Goal: Information Seeking & Learning: Learn about a topic

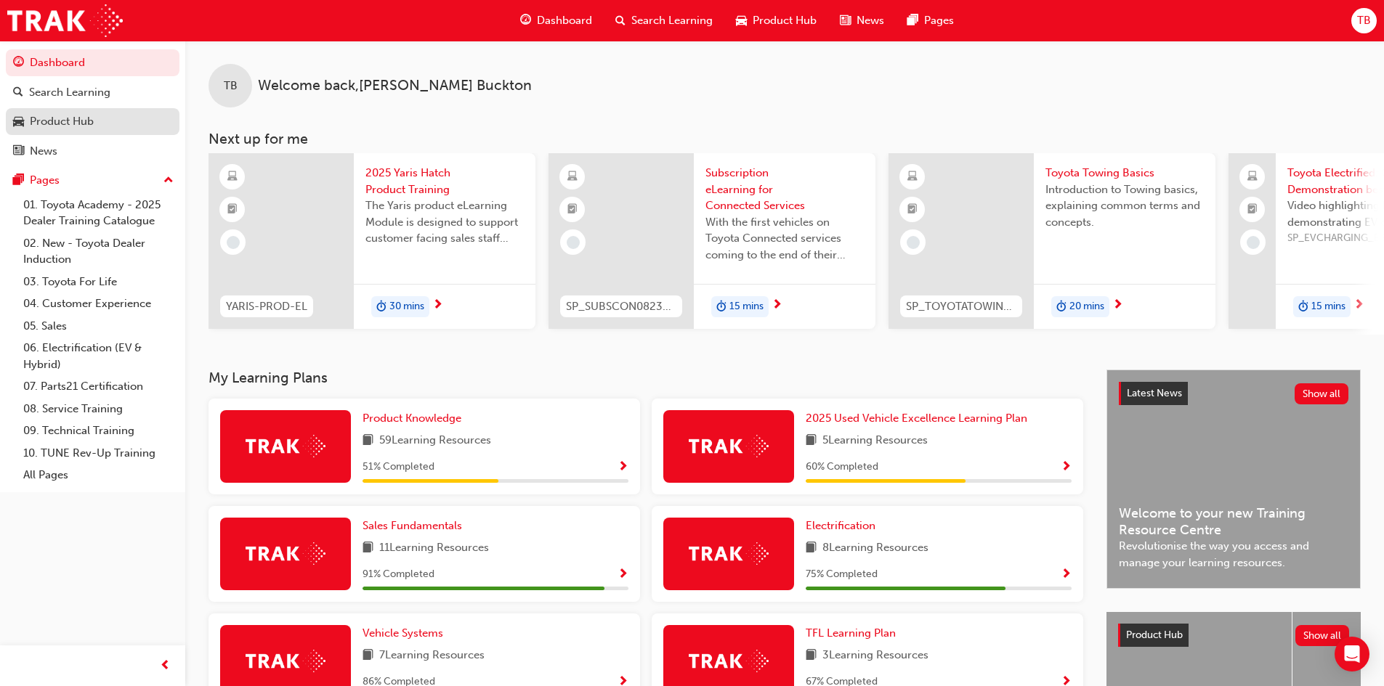
click at [86, 114] on div "Product Hub" at bounding box center [62, 121] width 64 height 17
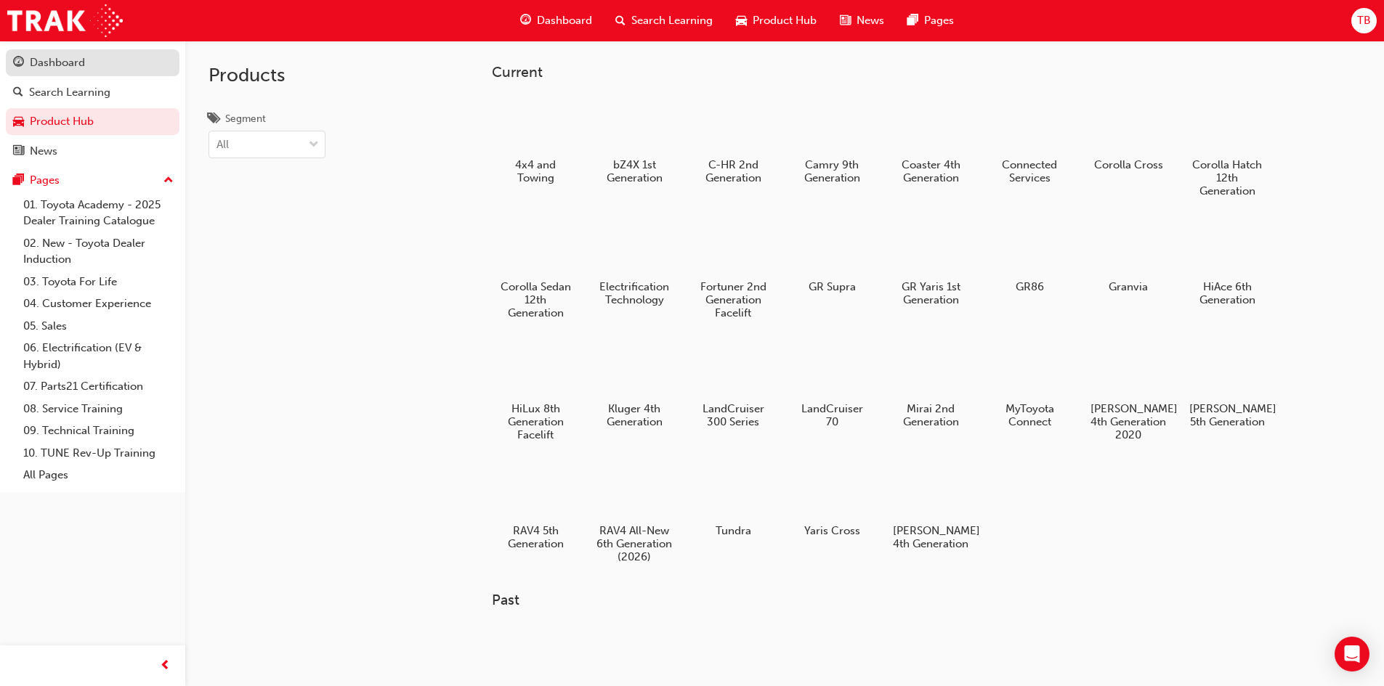
click at [103, 65] on div "Dashboard" at bounding box center [92, 63] width 159 height 18
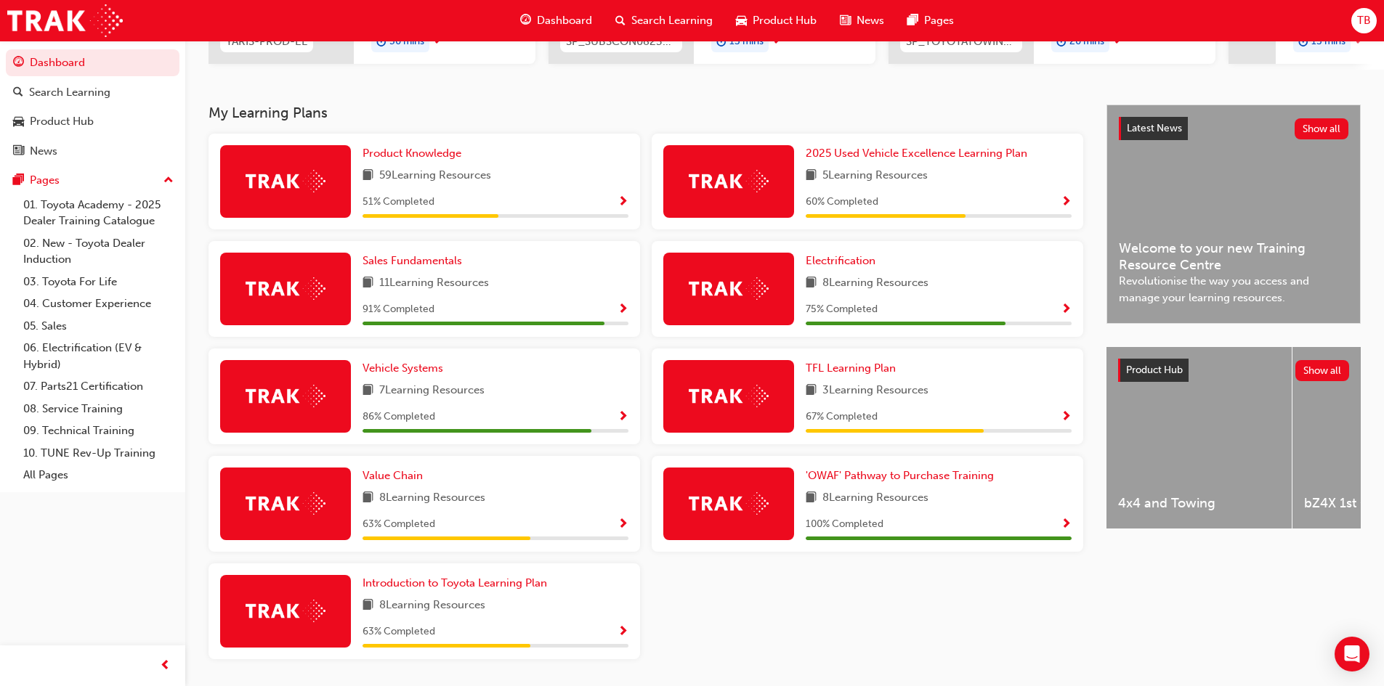
scroll to position [291, 0]
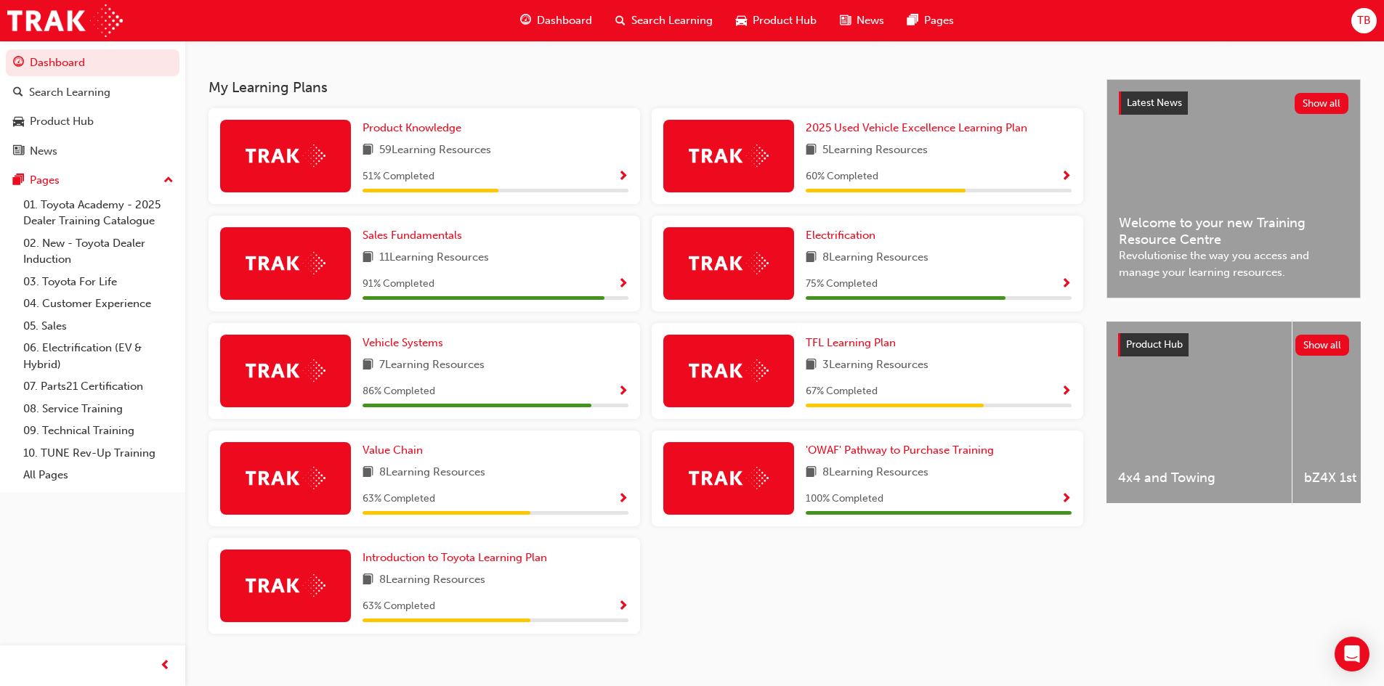
click at [1053, 399] on div "67 % Completed" at bounding box center [938, 392] width 266 height 18
click at [1068, 394] on span "Show Progress" at bounding box center [1065, 392] width 11 height 13
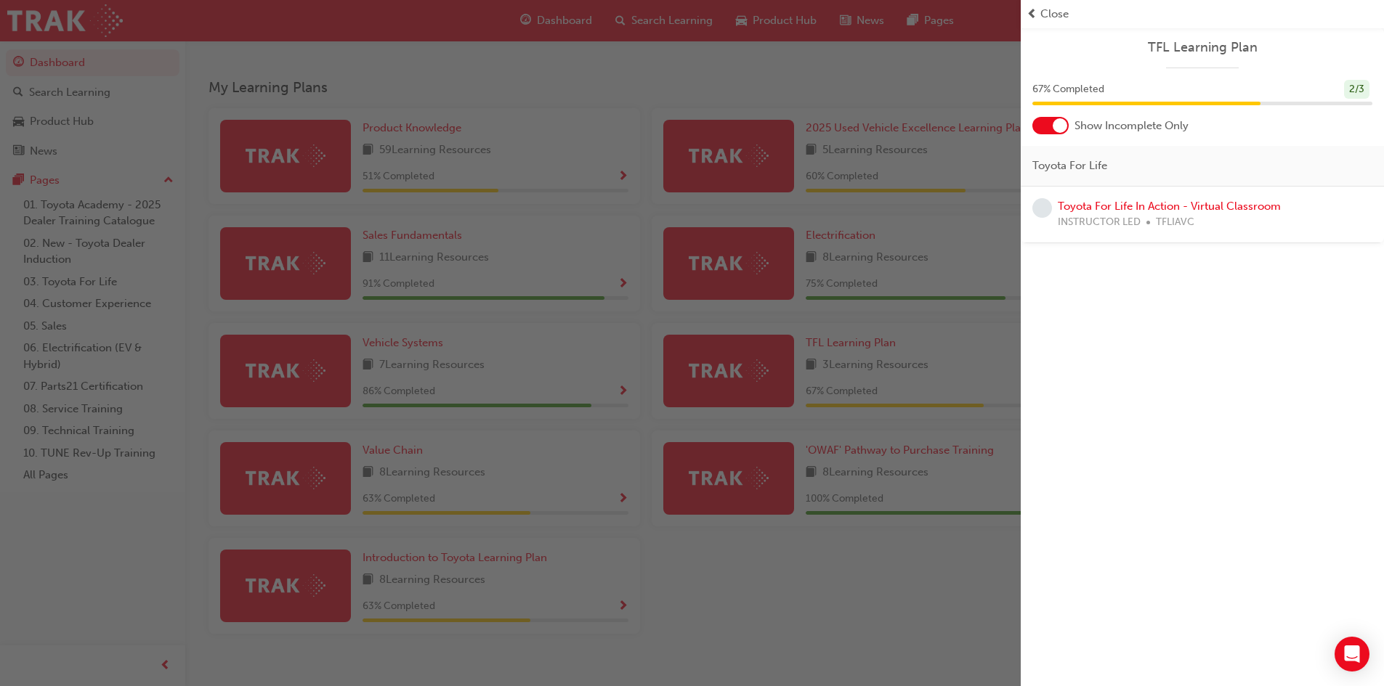
click at [880, 532] on div "button" at bounding box center [510, 343] width 1020 height 686
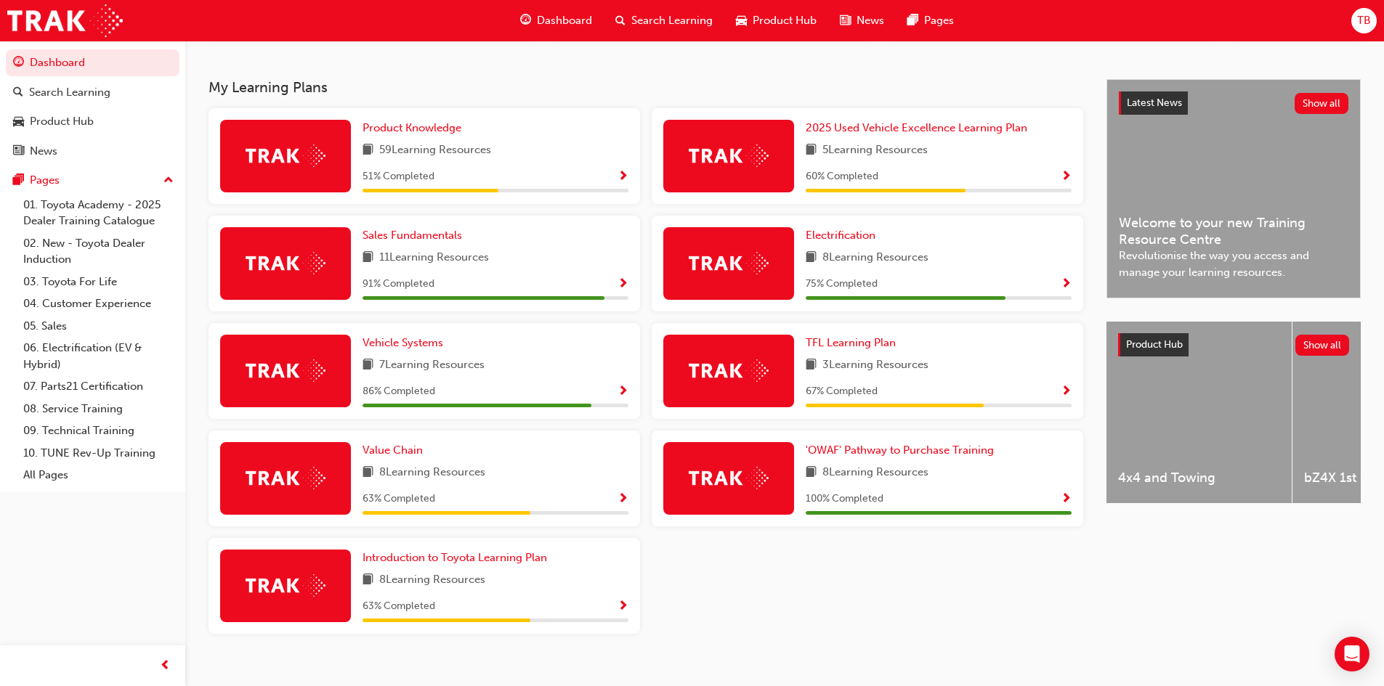
click at [618, 614] on span "Show Progress" at bounding box center [622, 607] width 11 height 13
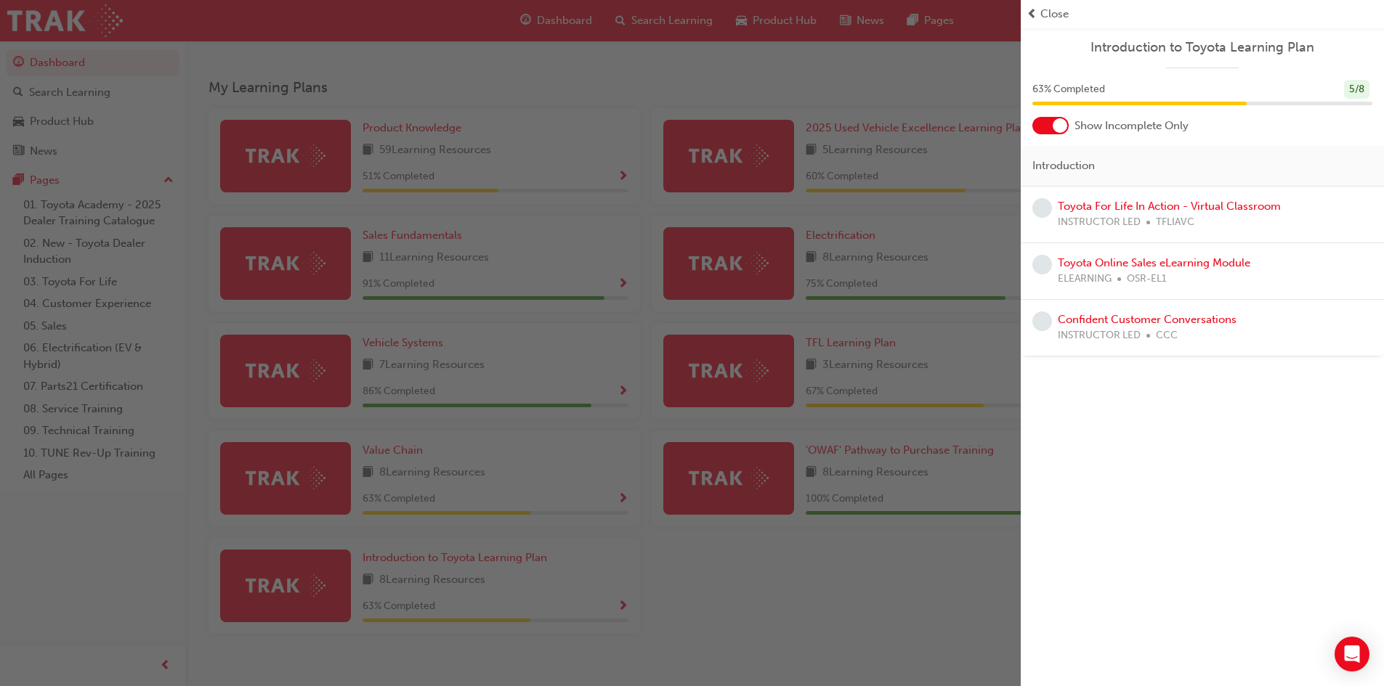
drag, startPoint x: 762, startPoint y: 598, endPoint x: 738, endPoint y: 558, distance: 47.2
click at [762, 598] on div "button" at bounding box center [510, 343] width 1020 height 686
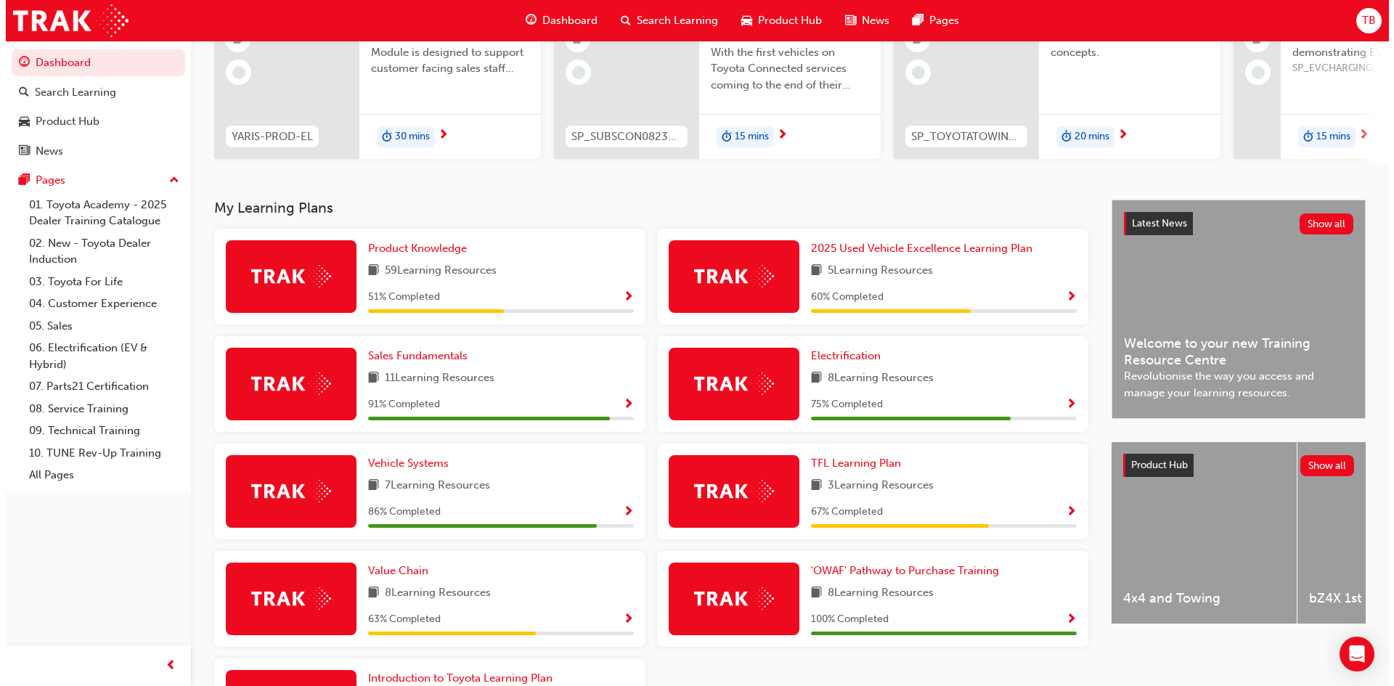
scroll to position [0, 0]
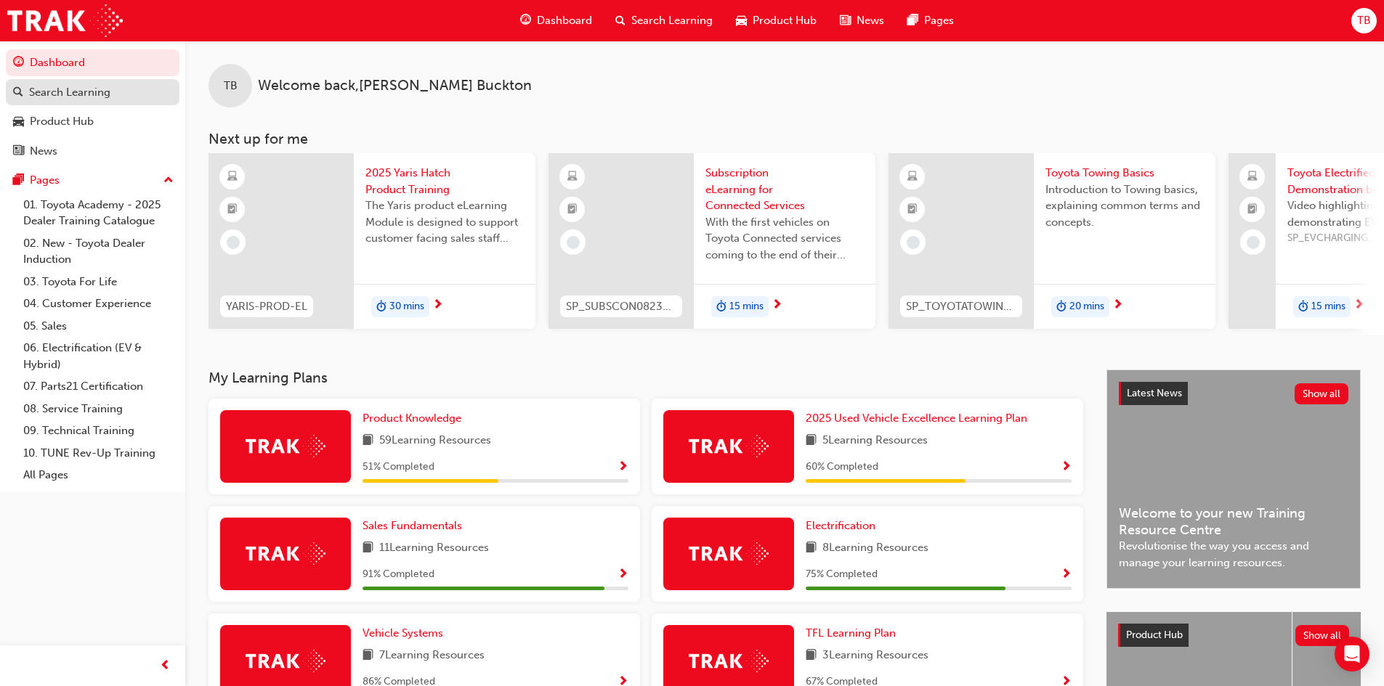
click at [138, 97] on div "Search Learning" at bounding box center [92, 93] width 159 height 18
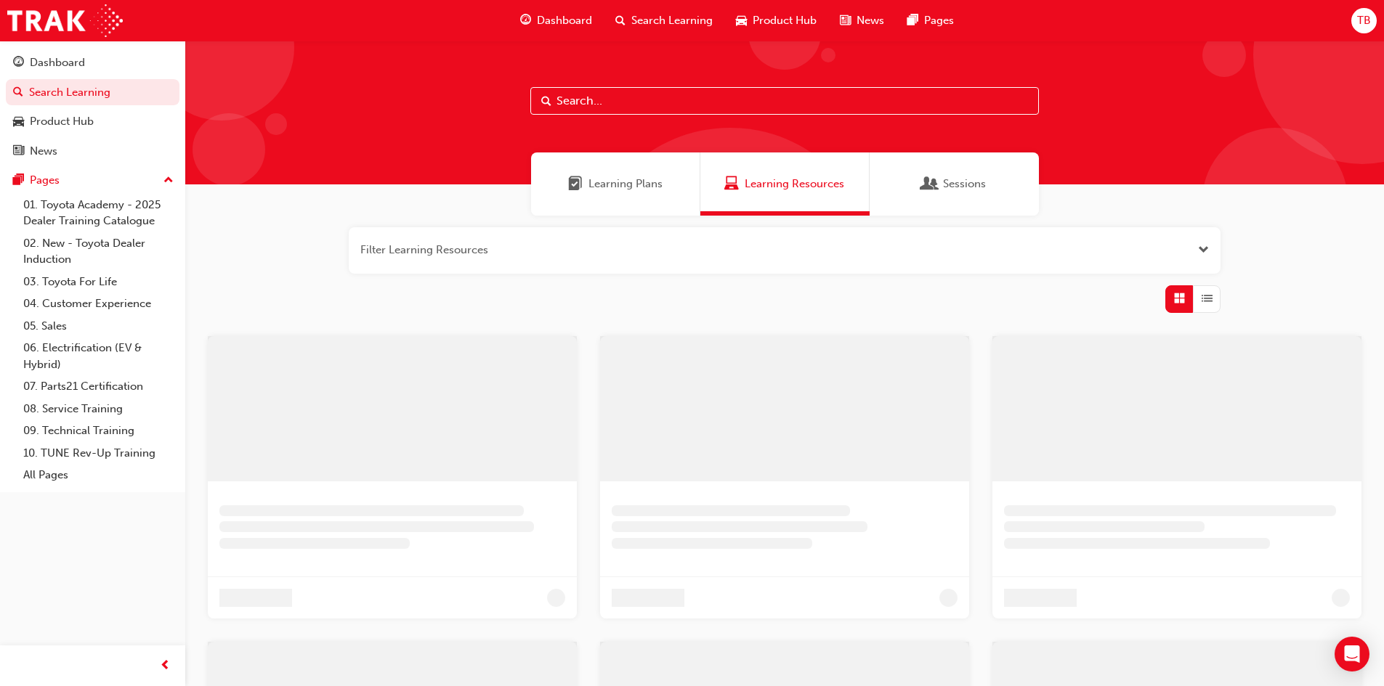
click at [705, 99] on input "text" at bounding box center [784, 101] width 508 height 28
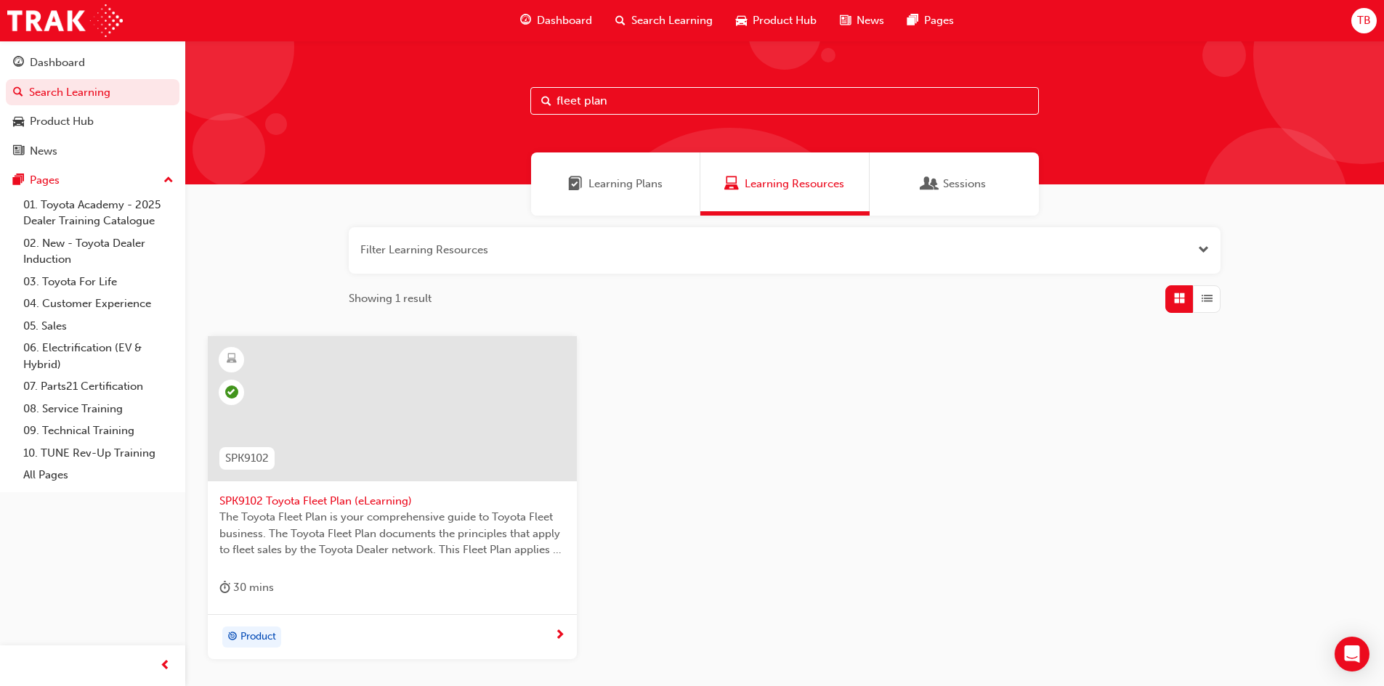
type input "fleet plan"
click at [362, 500] on span "SPK9102 Toyota Fleet Plan (eLearning)" at bounding box center [392, 501] width 346 height 17
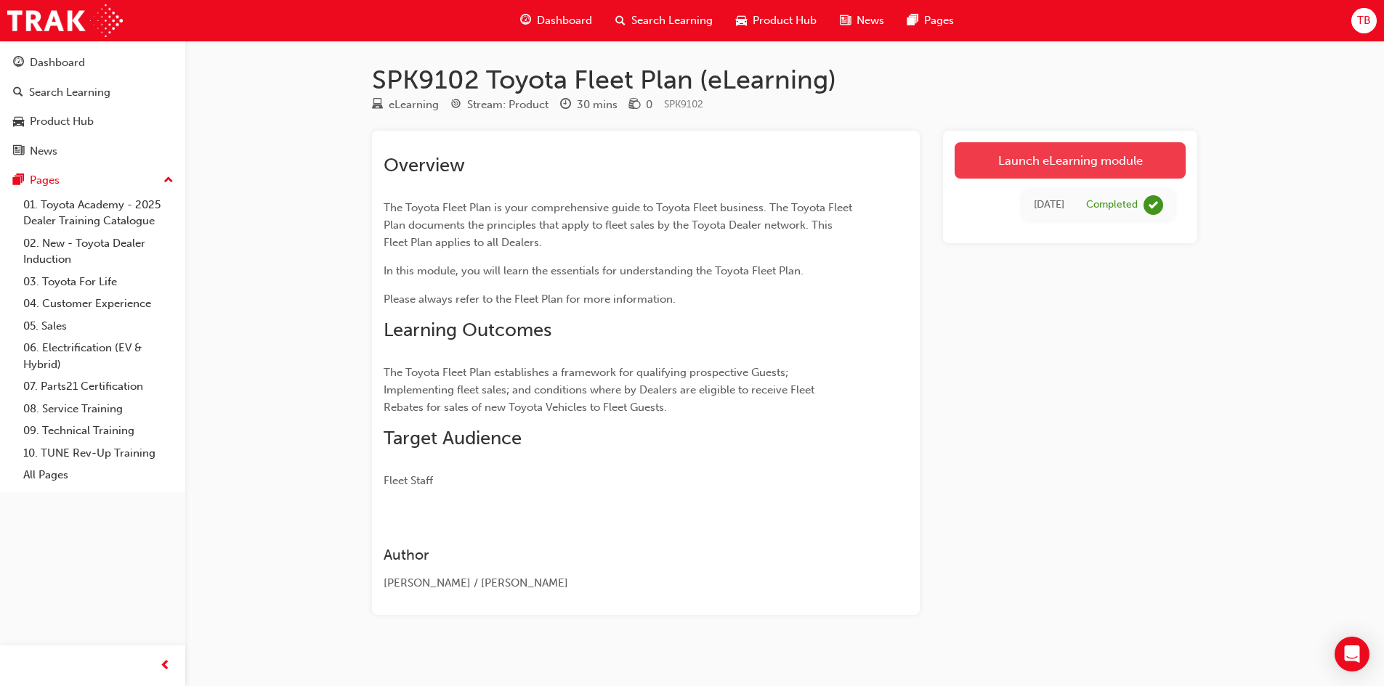
click at [1010, 160] on link "Launch eLearning module" at bounding box center [1069, 160] width 231 height 36
drag, startPoint x: 1008, startPoint y: 90, endPoint x: 698, endPoint y: 91, distance: 310.1
click at [1007, 90] on h1 "SPK9102 Toyota Fleet Plan (eLearning)" at bounding box center [784, 80] width 825 height 32
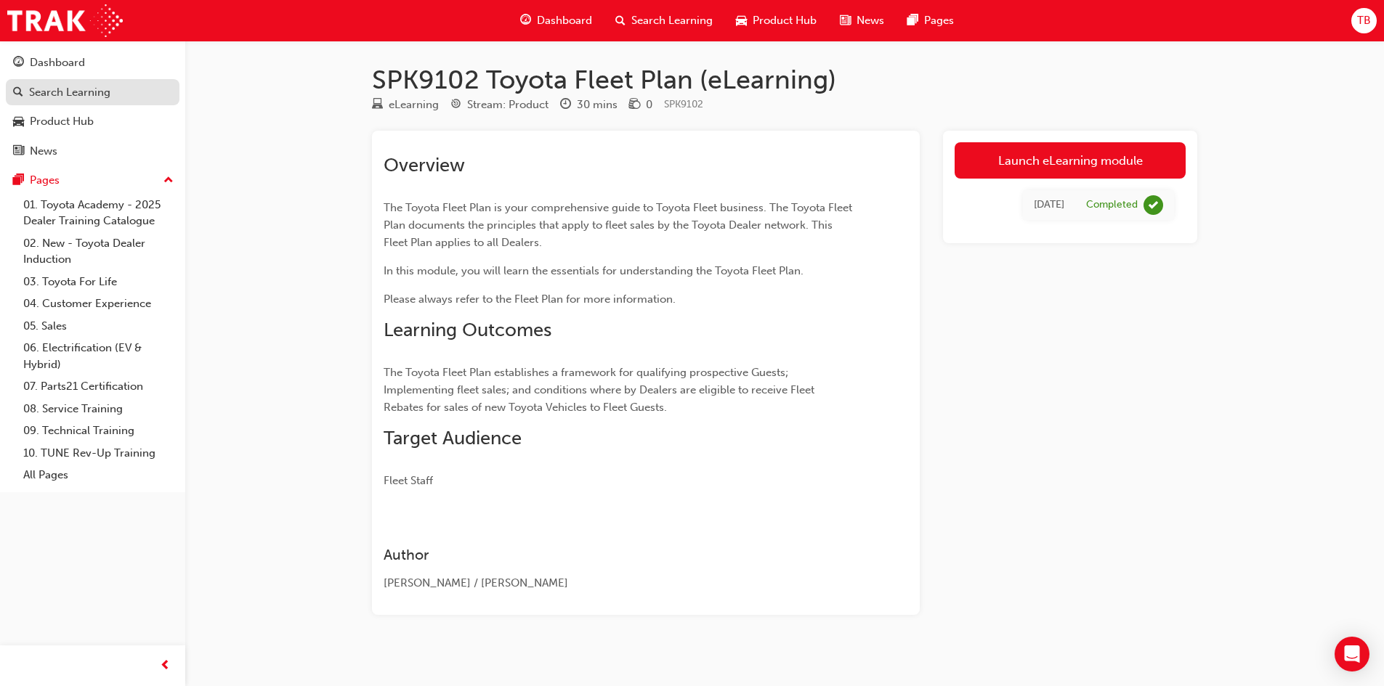
click at [78, 102] on link "Search Learning" at bounding box center [93, 92] width 174 height 27
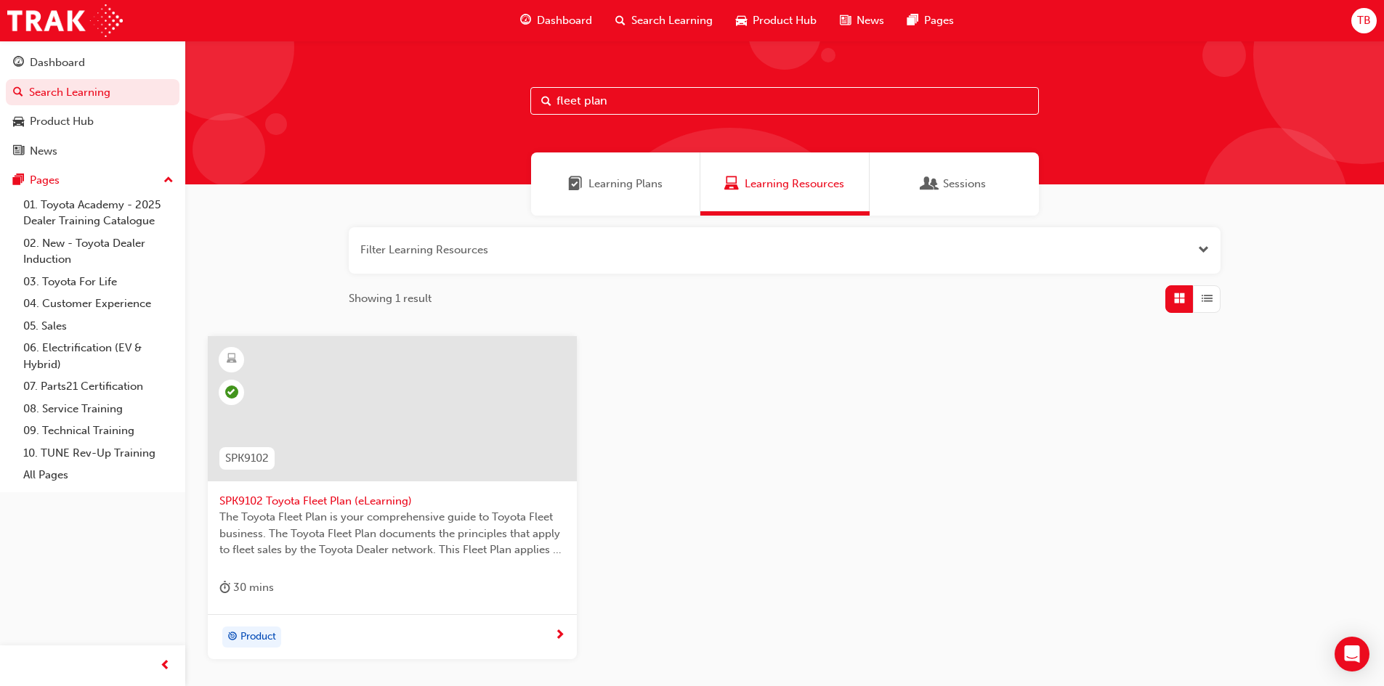
click at [591, 98] on input "fleet plan" at bounding box center [784, 101] width 508 height 28
drag, startPoint x: 619, startPoint y: 96, endPoint x: 537, endPoint y: 99, distance: 82.1
click at [537, 99] on input "fleet plan" at bounding box center [784, 101] width 508 height 28
type input "sales pol"
click at [381, 500] on span "SPK9103 Toyota Sales Policies (eLearning)" at bounding box center [392, 501] width 346 height 17
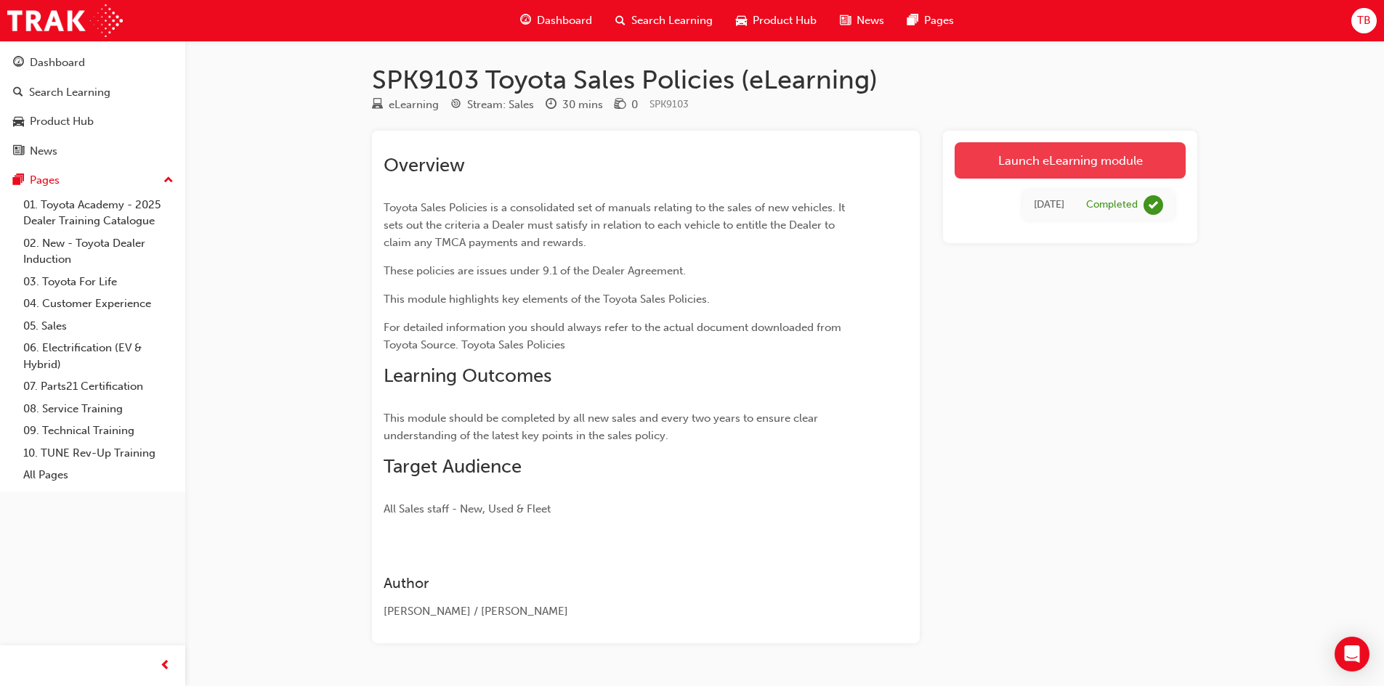
click at [1047, 153] on link "Launch eLearning module" at bounding box center [1069, 160] width 231 height 36
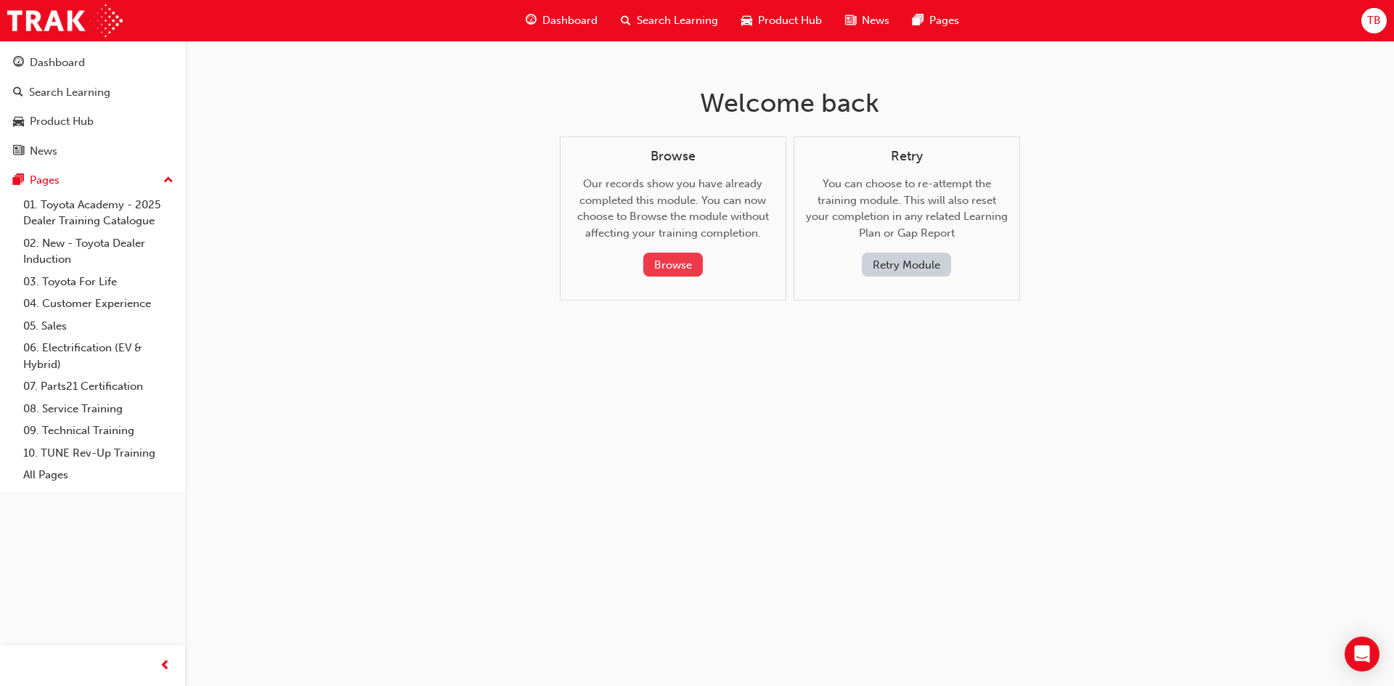
click at [683, 265] on button "Browse" at bounding box center [673, 265] width 60 height 24
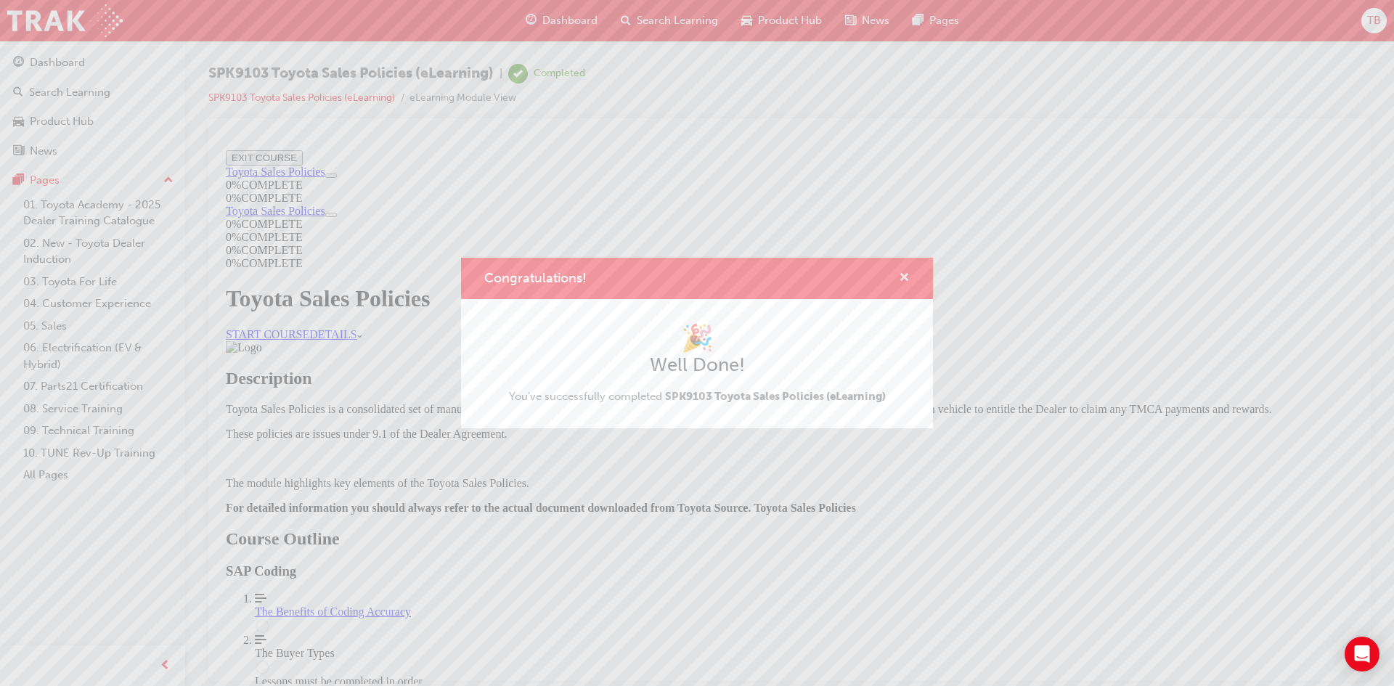
click at [901, 275] on span "cross-icon" at bounding box center [904, 278] width 11 height 13
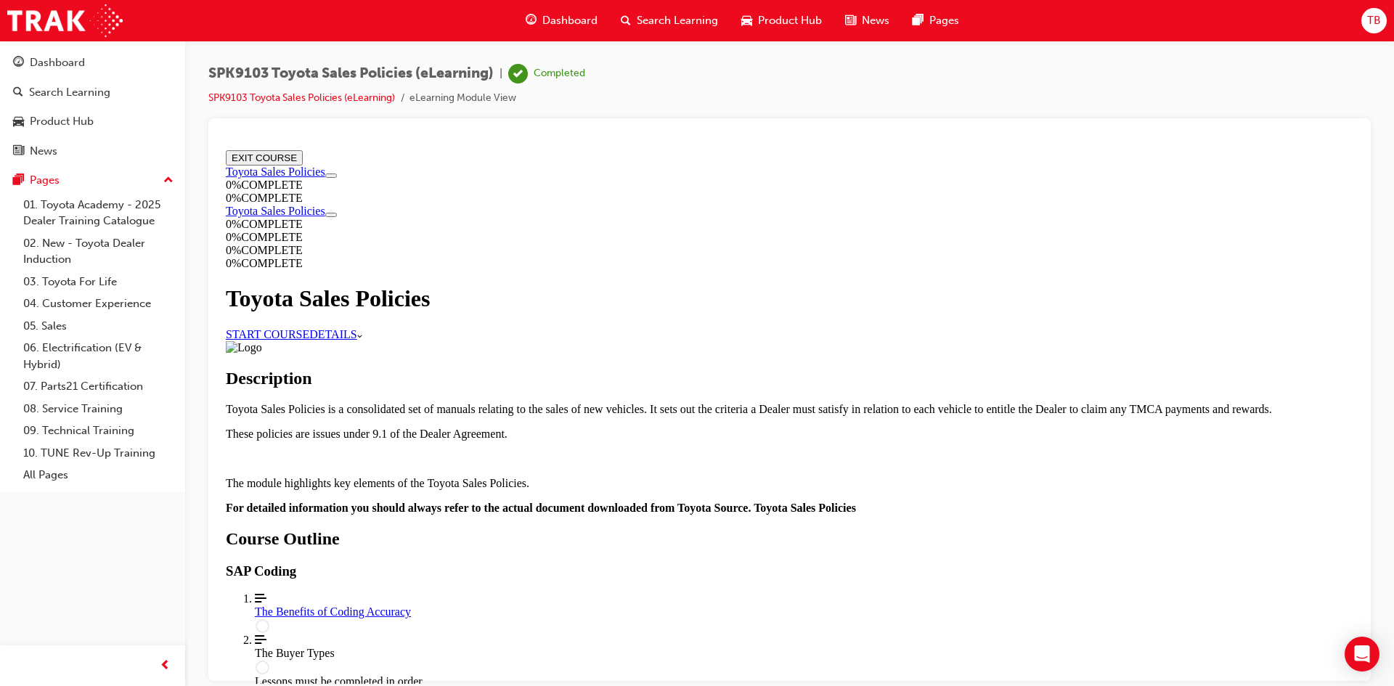
scroll to position [561, 0]
click at [927, 605] on div "The Benefits of Coding Accuracy" at bounding box center [804, 611] width 1099 height 13
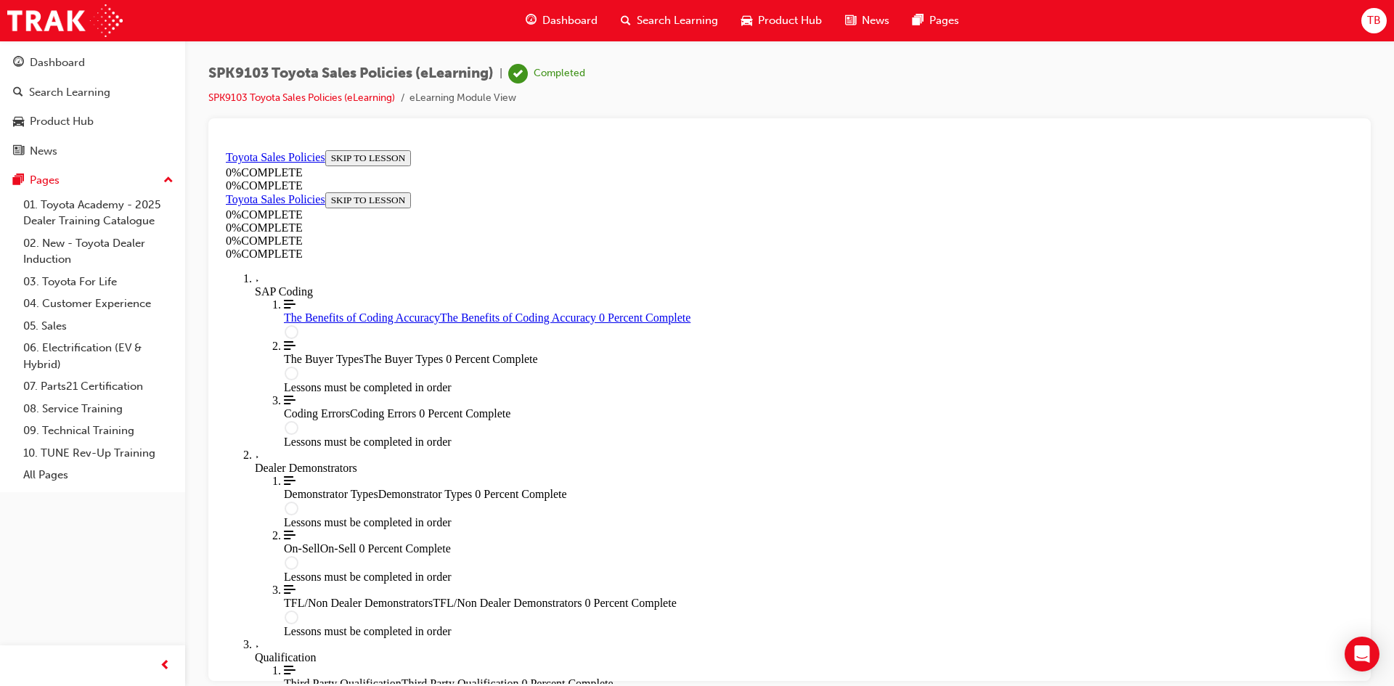
scroll to position [50, 0]
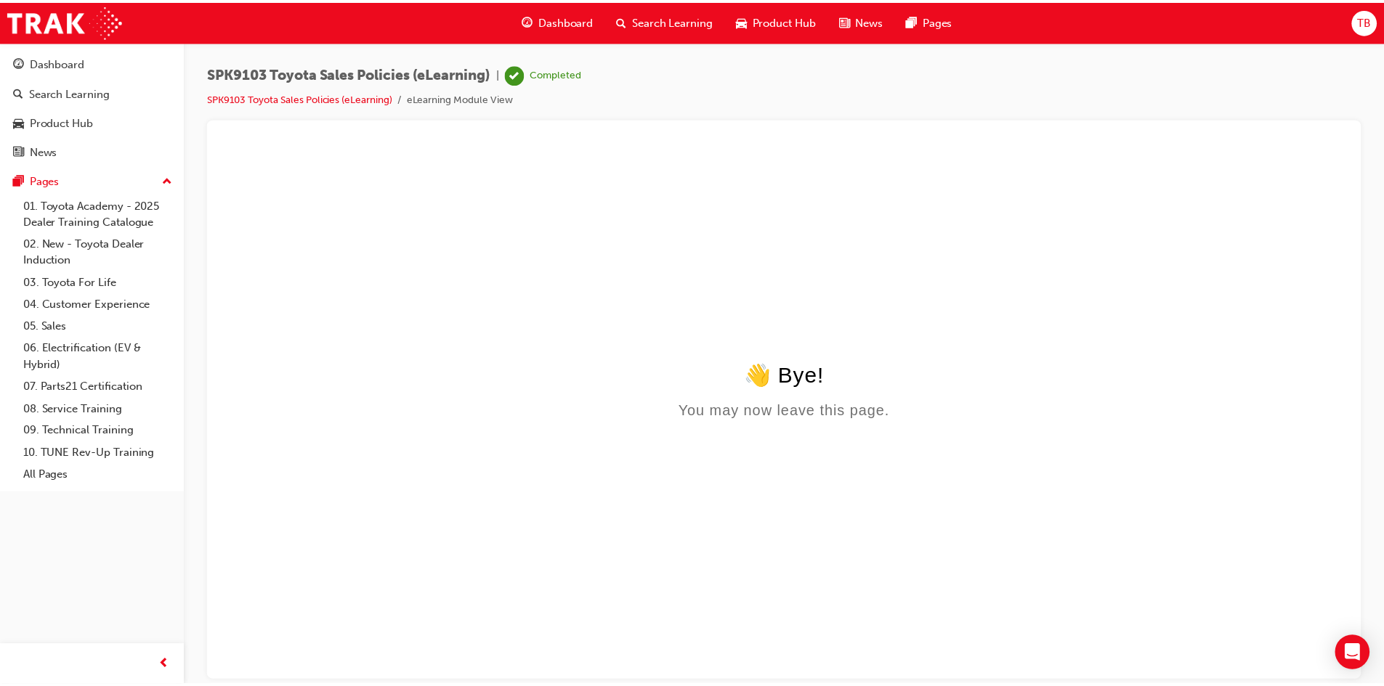
scroll to position [0, 0]
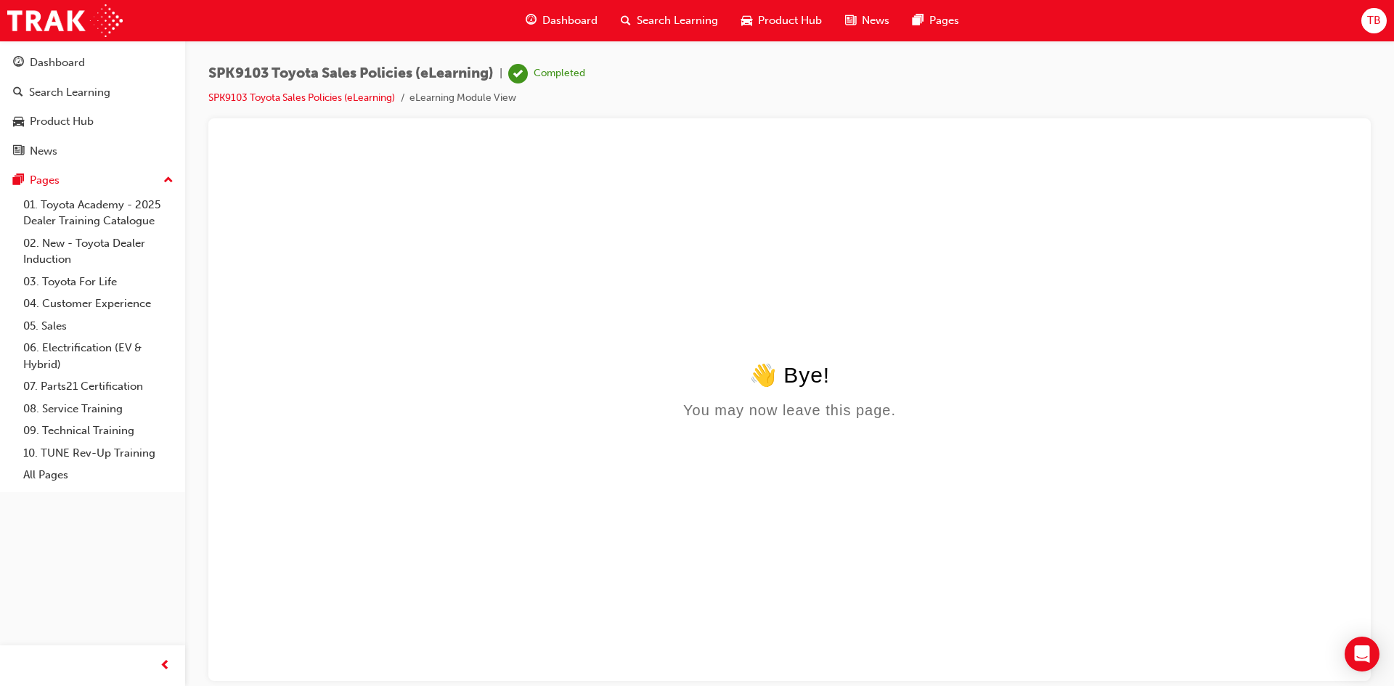
click at [260, 105] on li "SPK9103 Toyota Sales Policies (eLearning)" at bounding box center [308, 98] width 201 height 17
click at [261, 99] on link "SPK9103 Toyota Sales Policies (eLearning)" at bounding box center [301, 98] width 187 height 12
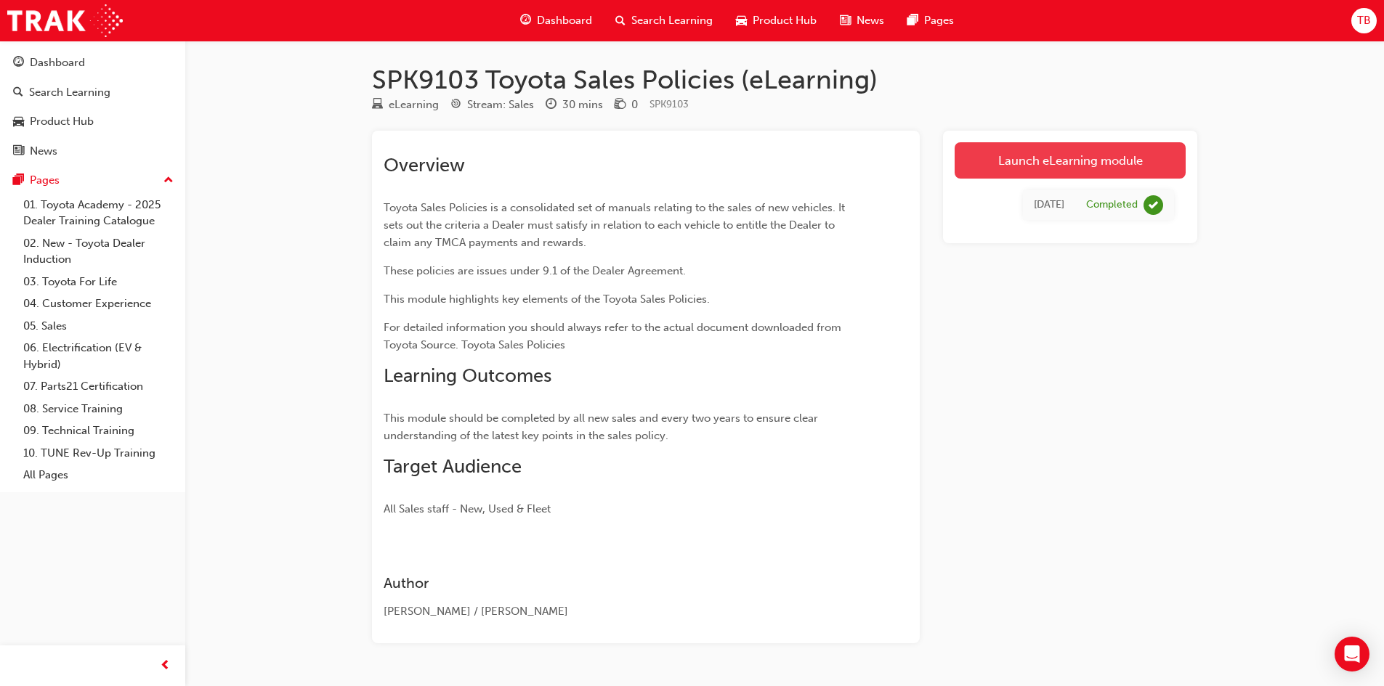
click at [1117, 176] on link "Launch eLearning module" at bounding box center [1069, 160] width 231 height 36
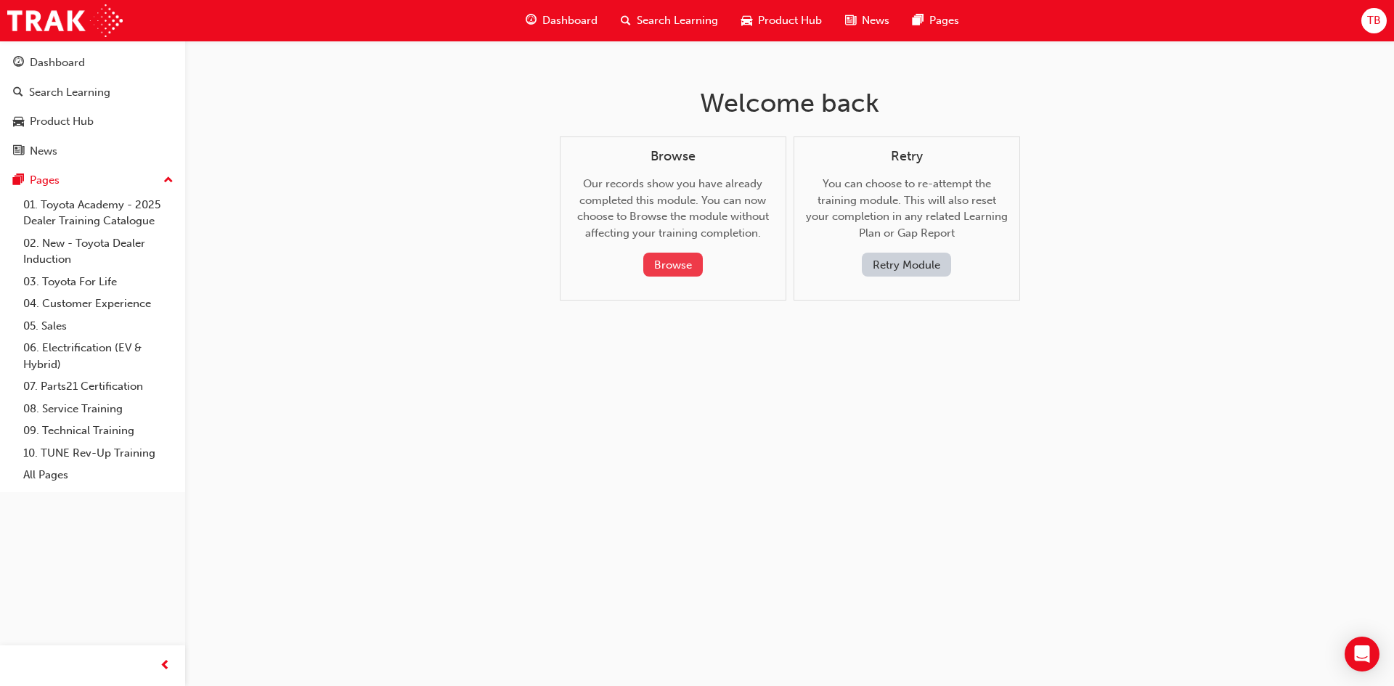
click at [686, 259] on button "Browse" at bounding box center [673, 265] width 60 height 24
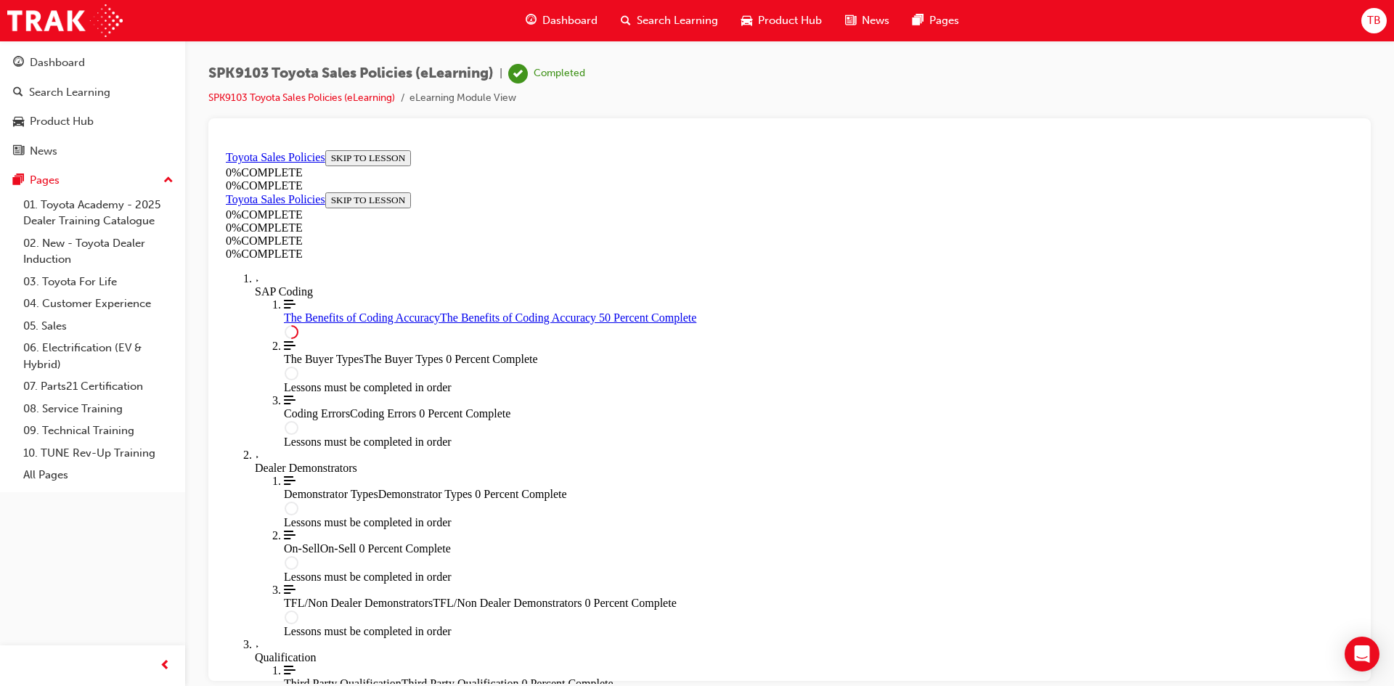
scroll to position [702, 0]
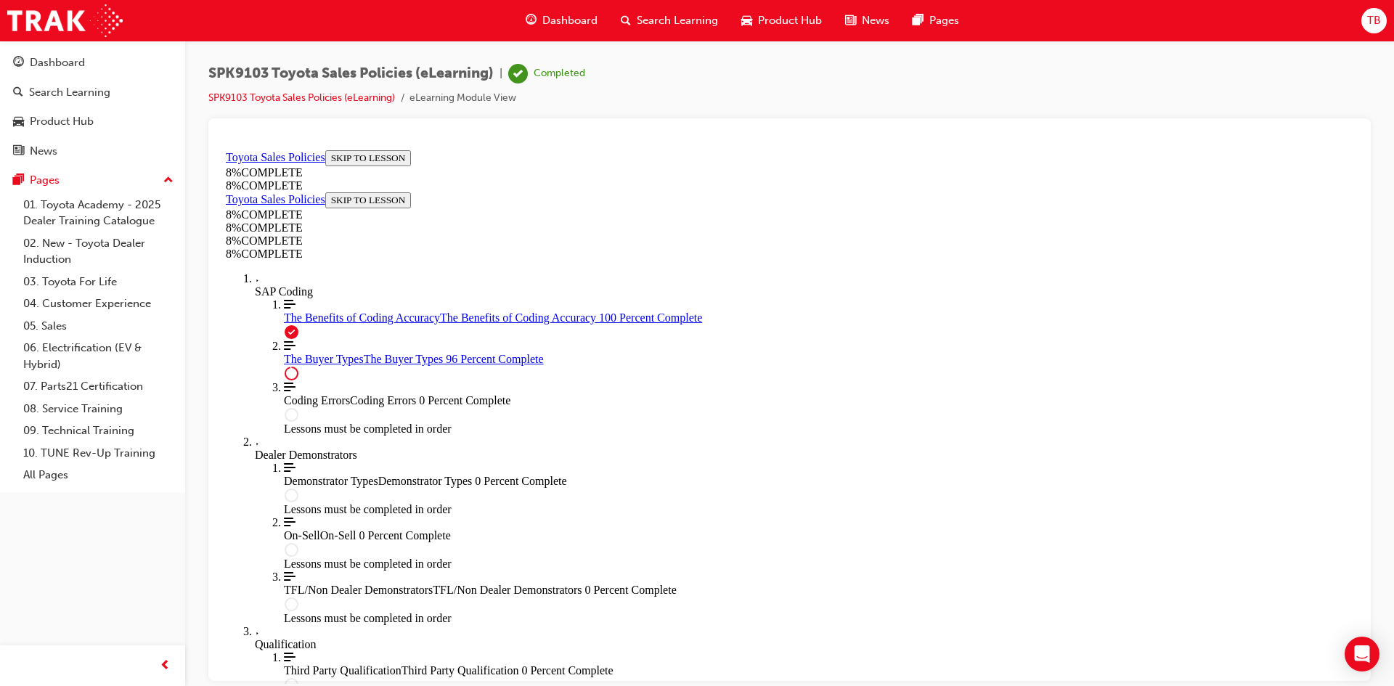
scroll to position [5948, 0]
drag, startPoint x: 860, startPoint y: 570, endPoint x: 866, endPoint y: 574, distance: 7.5
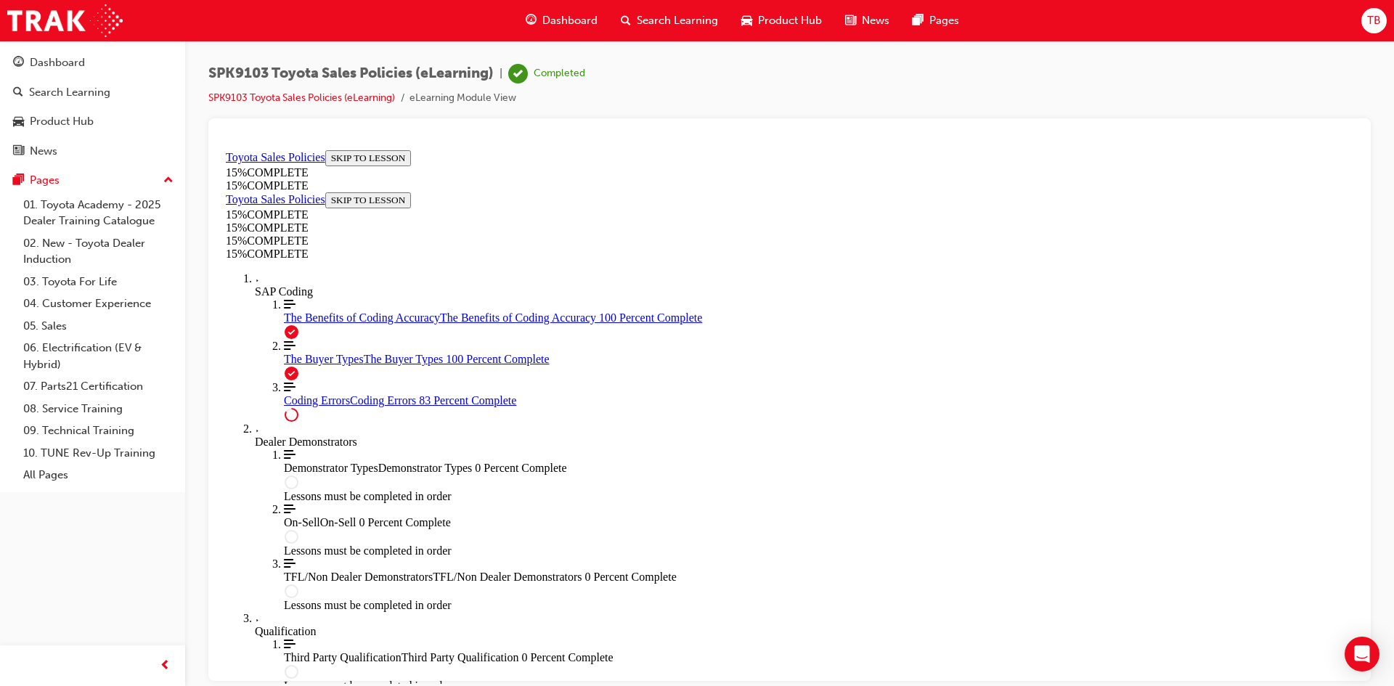
scroll to position [1150, 0]
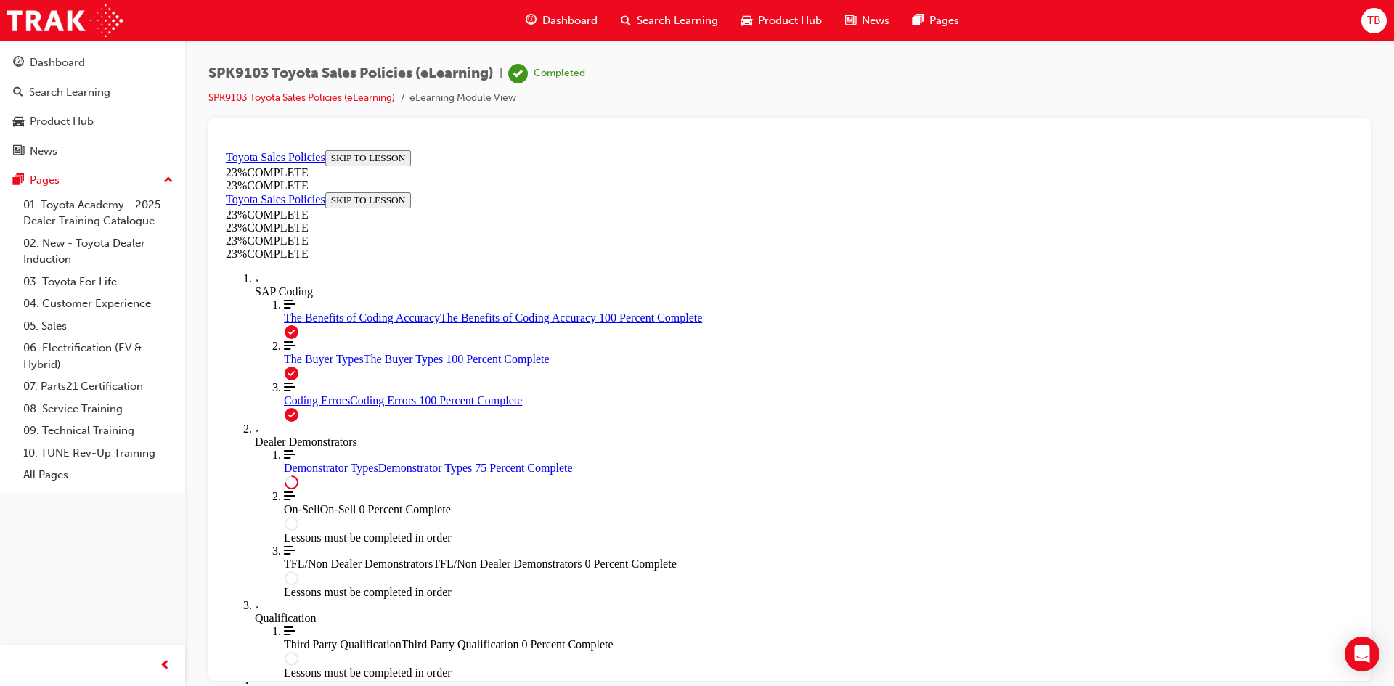
scroll to position [654, 0]
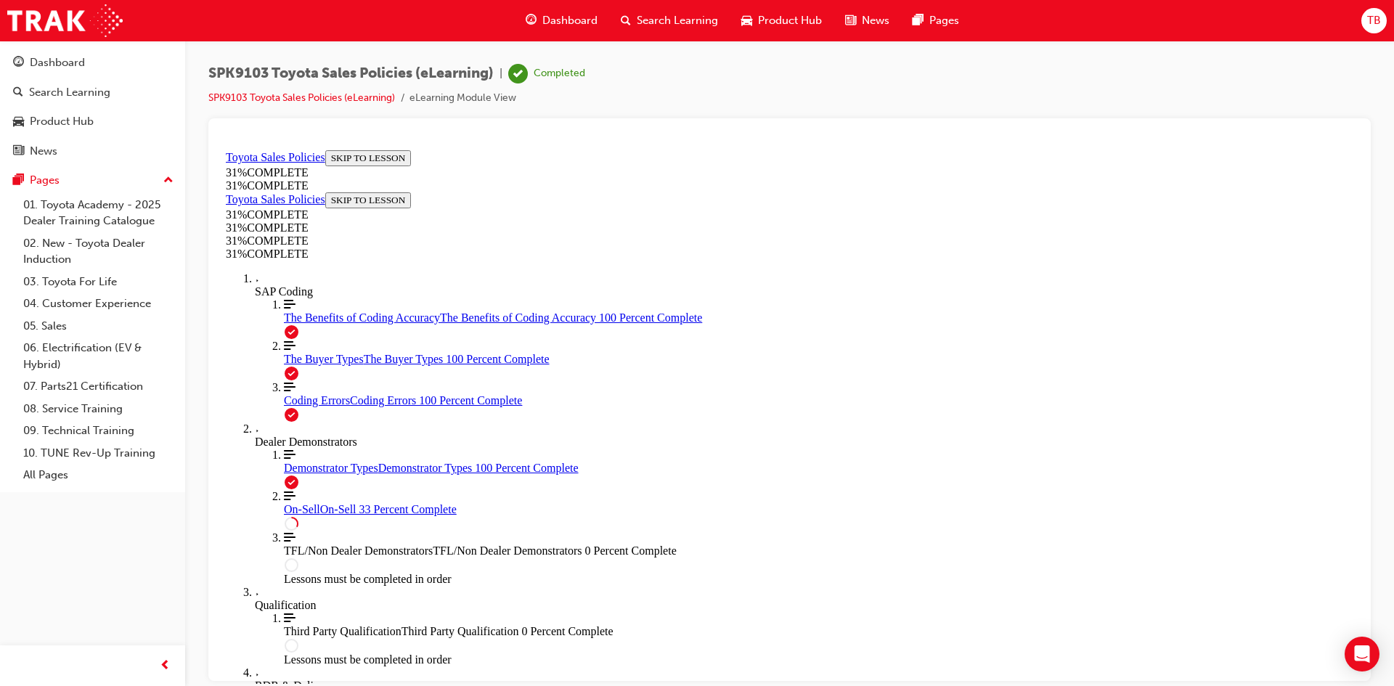
scroll to position [789, 0]
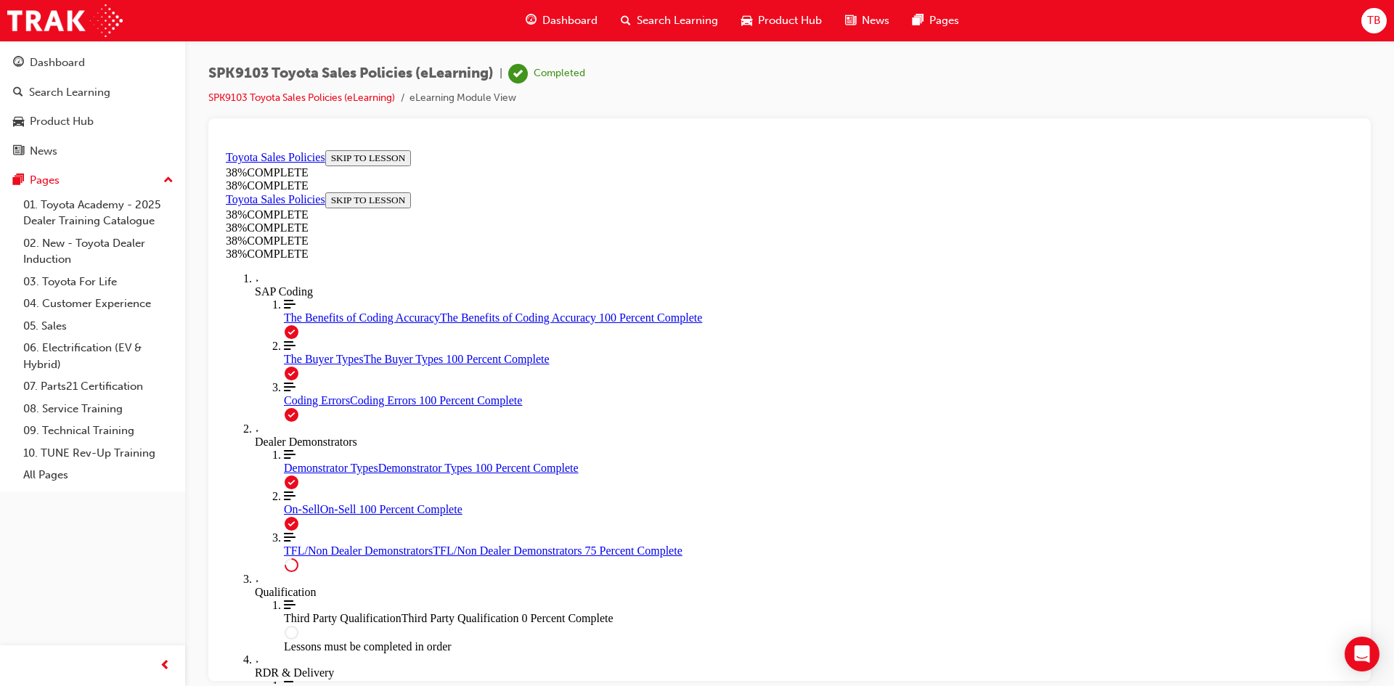
scroll to position [733, 0]
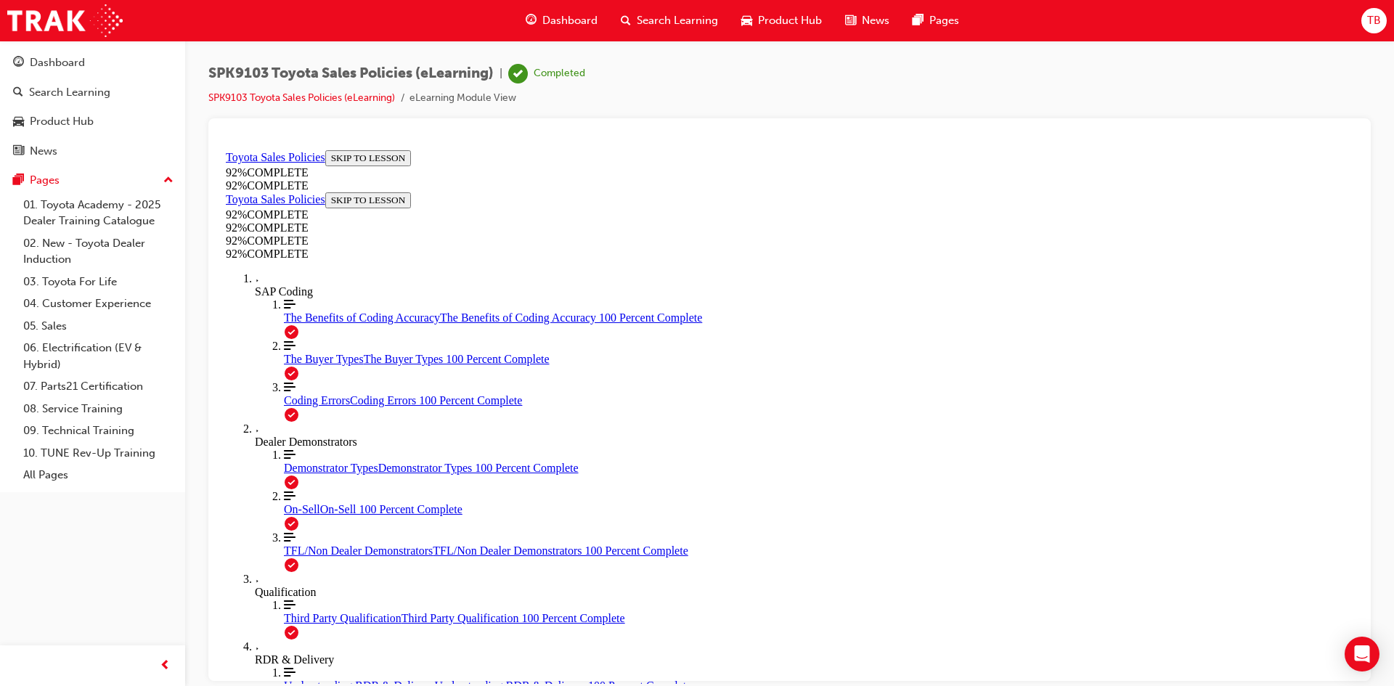
drag, startPoint x: 890, startPoint y: 460, endPoint x: 897, endPoint y: 509, distance: 49.1
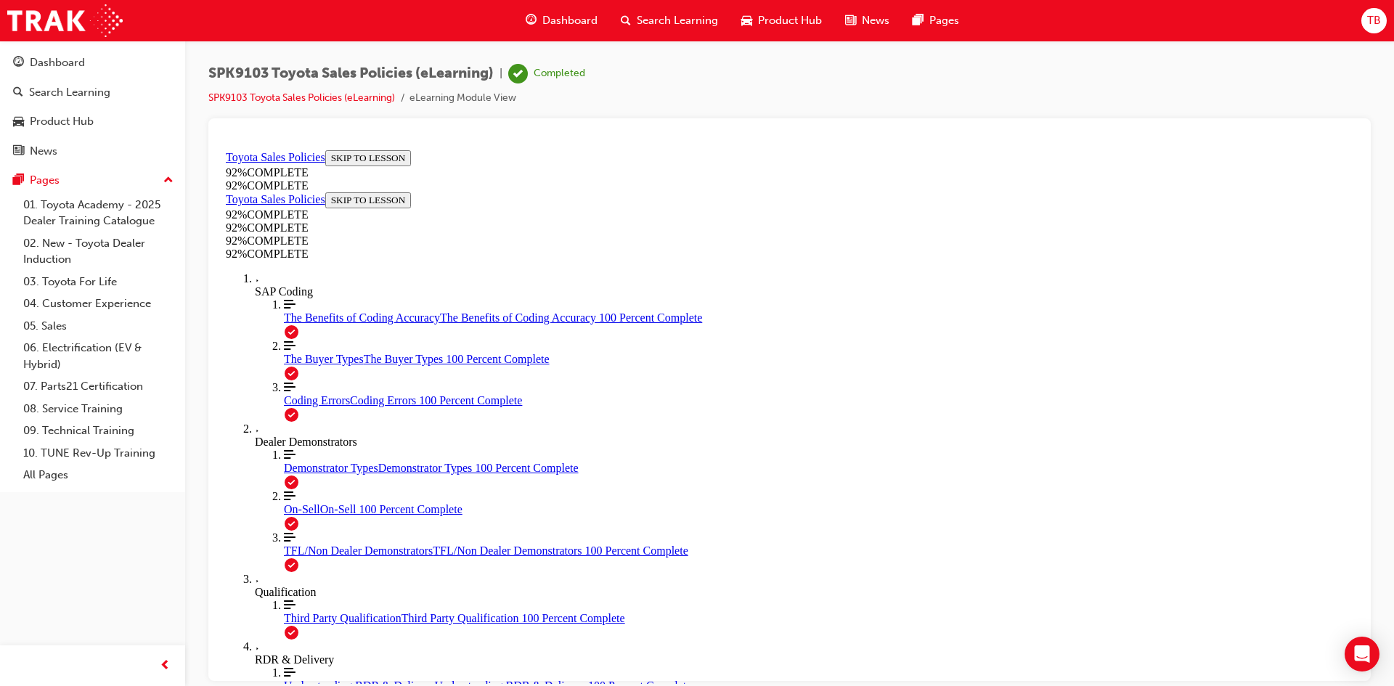
drag, startPoint x: 845, startPoint y: 553, endPoint x: 856, endPoint y: 574, distance: 23.7
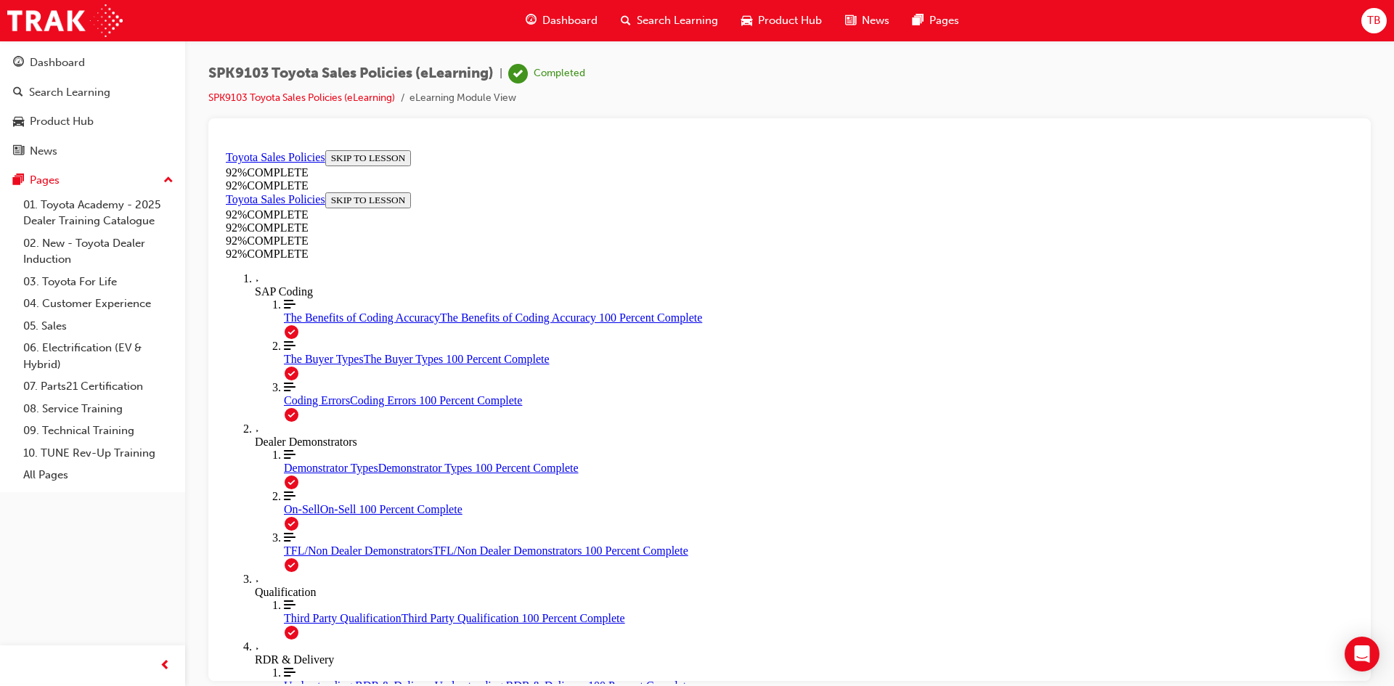
scroll to position [329, 0]
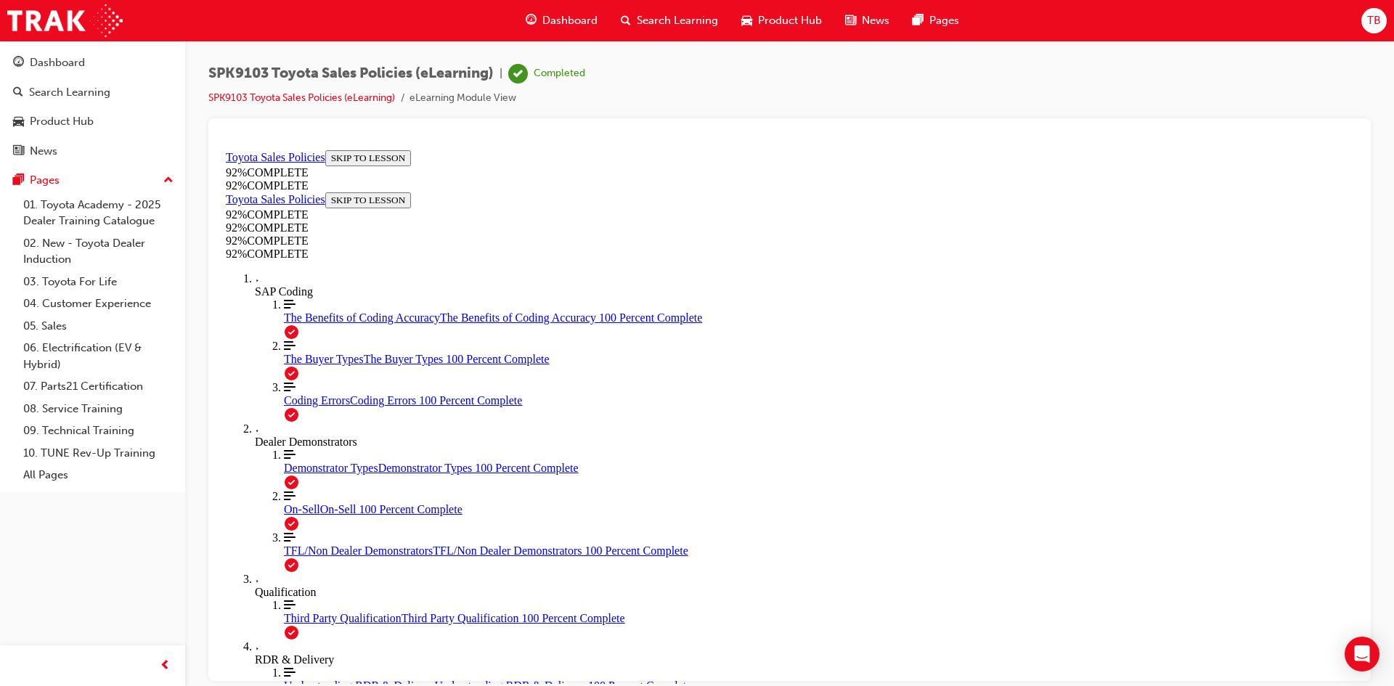
drag, startPoint x: 829, startPoint y: 503, endPoint x: 837, endPoint y: 520, distance: 18.2
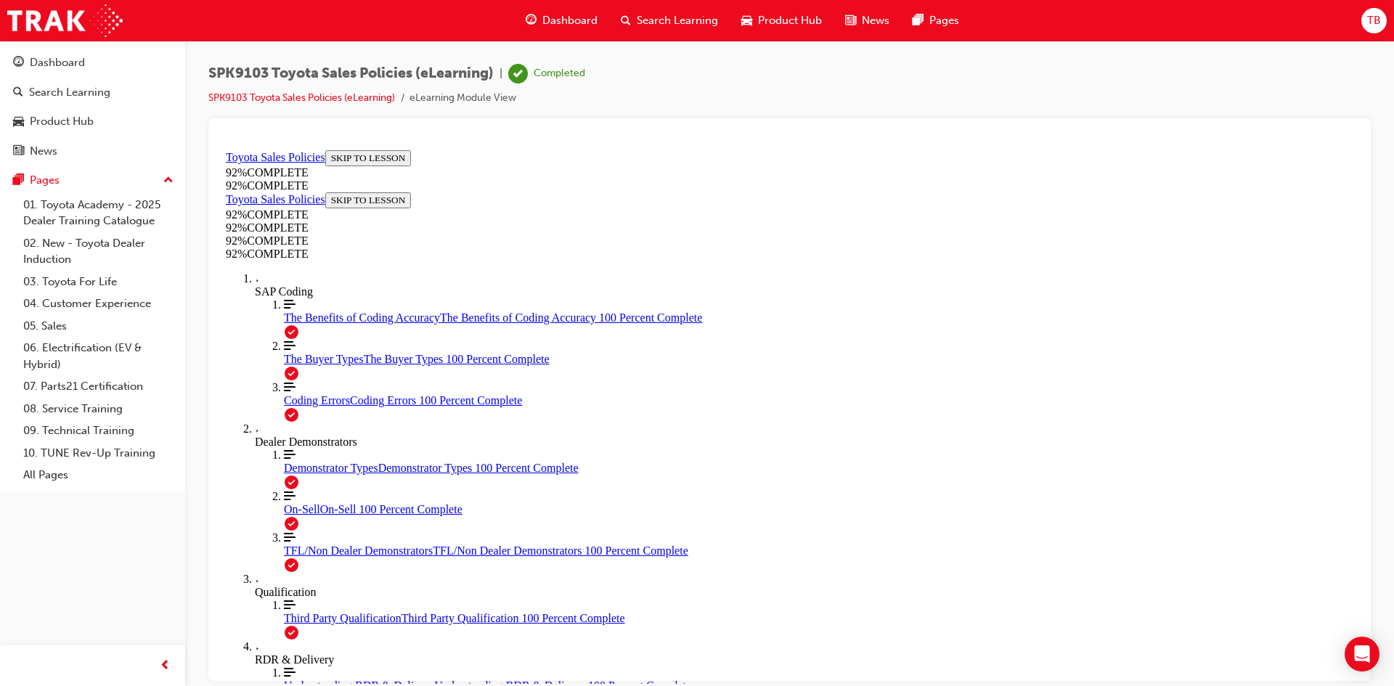
drag, startPoint x: 790, startPoint y: 597, endPoint x: 798, endPoint y: 596, distance: 8.0
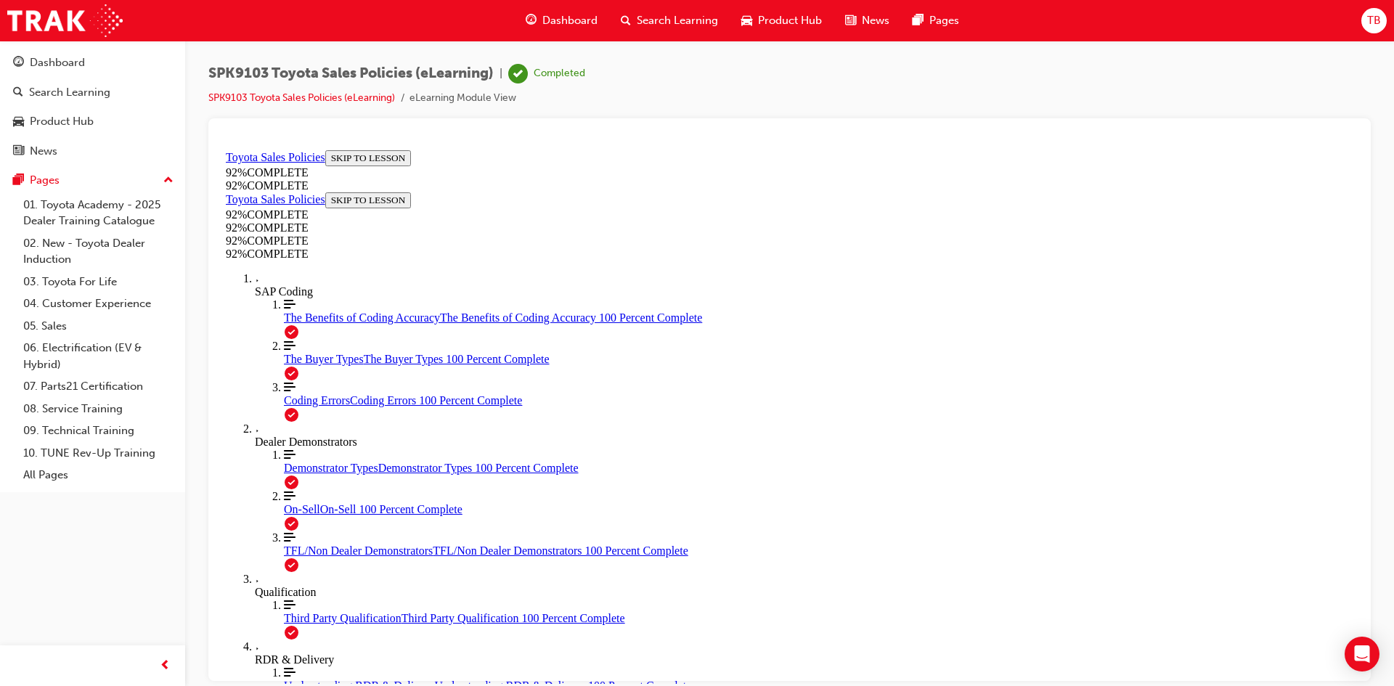
drag, startPoint x: 904, startPoint y: 630, endPoint x: 903, endPoint y: 619, distance: 11.0
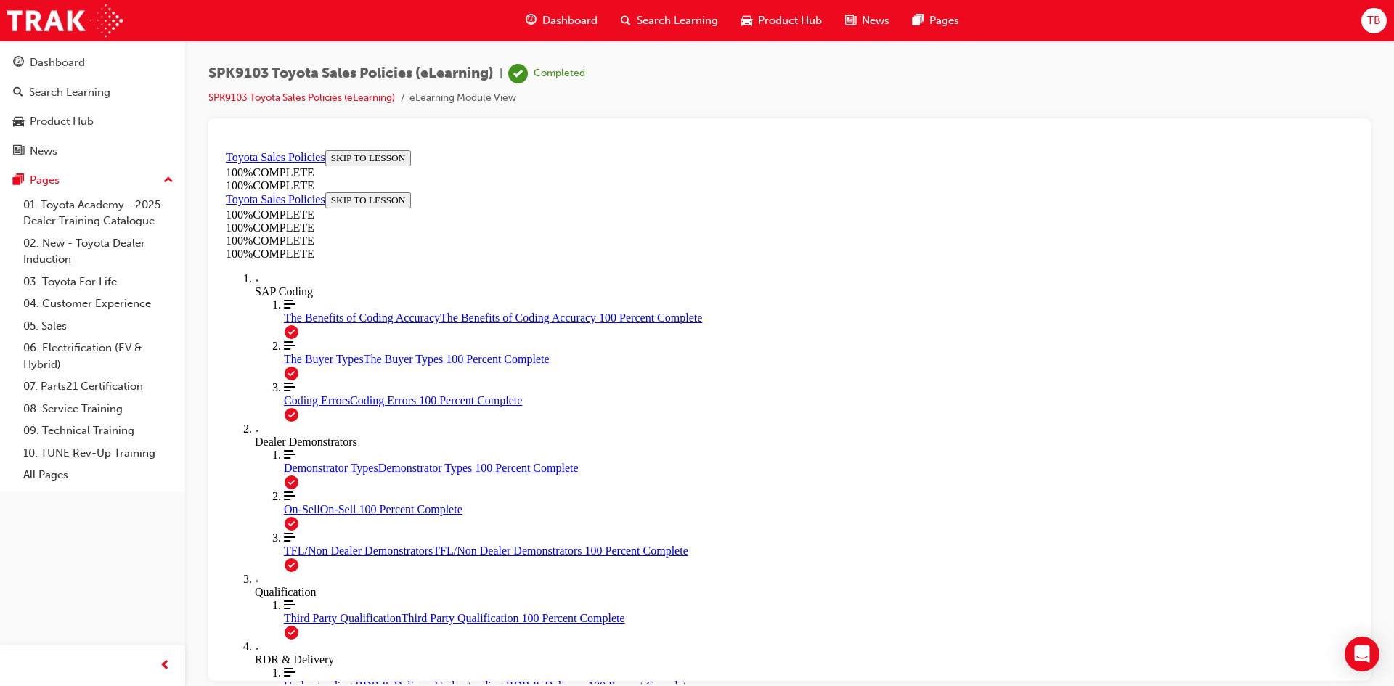
scroll to position [685, 0]
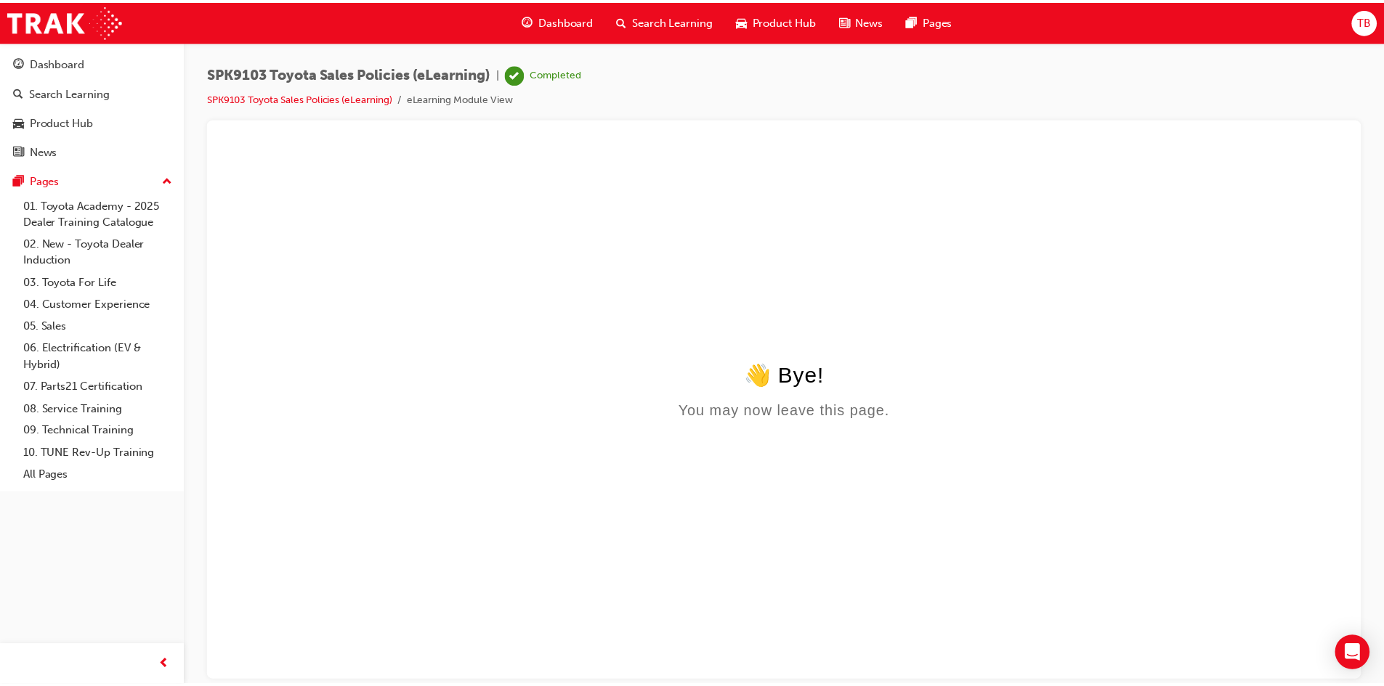
scroll to position [0, 0]
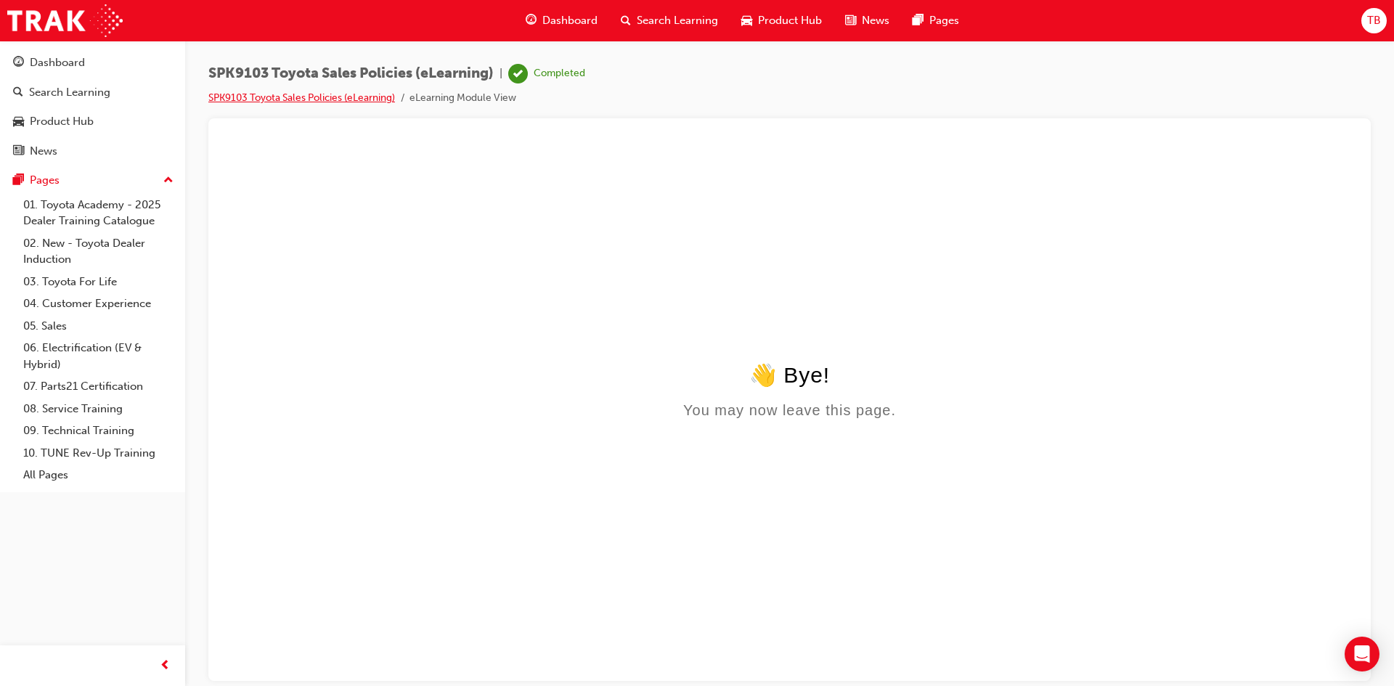
click at [239, 102] on link "SPK9103 Toyota Sales Policies (eLearning)" at bounding box center [301, 98] width 187 height 12
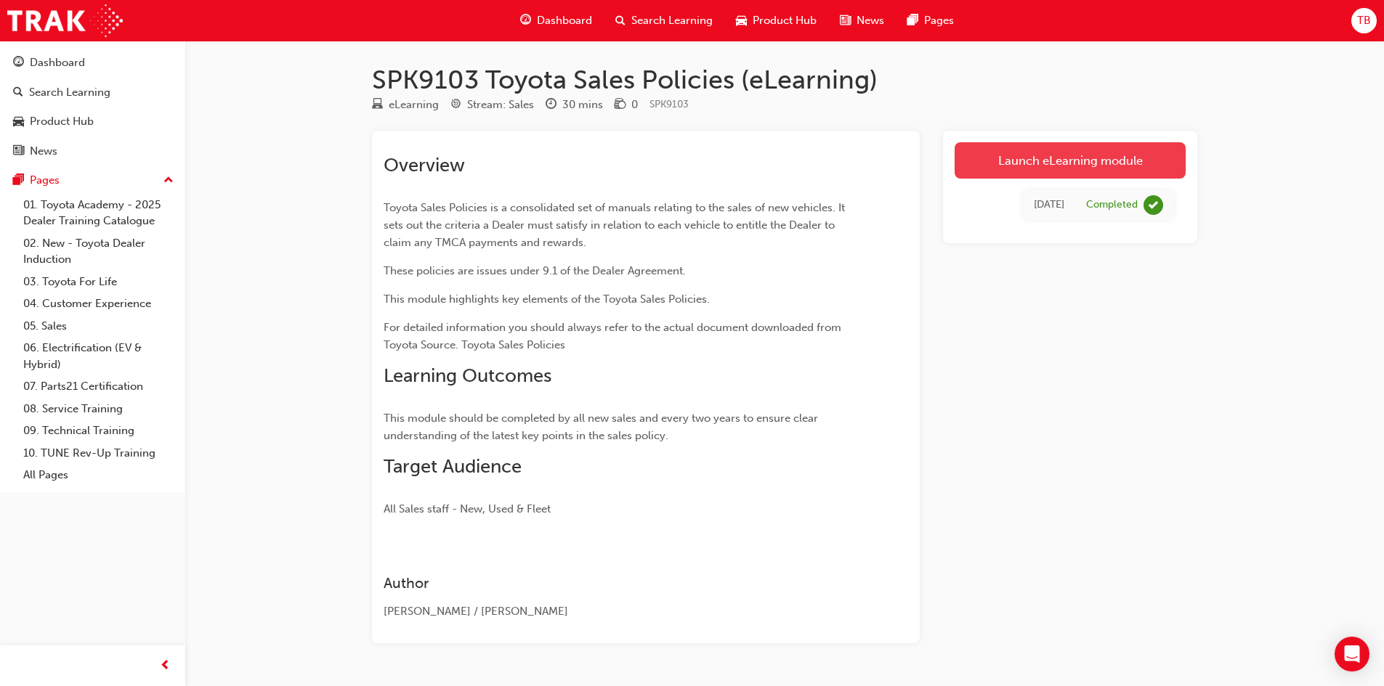
click at [1056, 163] on link "Launch eLearning module" at bounding box center [1069, 160] width 231 height 36
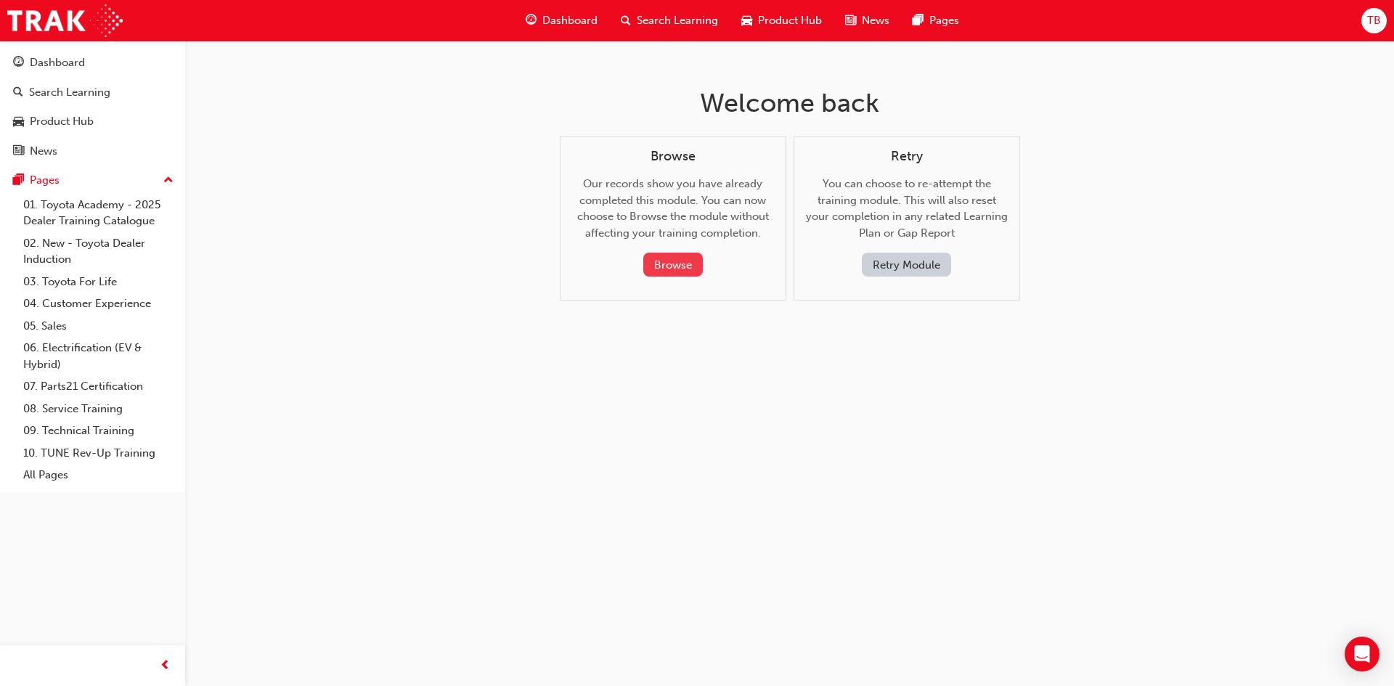
click at [692, 272] on button "Browse" at bounding box center [673, 265] width 60 height 24
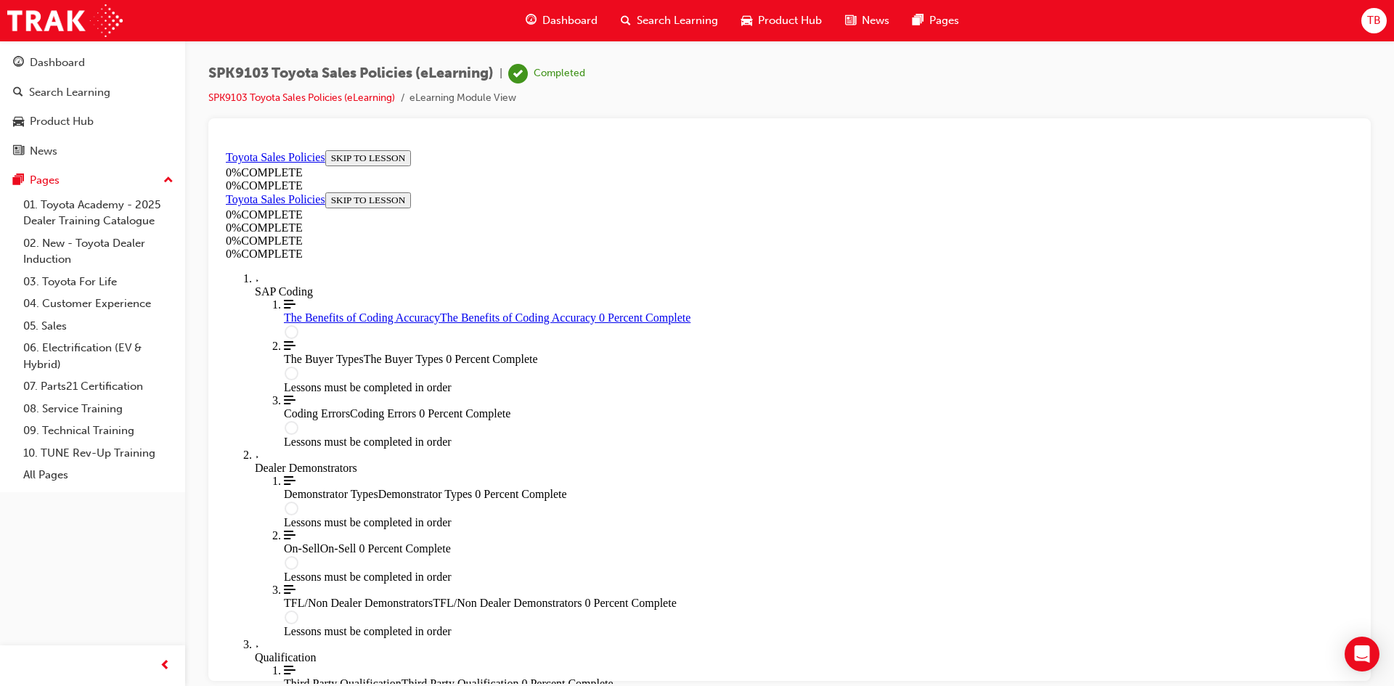
scroll to position [50, 0]
click at [232, 96] on link "SPK9103 Toyota Sales Policies (eLearning)" at bounding box center [301, 98] width 187 height 12
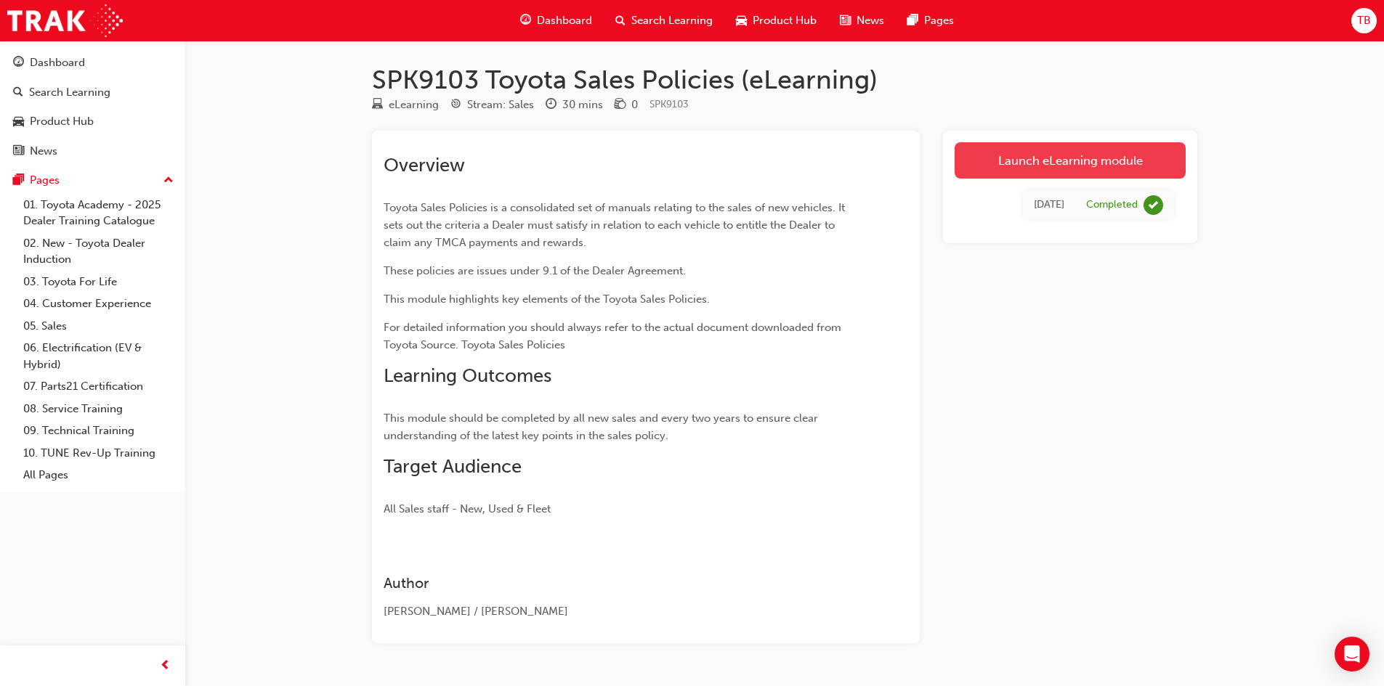
click at [1066, 163] on link "Launch eLearning module" at bounding box center [1069, 160] width 231 height 36
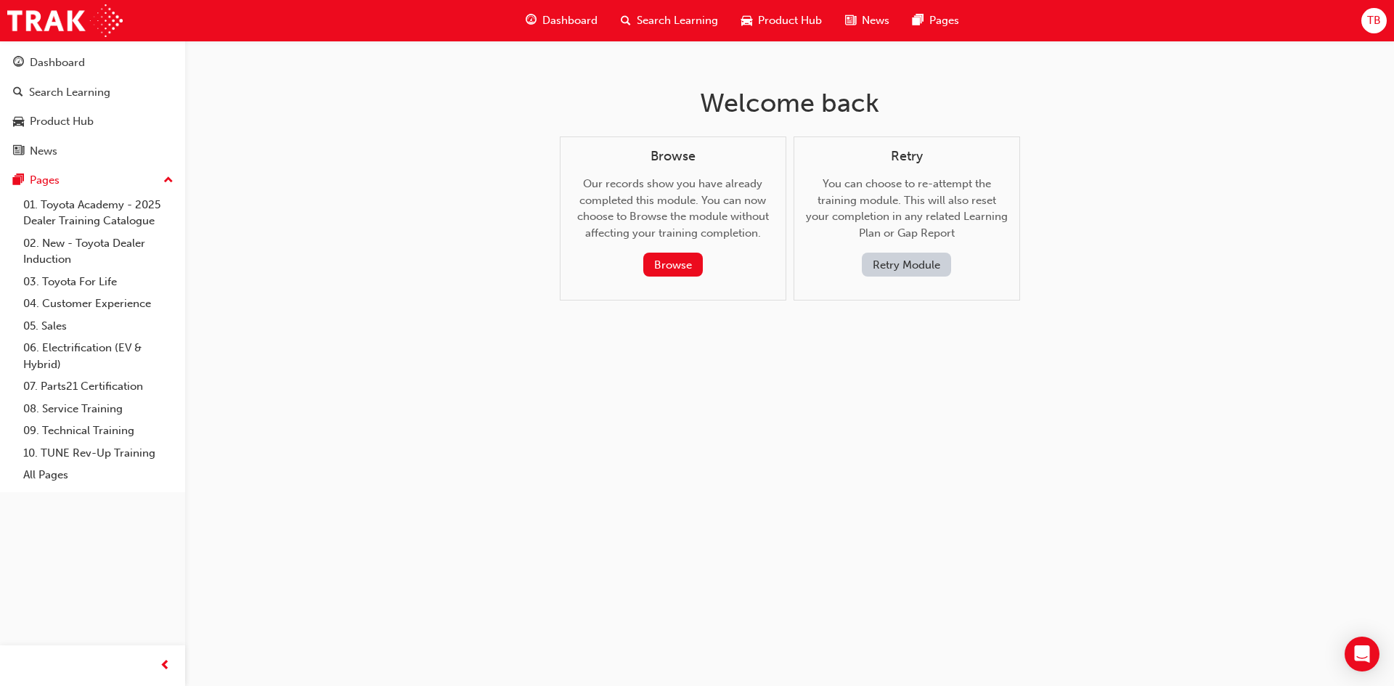
click at [920, 266] on button "Retry Module" at bounding box center [906, 265] width 89 height 24
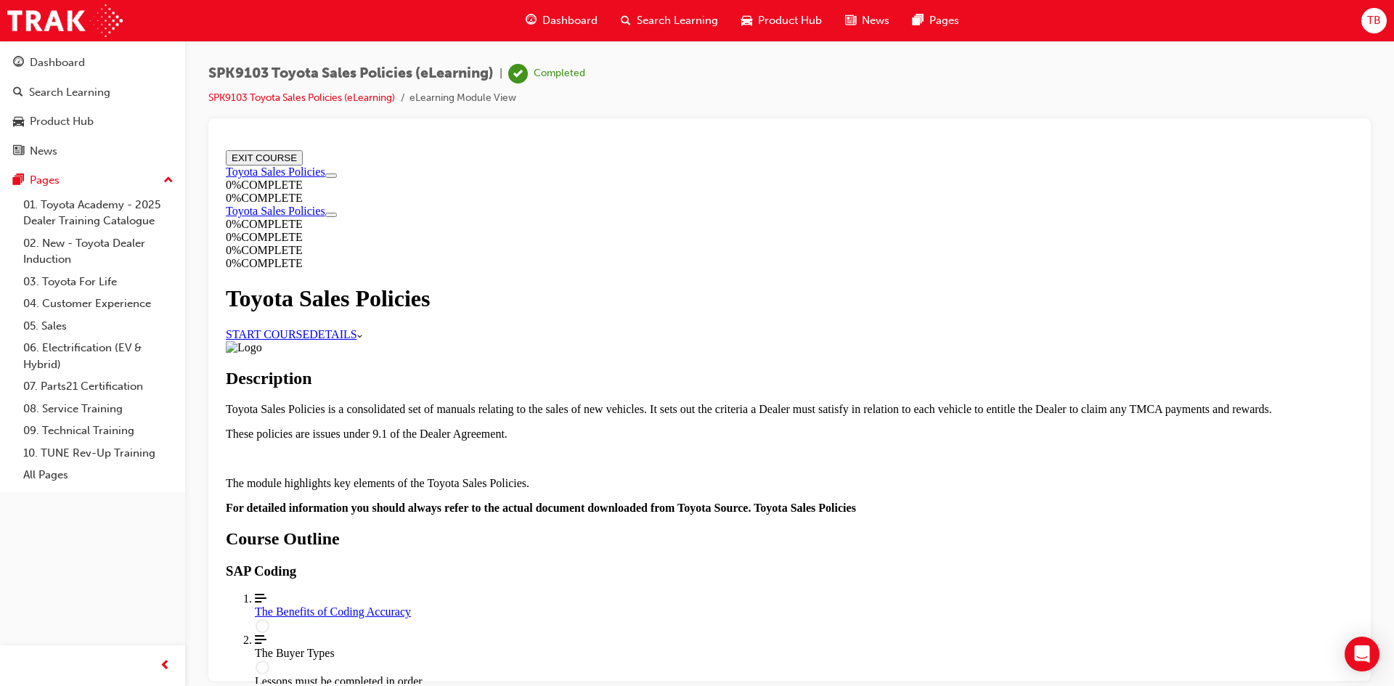
scroll to position [997, 0]
click at [770, 605] on div "The Benefits of Coding Accuracy" at bounding box center [804, 611] width 1099 height 13
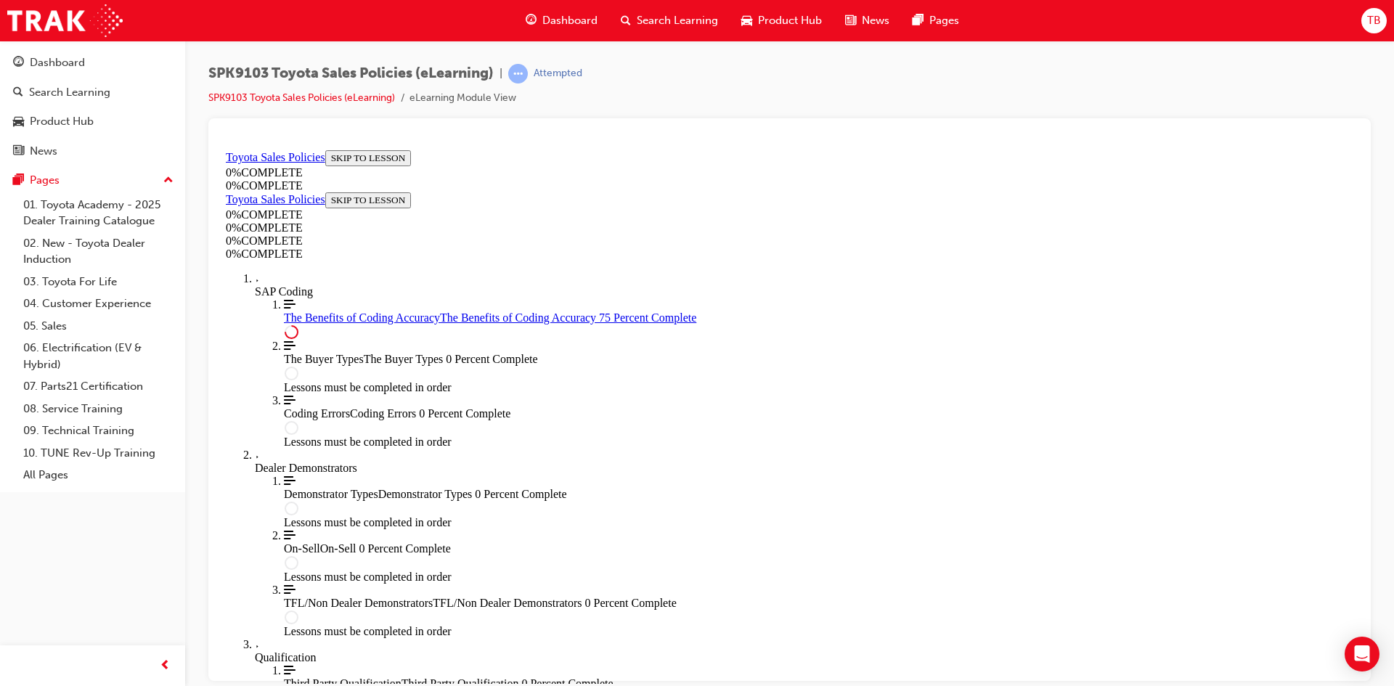
scroll to position [702, 0]
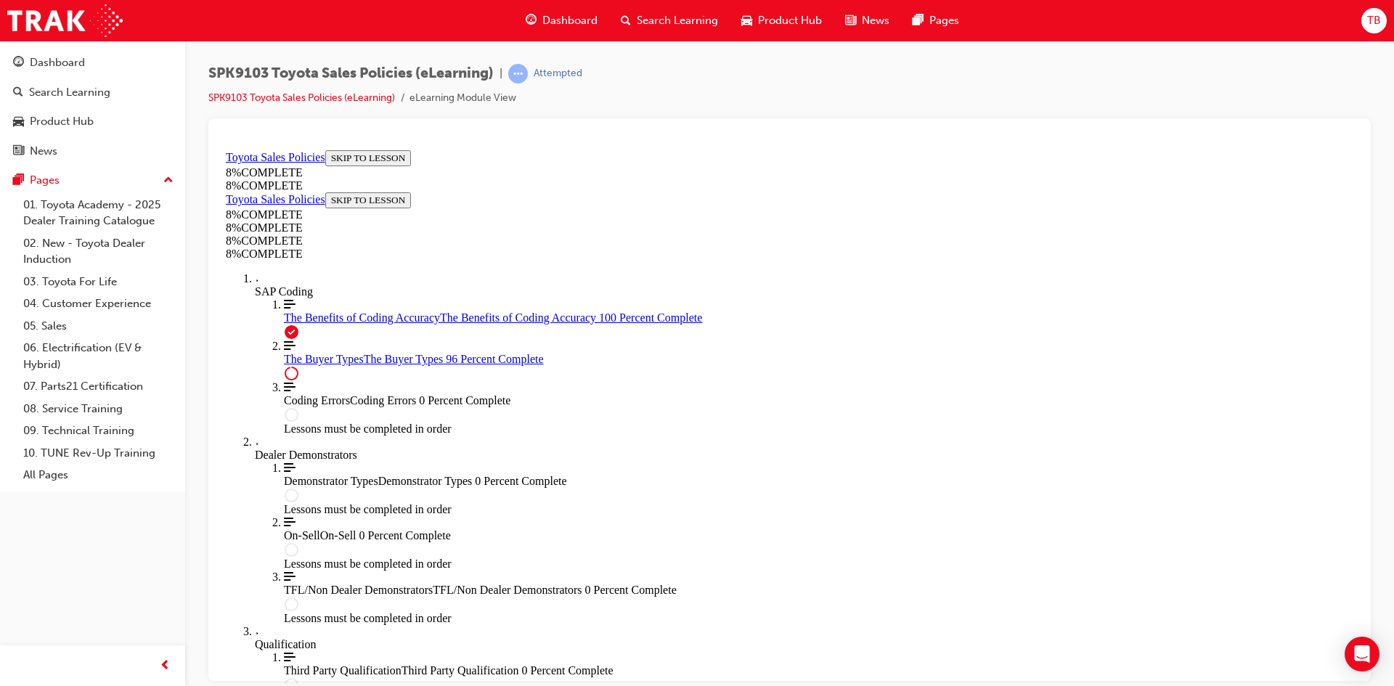
scroll to position [5948, 0]
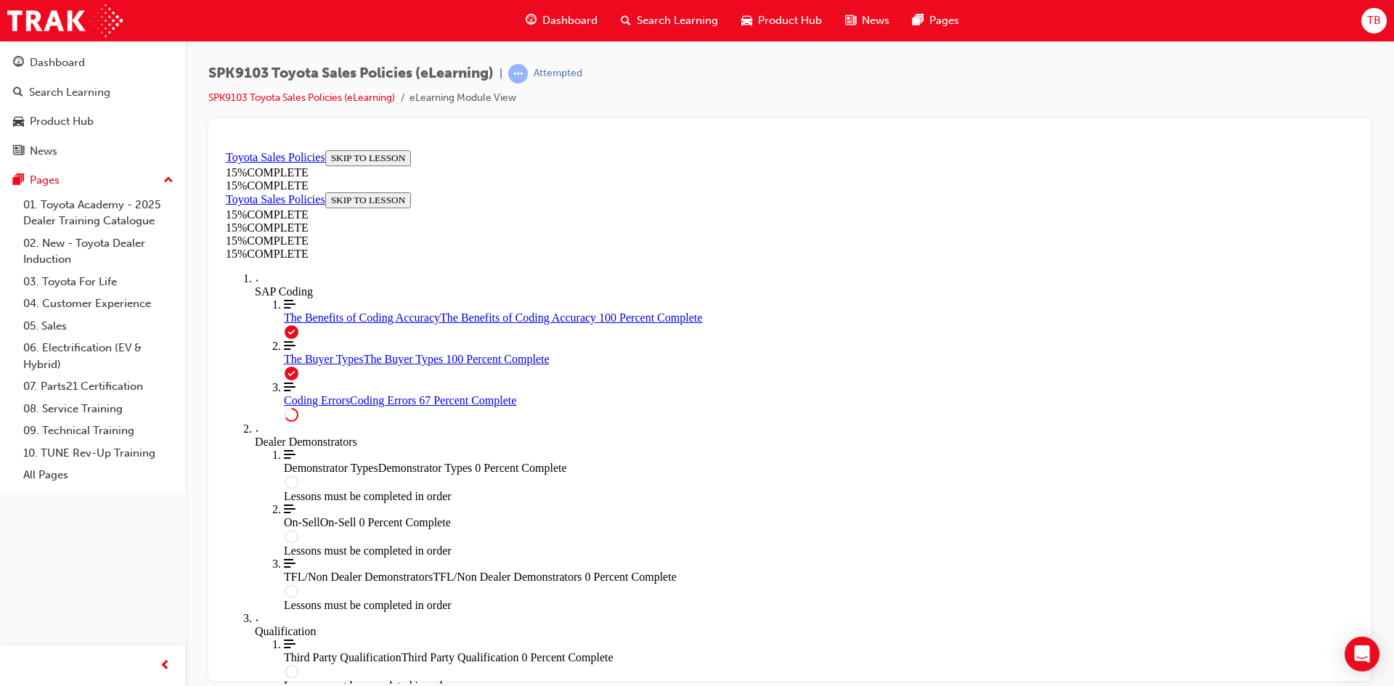
scroll to position [1150, 0]
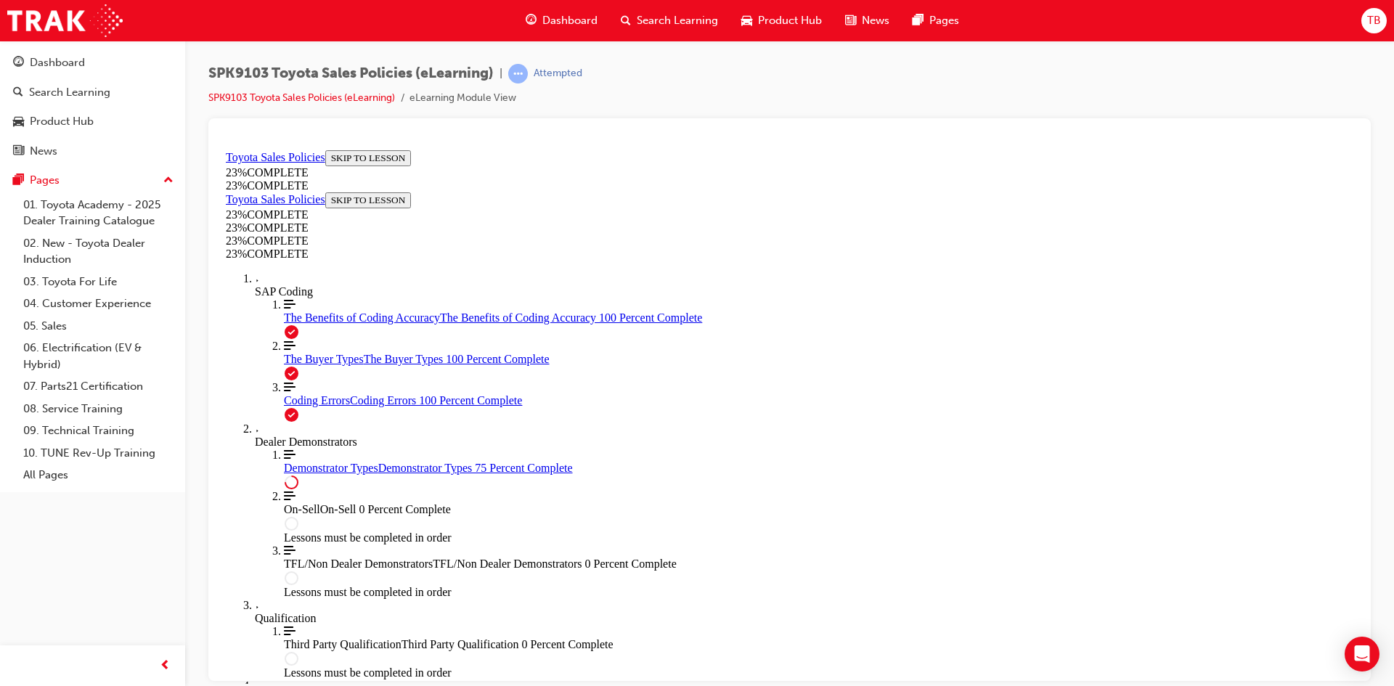
scroll to position [654, 0]
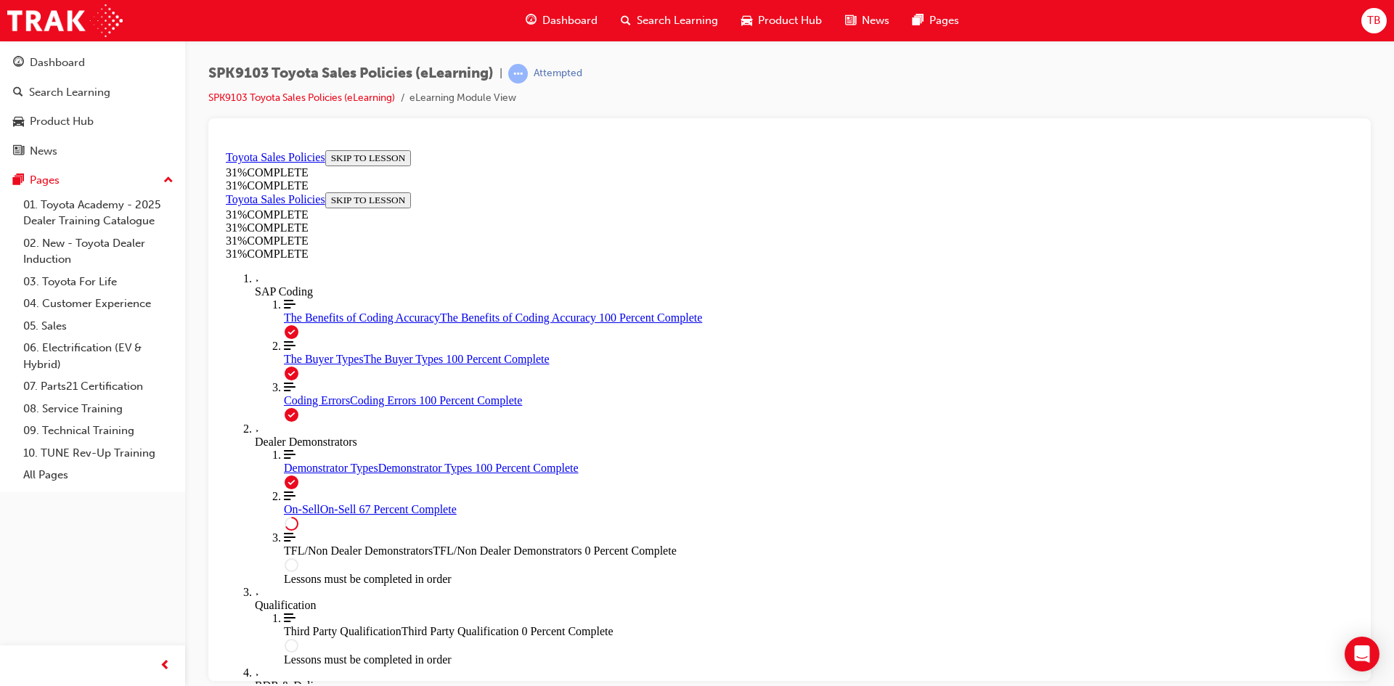
scroll to position [789, 0]
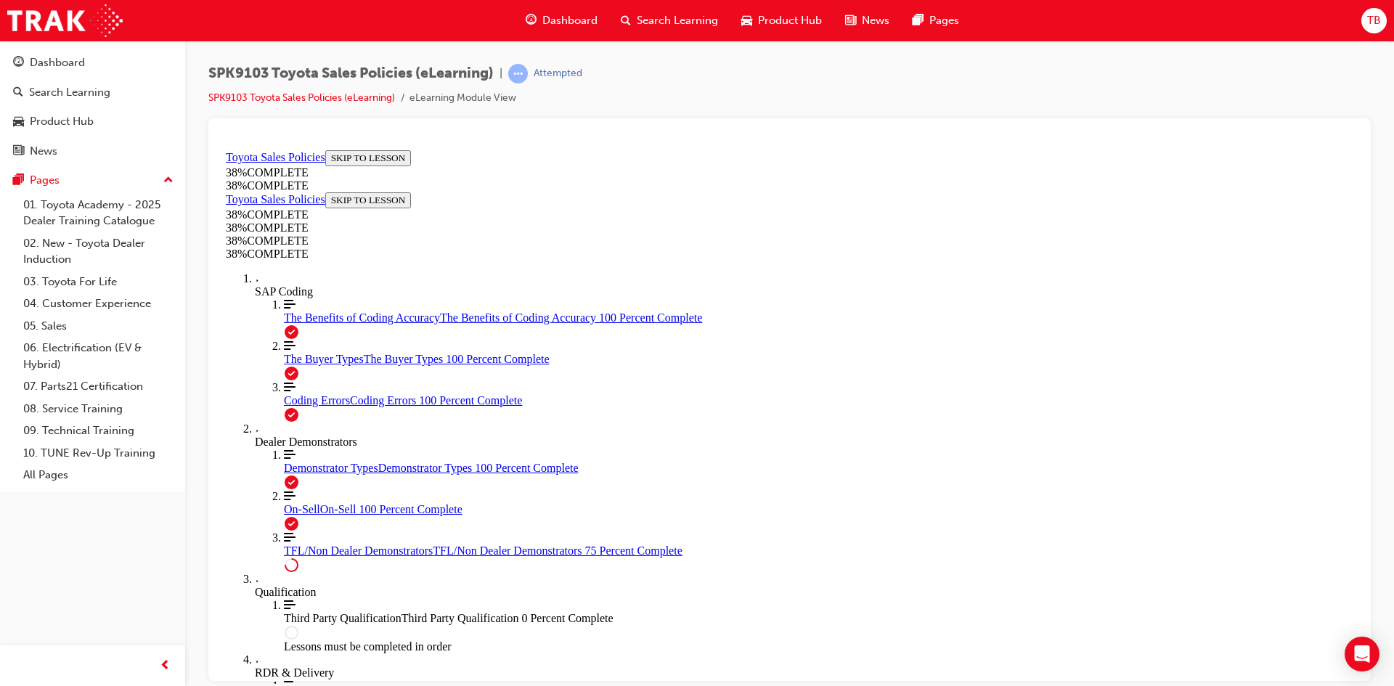
scroll to position [733, 0]
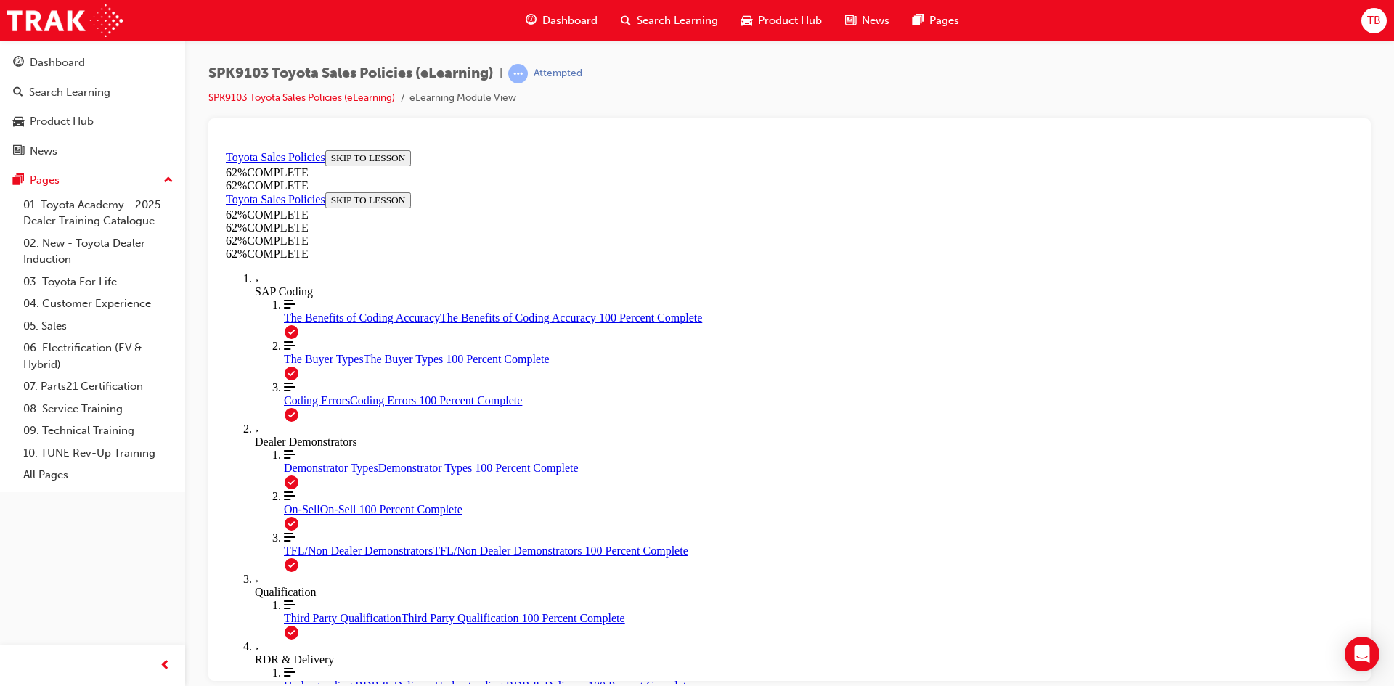
drag, startPoint x: 911, startPoint y: 566, endPoint x: 901, endPoint y: 568, distance: 11.1
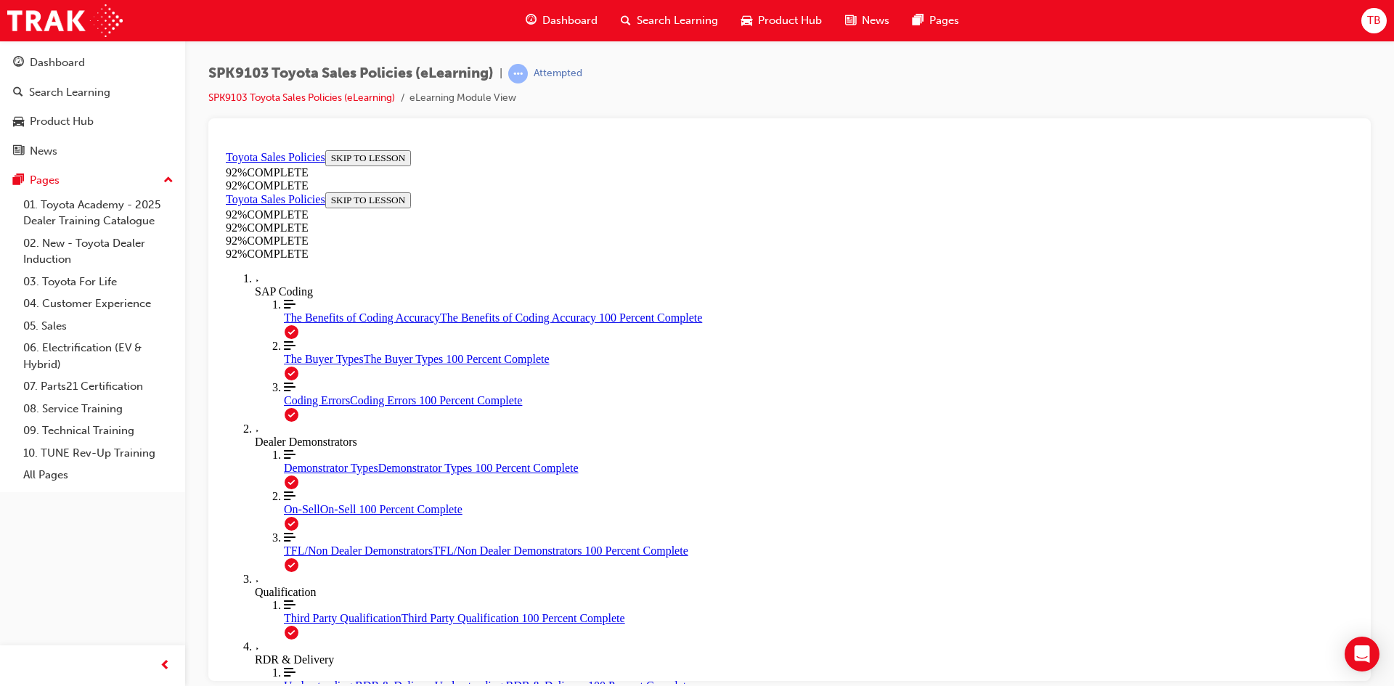
drag, startPoint x: 889, startPoint y: 637, endPoint x: 882, endPoint y: 622, distance: 15.9
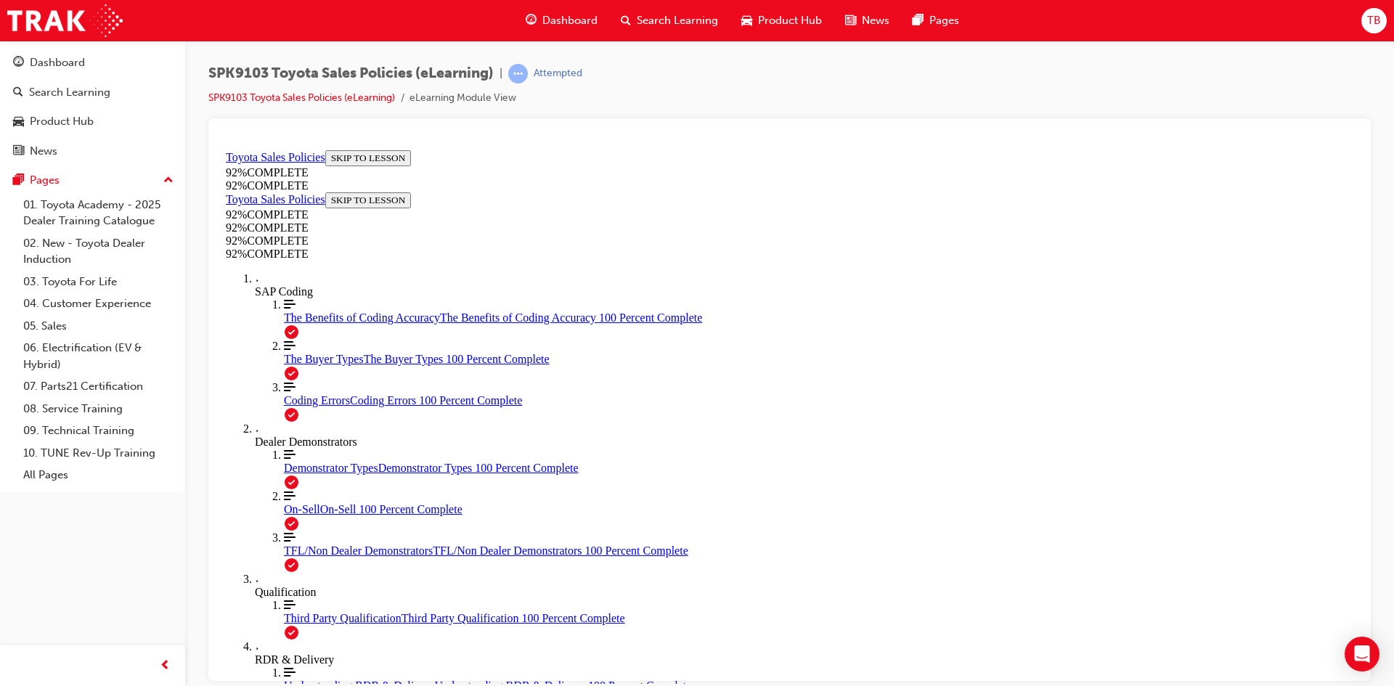
drag, startPoint x: 842, startPoint y: 421, endPoint x: 851, endPoint y: 460, distance: 39.5
drag, startPoint x: 866, startPoint y: 488, endPoint x: 871, endPoint y: 513, distance: 25.2
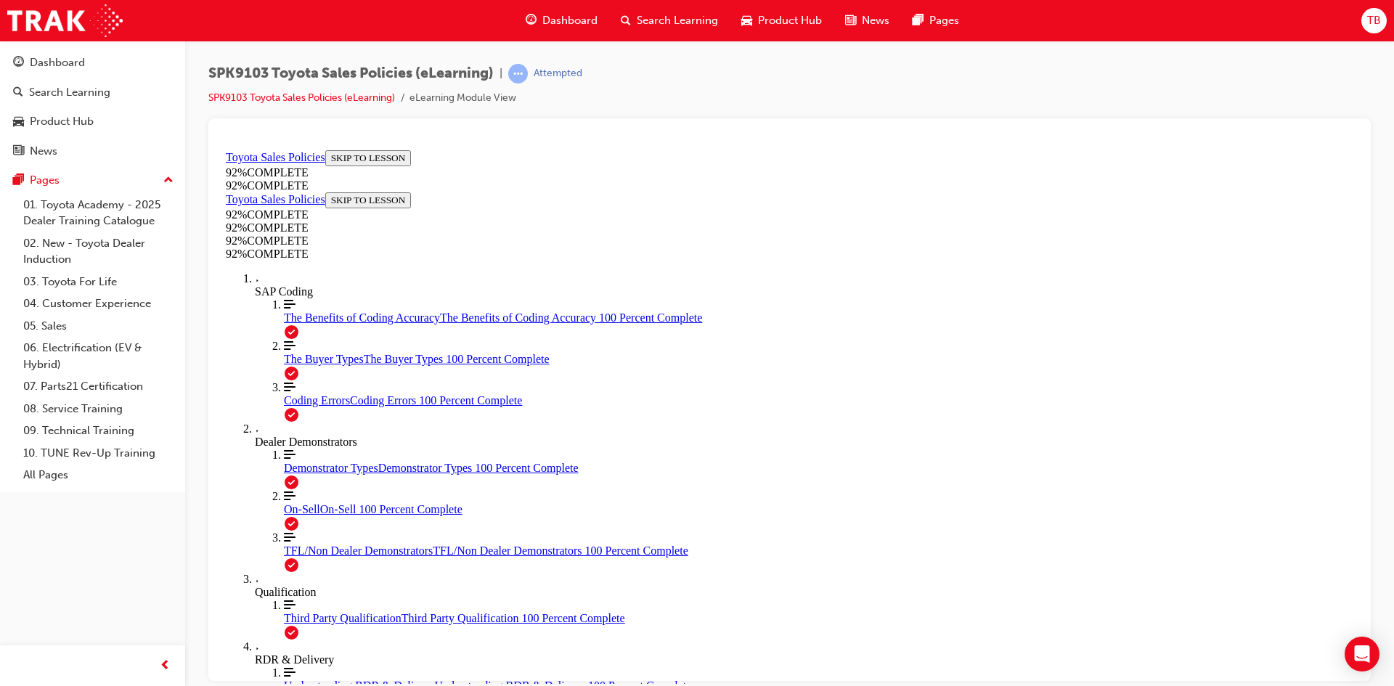
drag, startPoint x: 778, startPoint y: 549, endPoint x: 855, endPoint y: 601, distance: 93.1
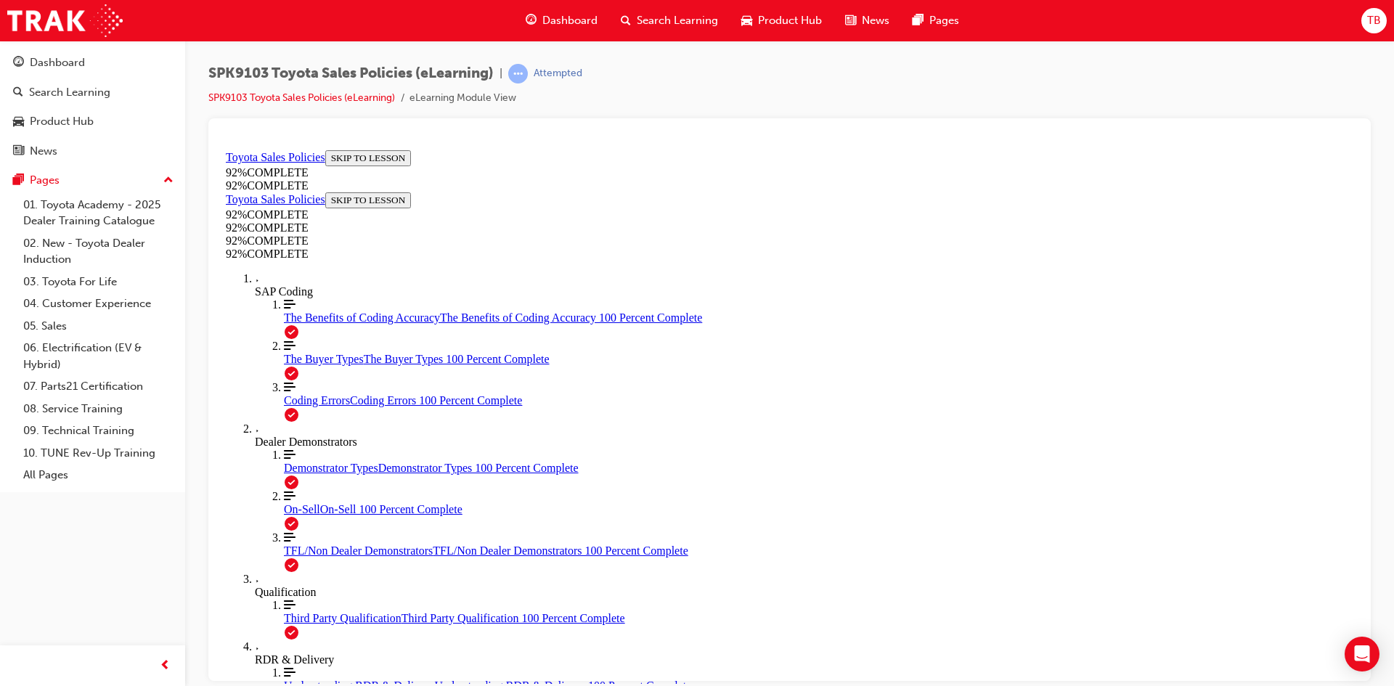
drag, startPoint x: 811, startPoint y: 390, endPoint x: 827, endPoint y: 405, distance: 22.1
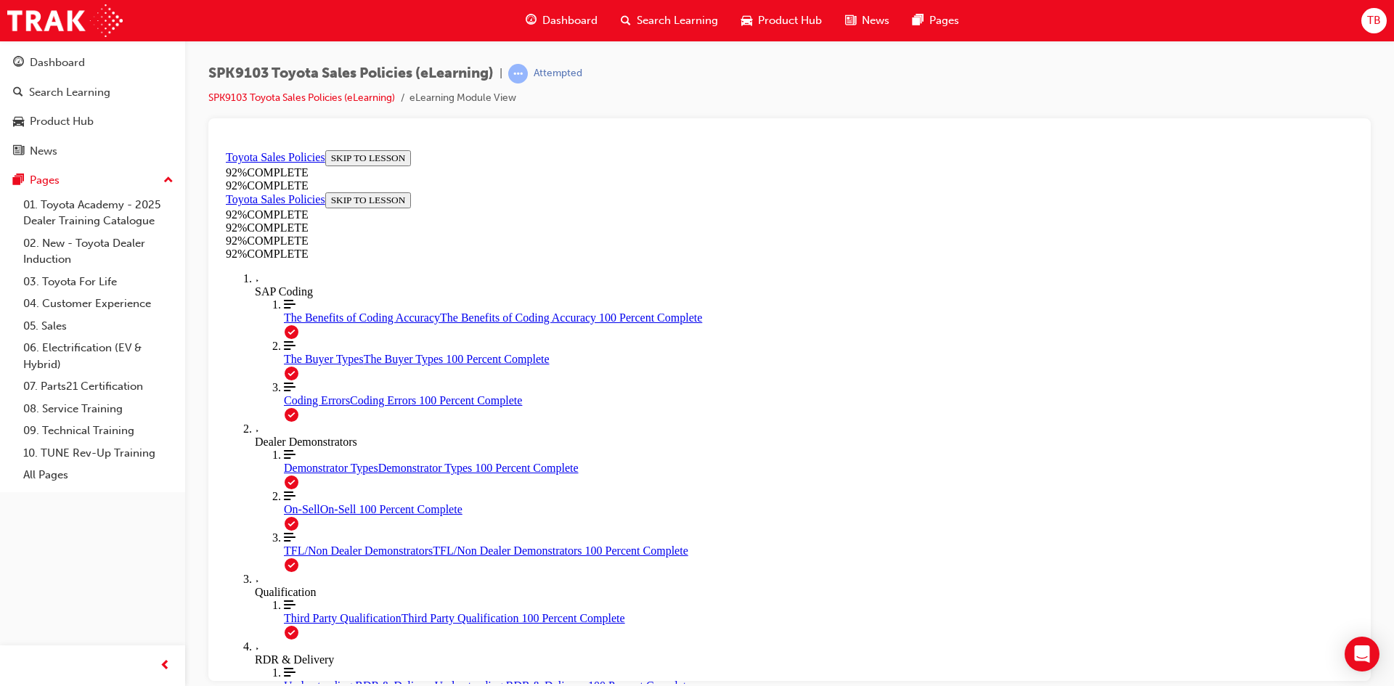
drag, startPoint x: 938, startPoint y: 613, endPoint x: 915, endPoint y: 605, distance: 23.9
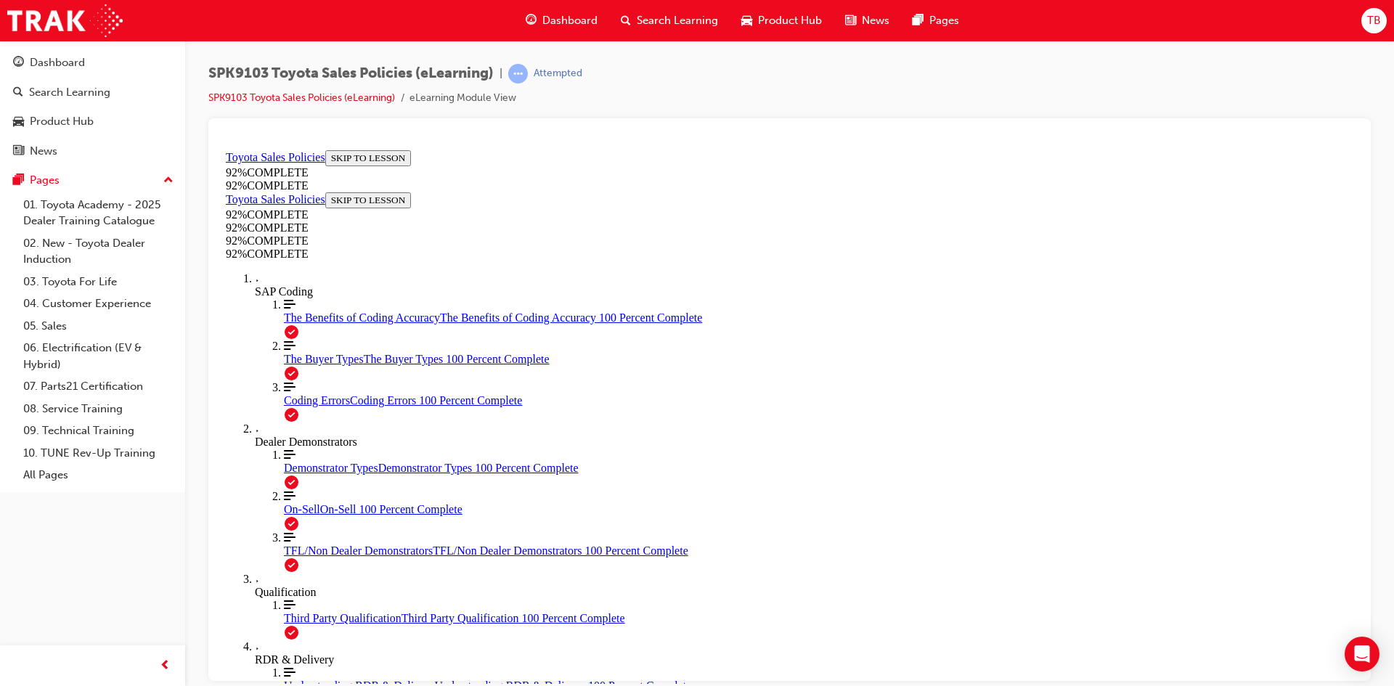
drag, startPoint x: 795, startPoint y: 440, endPoint x: 819, endPoint y: 484, distance: 49.7
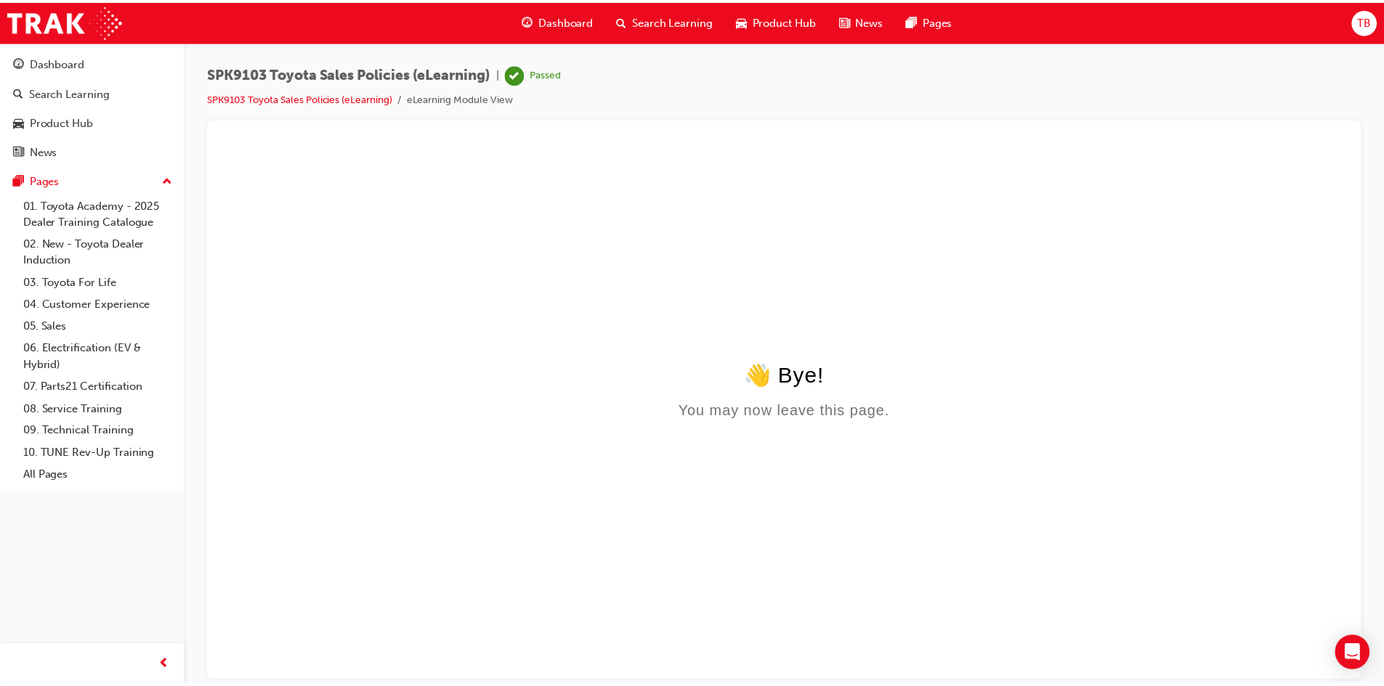
scroll to position [0, 0]
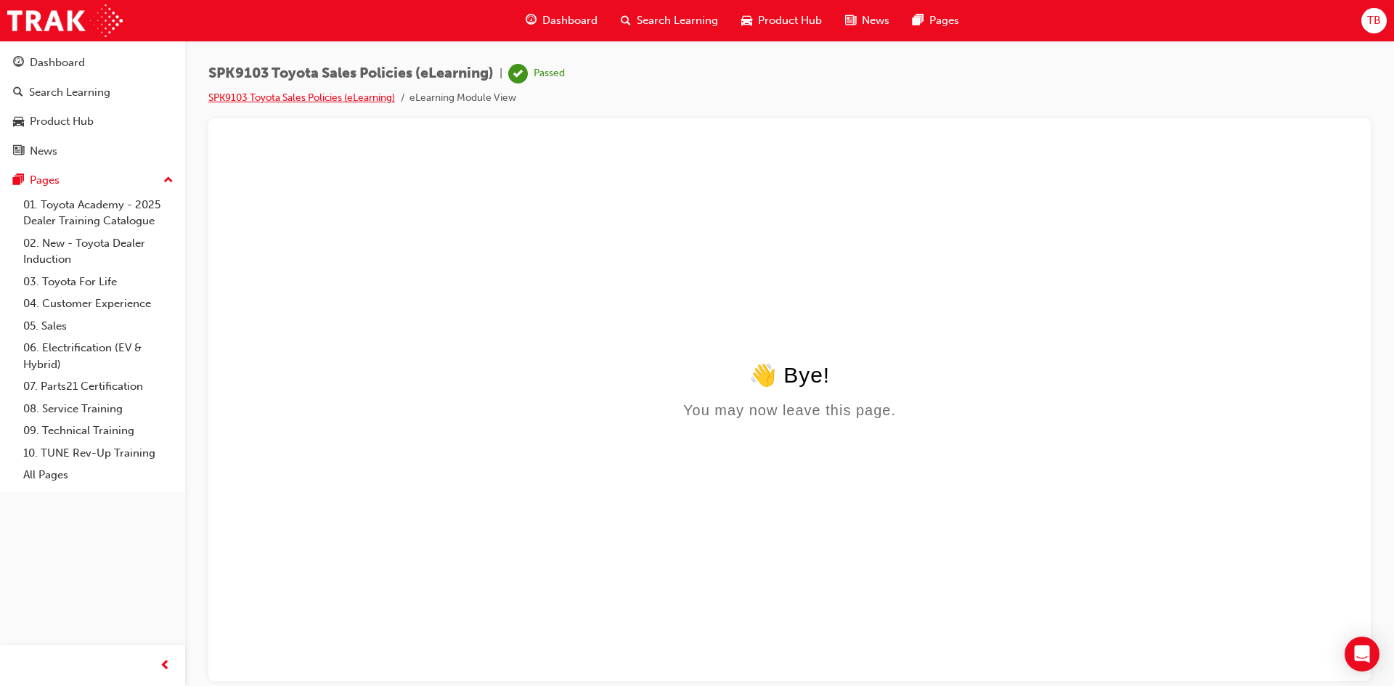
click at [370, 98] on link "SPK9103 Toyota Sales Policies (eLearning)" at bounding box center [301, 98] width 187 height 12
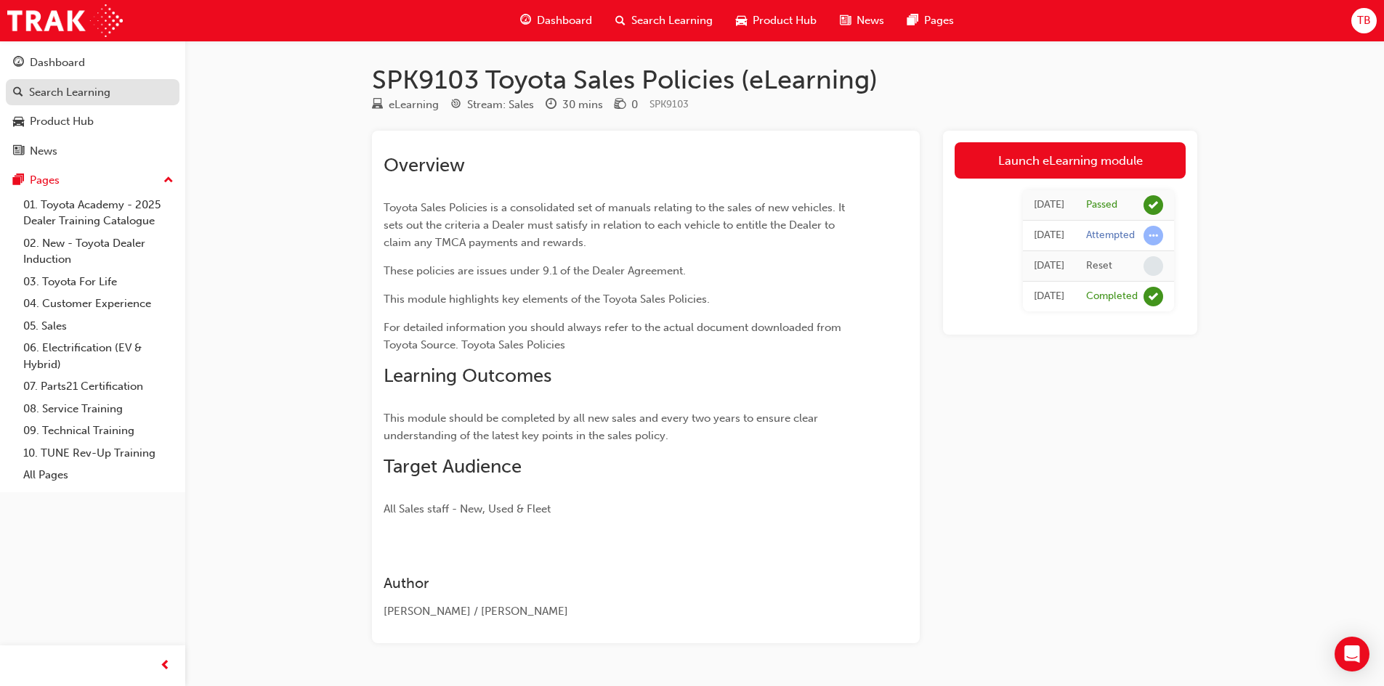
click at [148, 92] on div "Search Learning" at bounding box center [92, 93] width 159 height 18
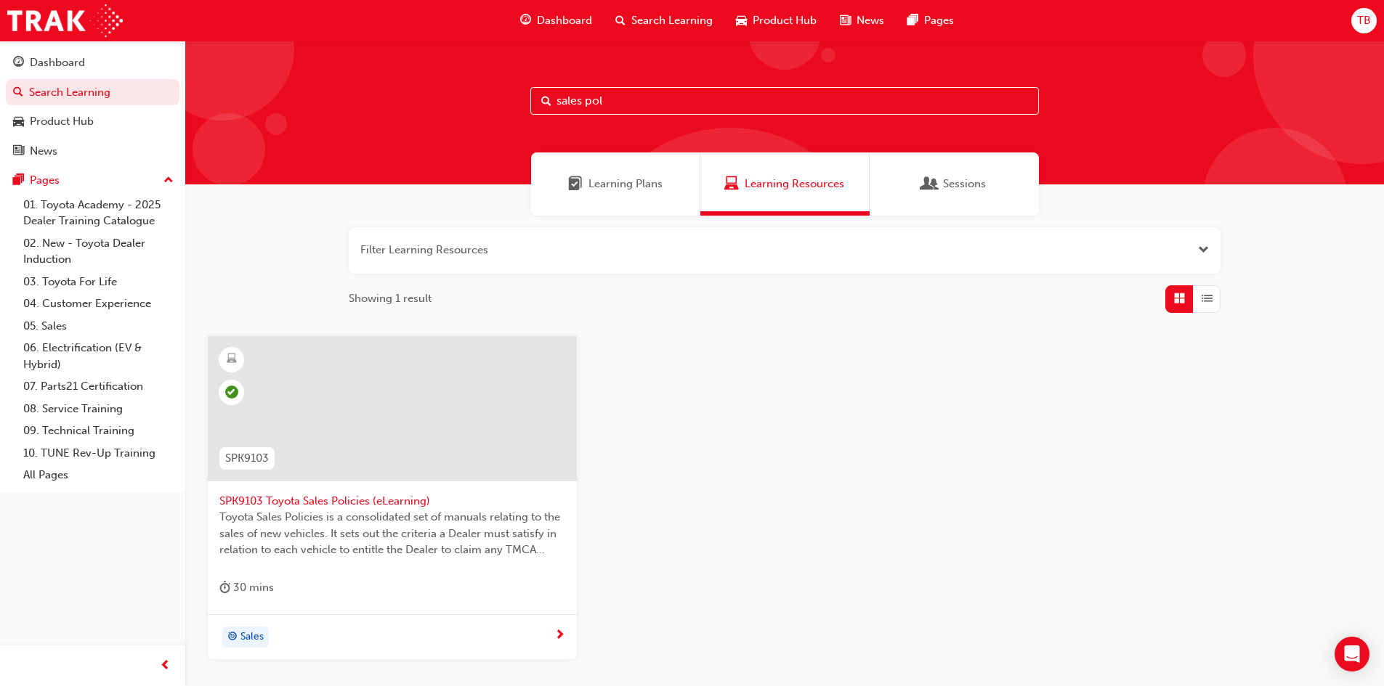
drag, startPoint x: 611, startPoint y: 107, endPoint x: 542, endPoint y: 125, distance: 71.3
click at [542, 125] on div "sales pol" at bounding box center [784, 113] width 1198 height 144
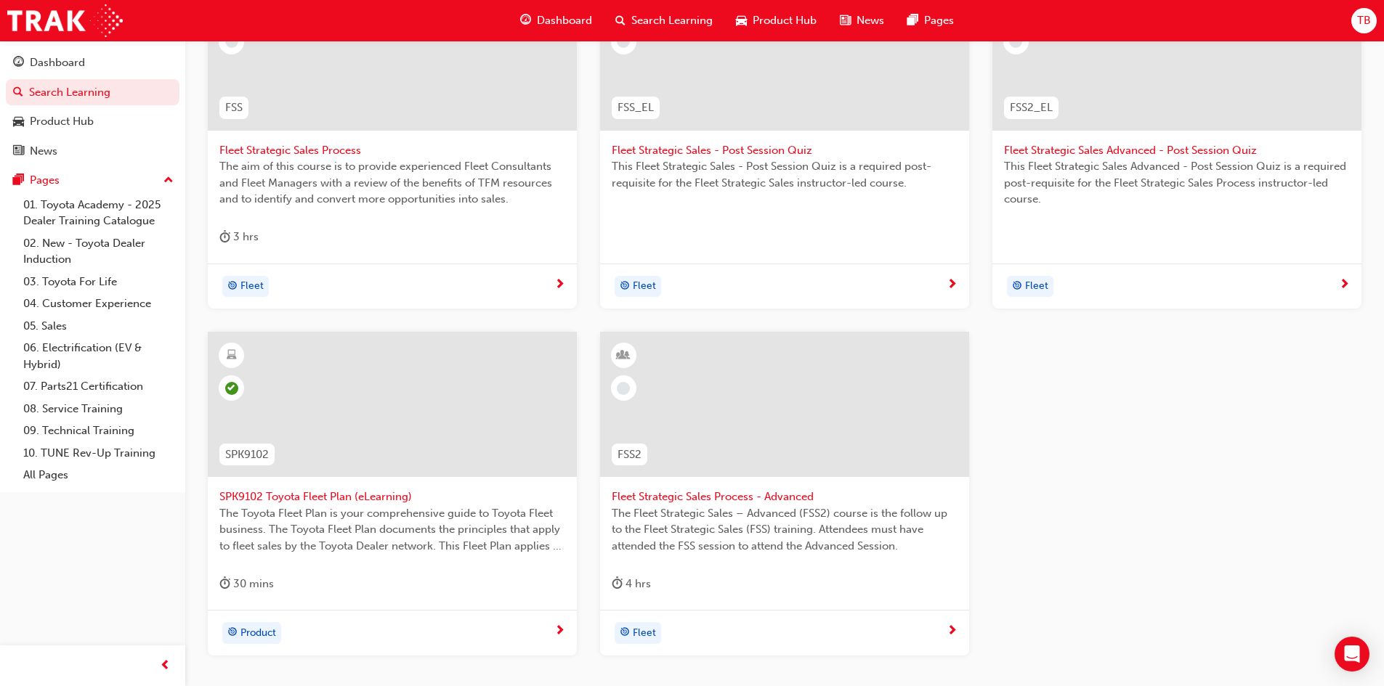
scroll to position [363, 0]
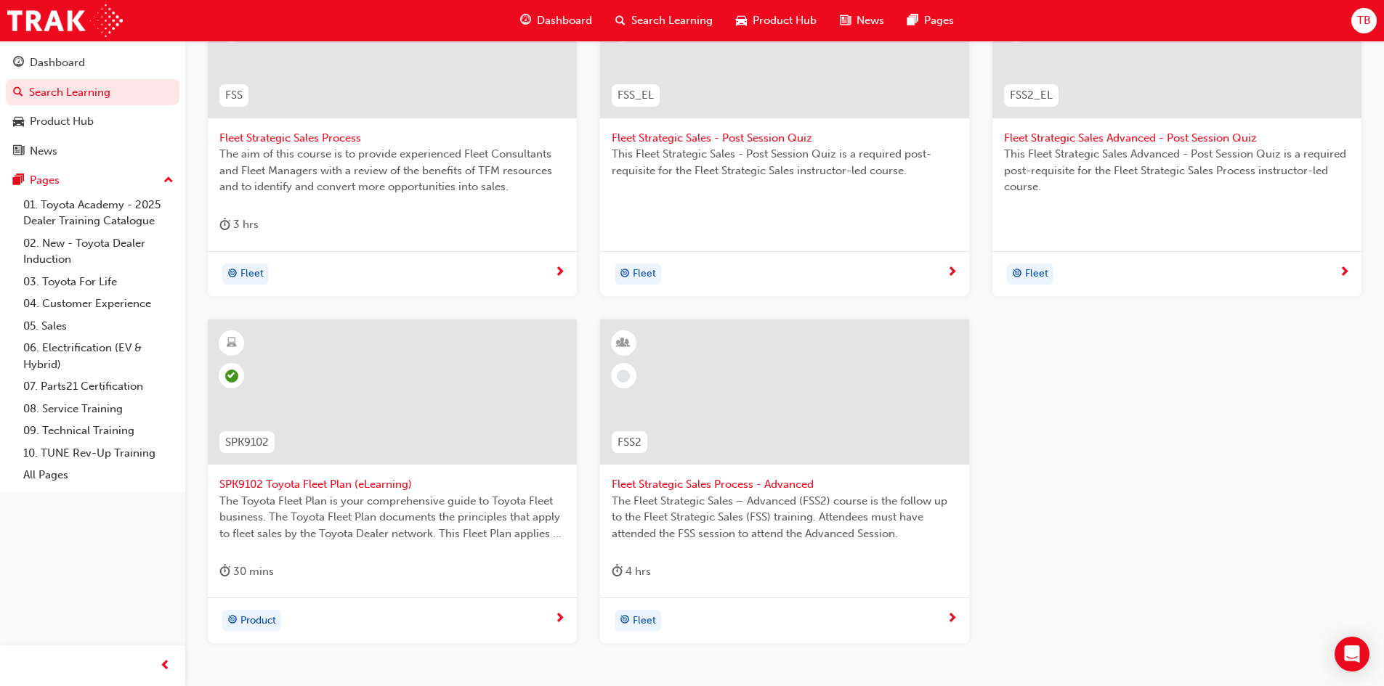
type input "fleet"
click at [338, 491] on span "SPK9102 Toyota Fleet Plan (eLearning)" at bounding box center [392, 484] width 346 height 17
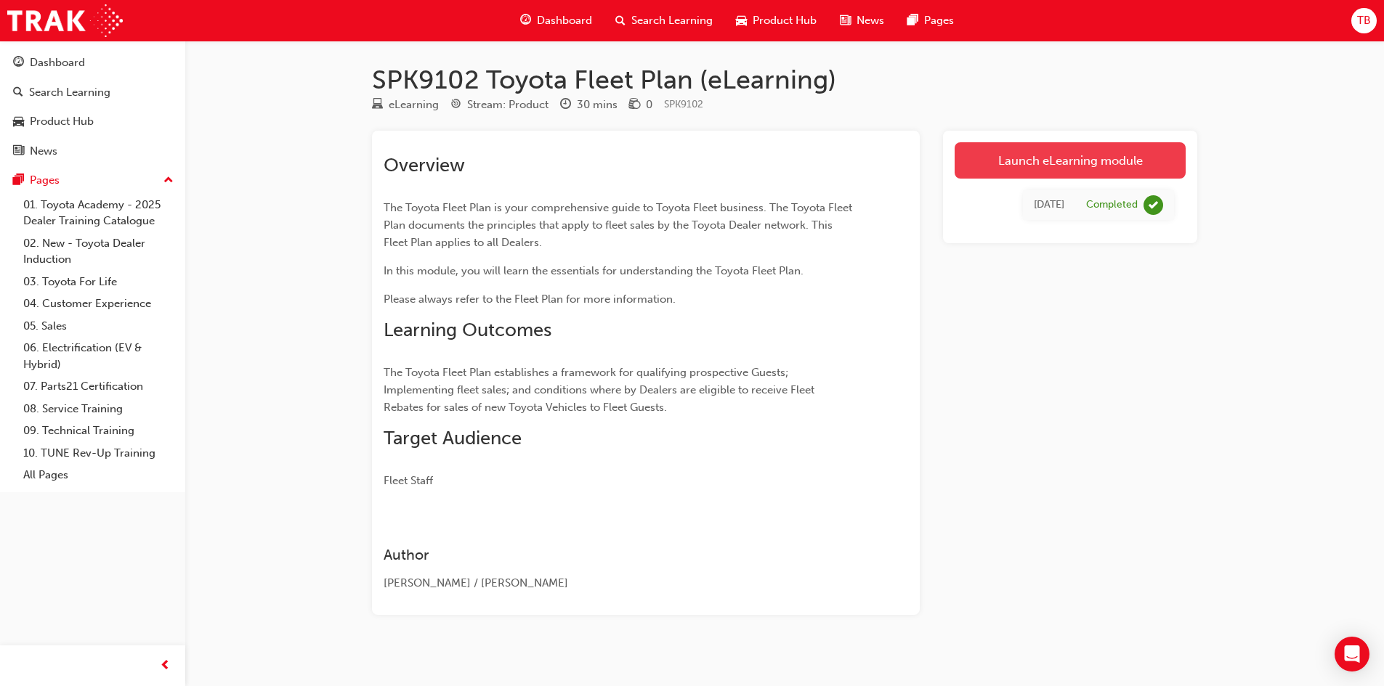
click at [1026, 163] on link "Launch eLearning module" at bounding box center [1069, 160] width 231 height 36
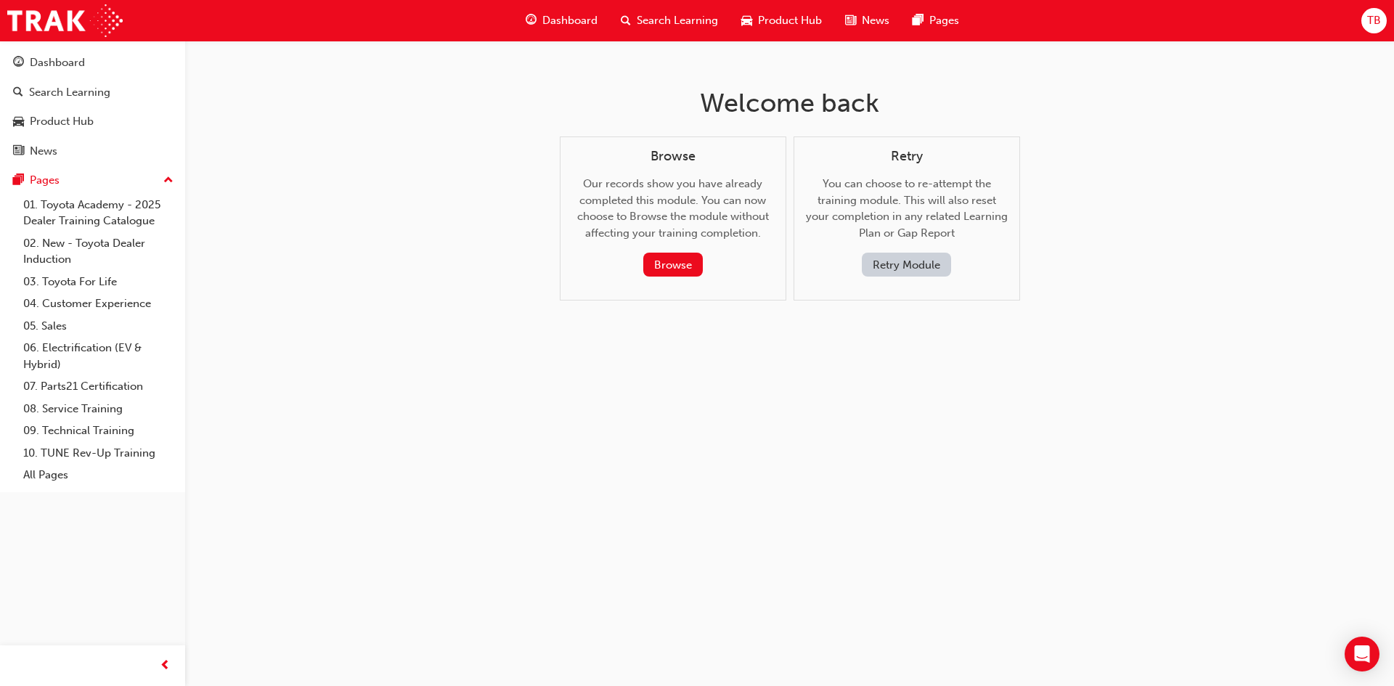
click at [912, 264] on button "Retry Module" at bounding box center [906, 265] width 89 height 24
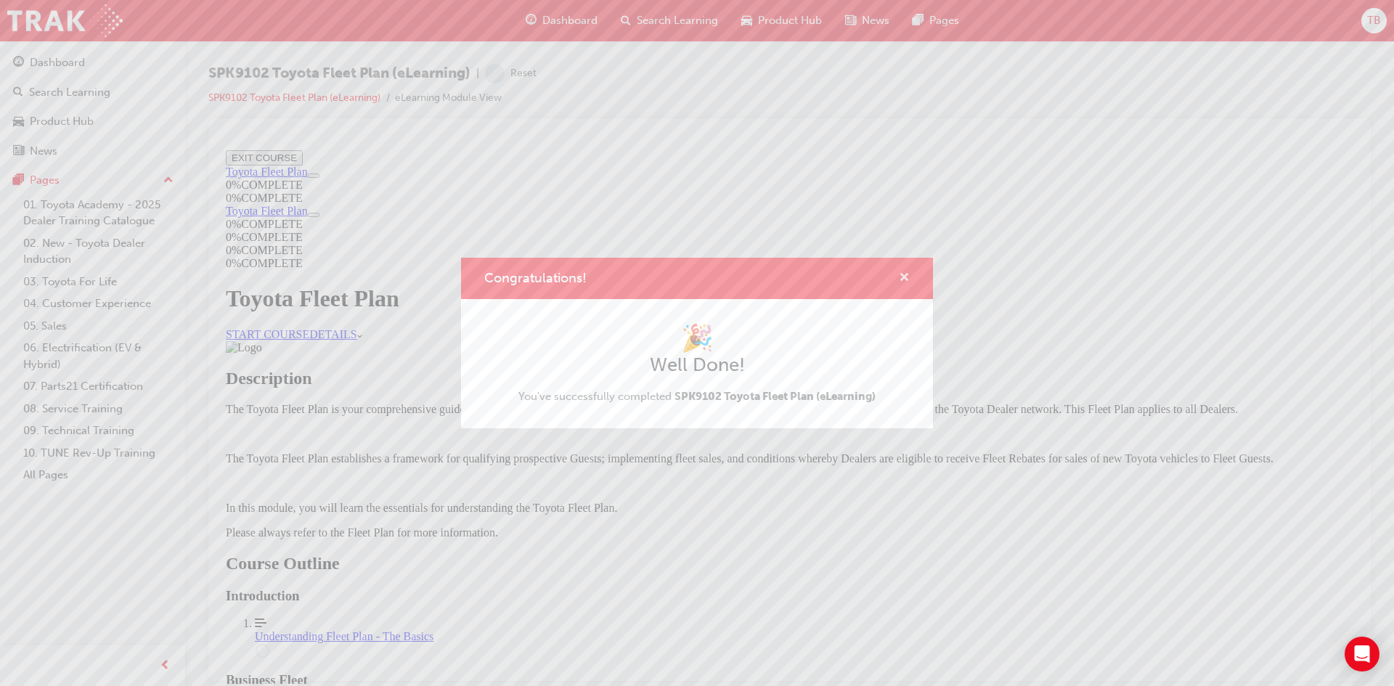
click at [907, 276] on span "cross-icon" at bounding box center [904, 278] width 11 height 13
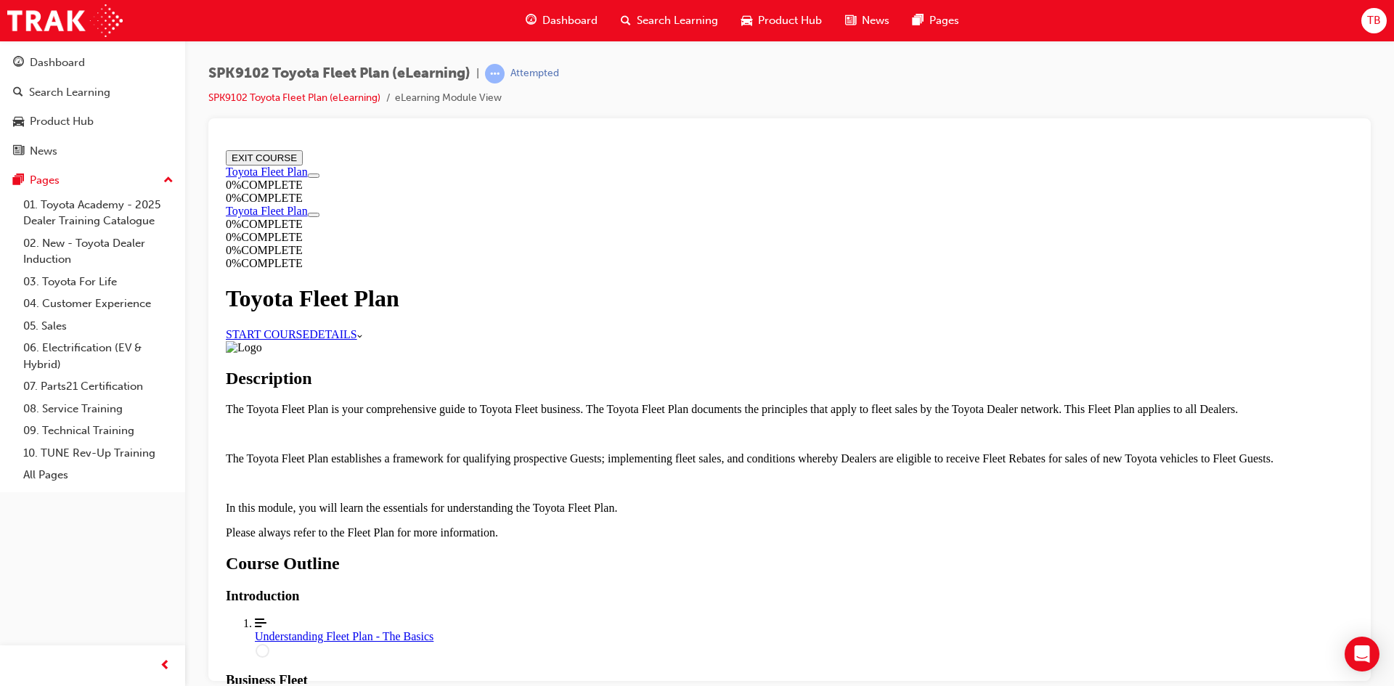
scroll to position [477, 0]
click at [811, 630] on div "Understanding Fleet Plan - The Basics" at bounding box center [804, 636] width 1099 height 13
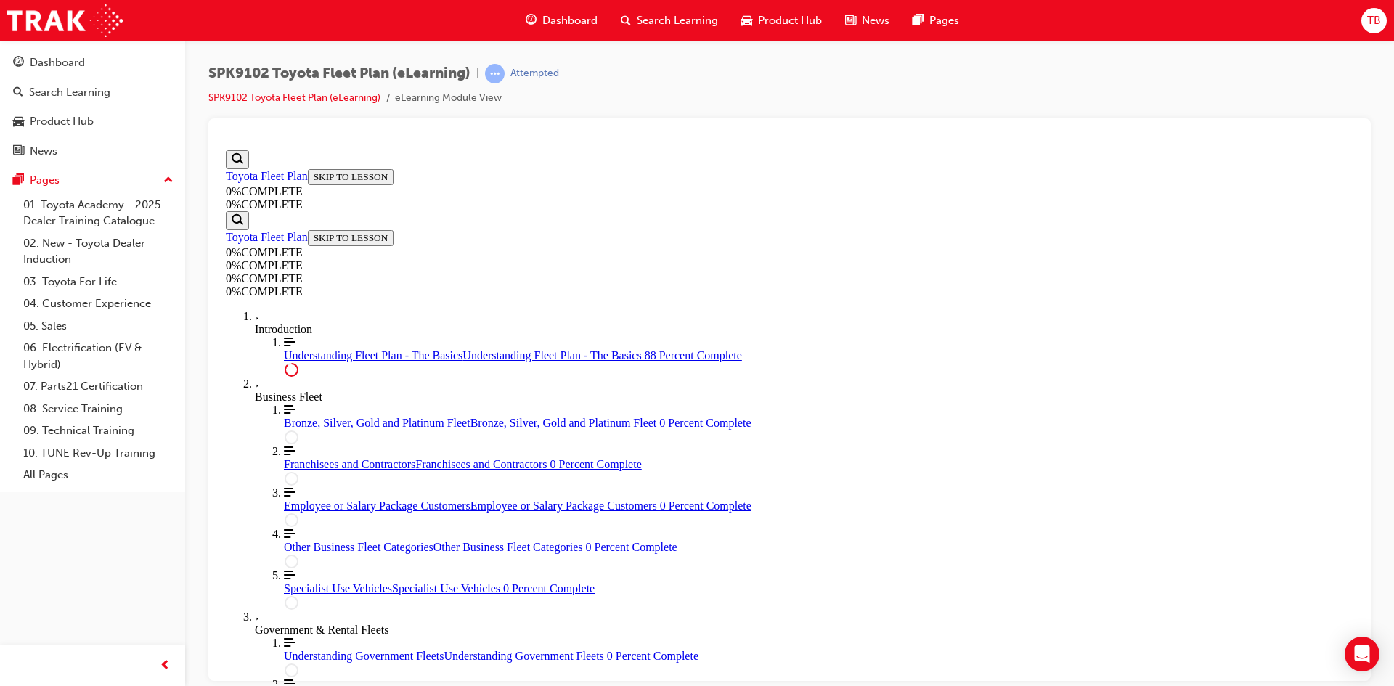
scroll to position [3283, 0]
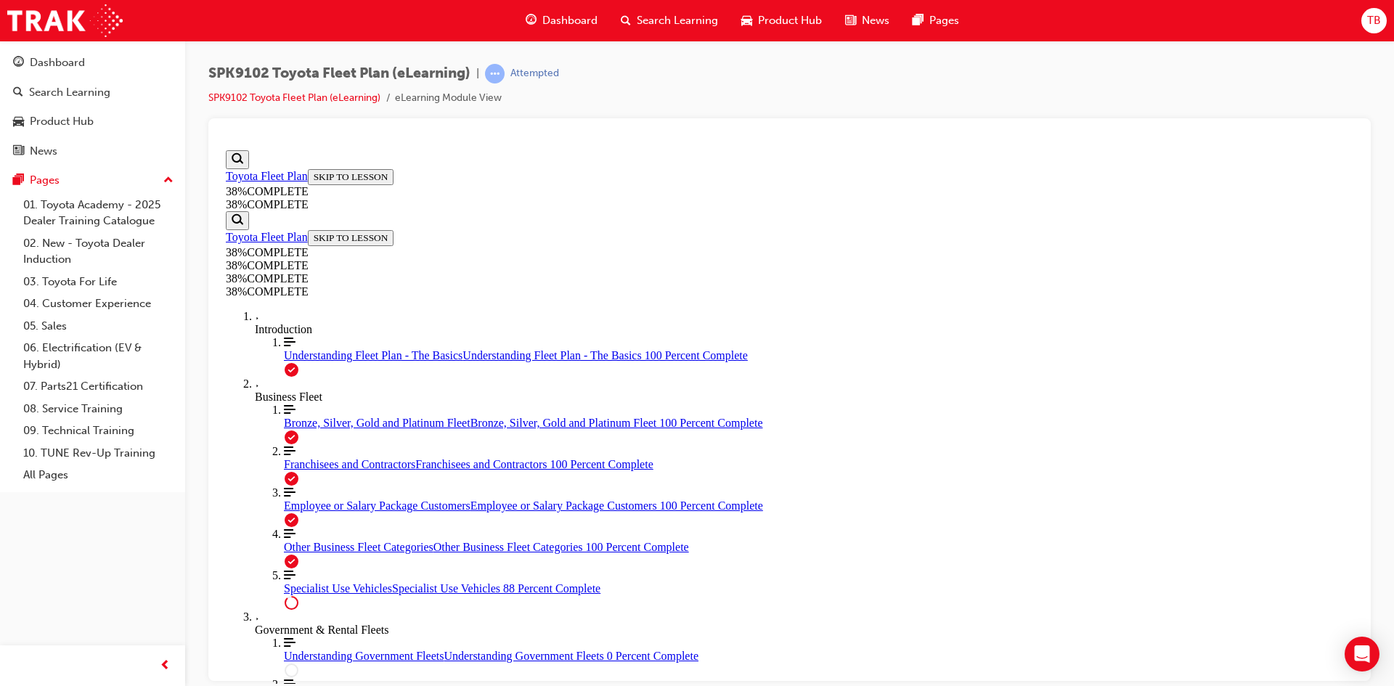
scroll to position [2800, 0]
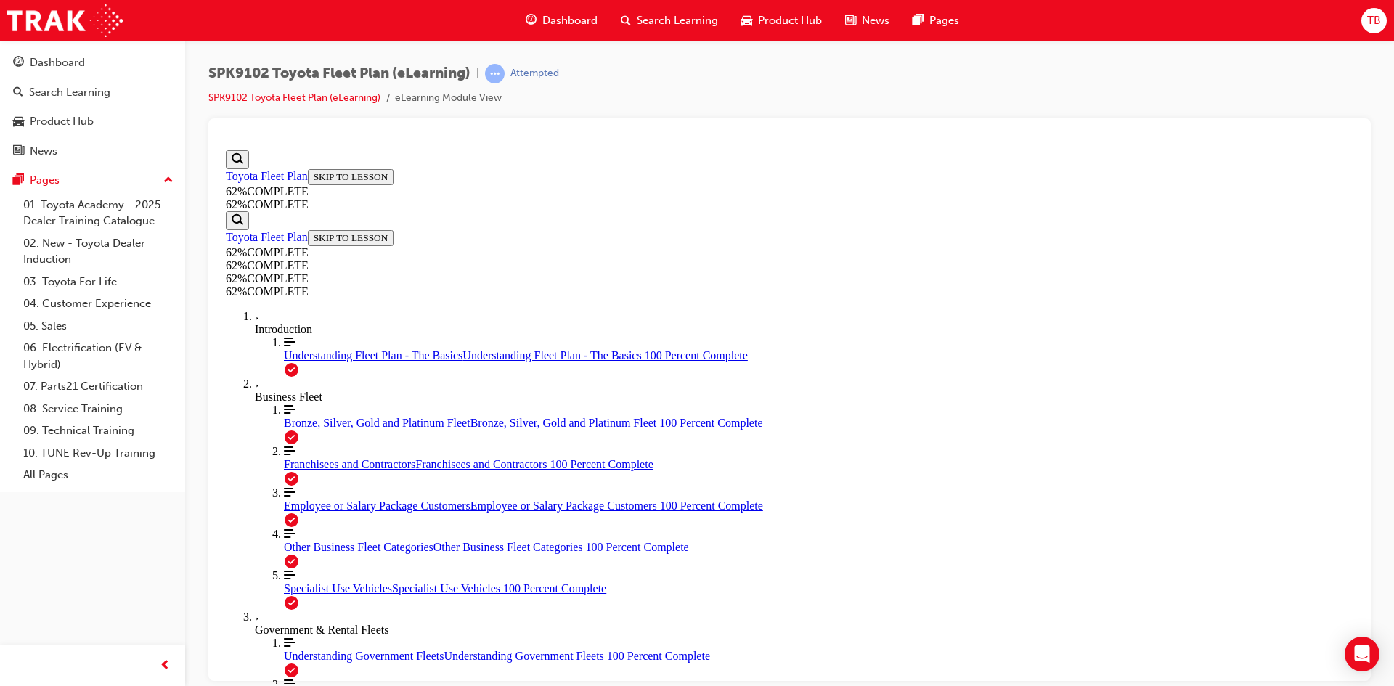
drag, startPoint x: 813, startPoint y: 564, endPoint x: 716, endPoint y: 513, distance: 109.2
drag, startPoint x: 792, startPoint y: 560, endPoint x: 775, endPoint y: 537, distance: 28.6
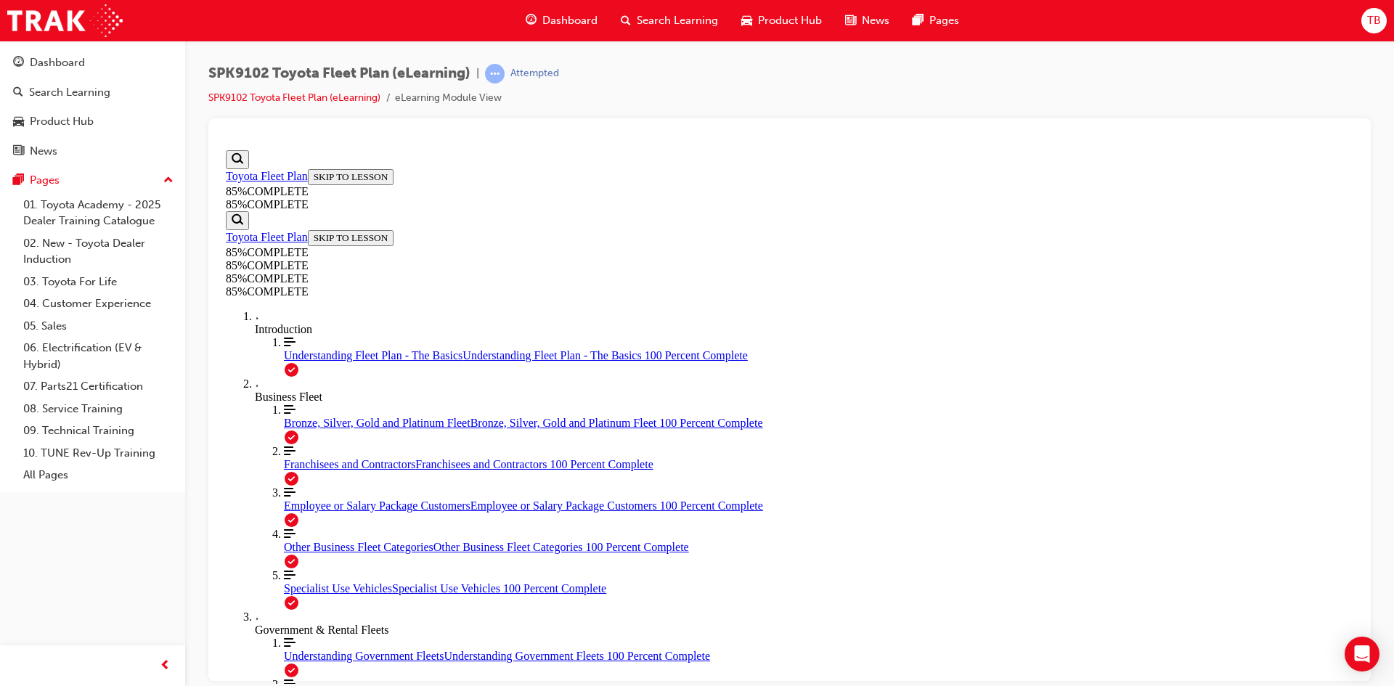
drag, startPoint x: 912, startPoint y: 572, endPoint x: 907, endPoint y: 561, distance: 12.0
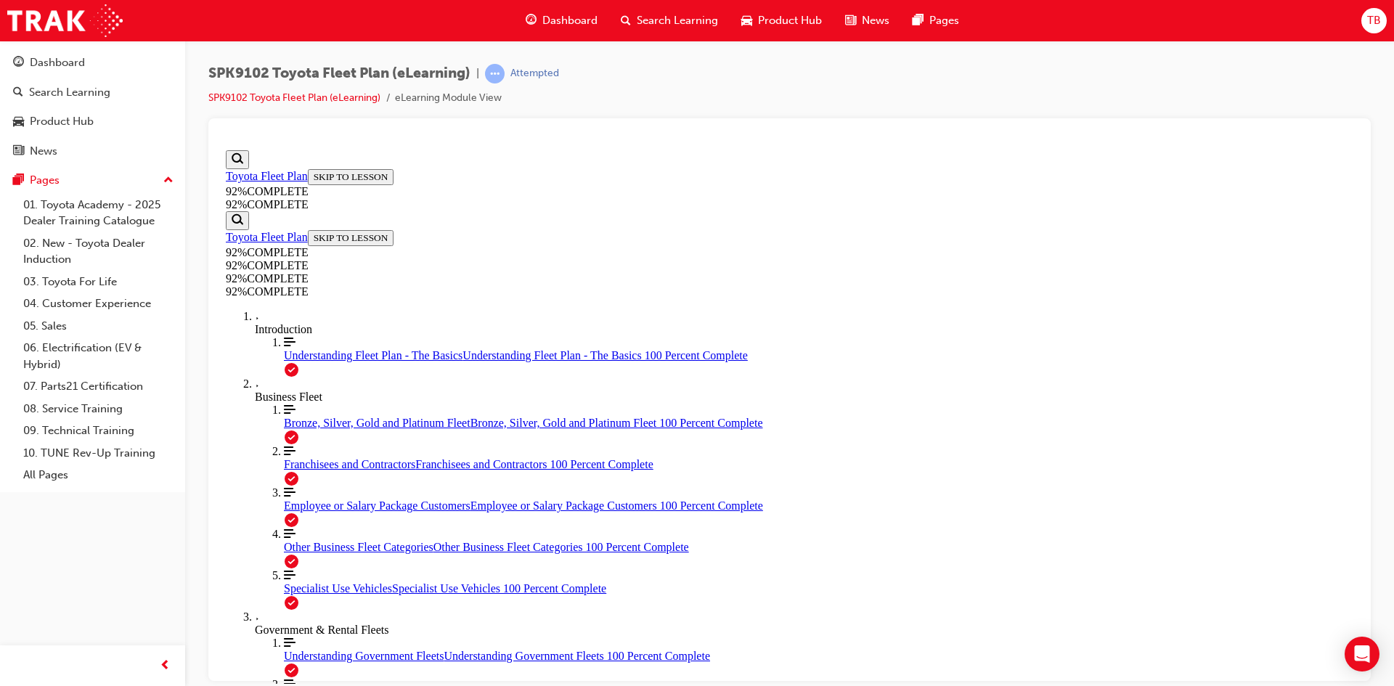
scroll to position [52, 0]
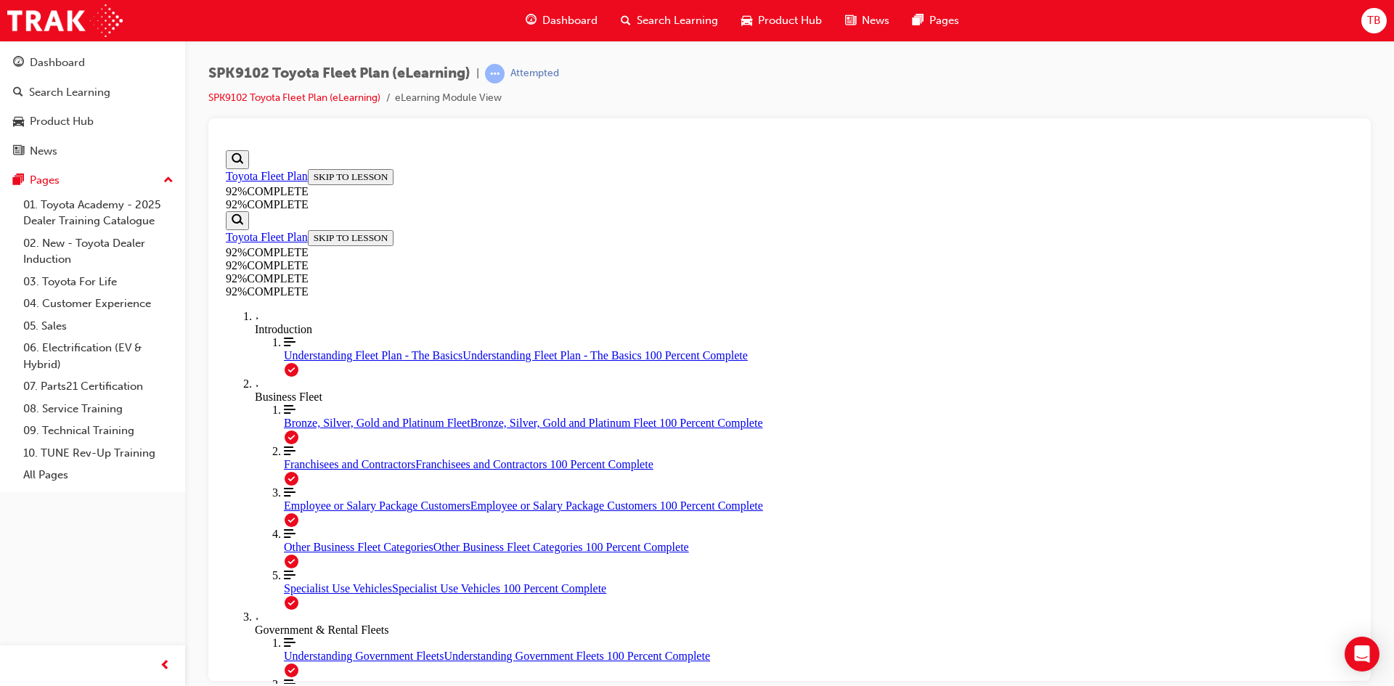
scroll to position [53, 0]
drag, startPoint x: 821, startPoint y: 606, endPoint x: 864, endPoint y: 588, distance: 46.5
drag, startPoint x: 808, startPoint y: 536, endPoint x: 837, endPoint y: 518, distance: 33.6
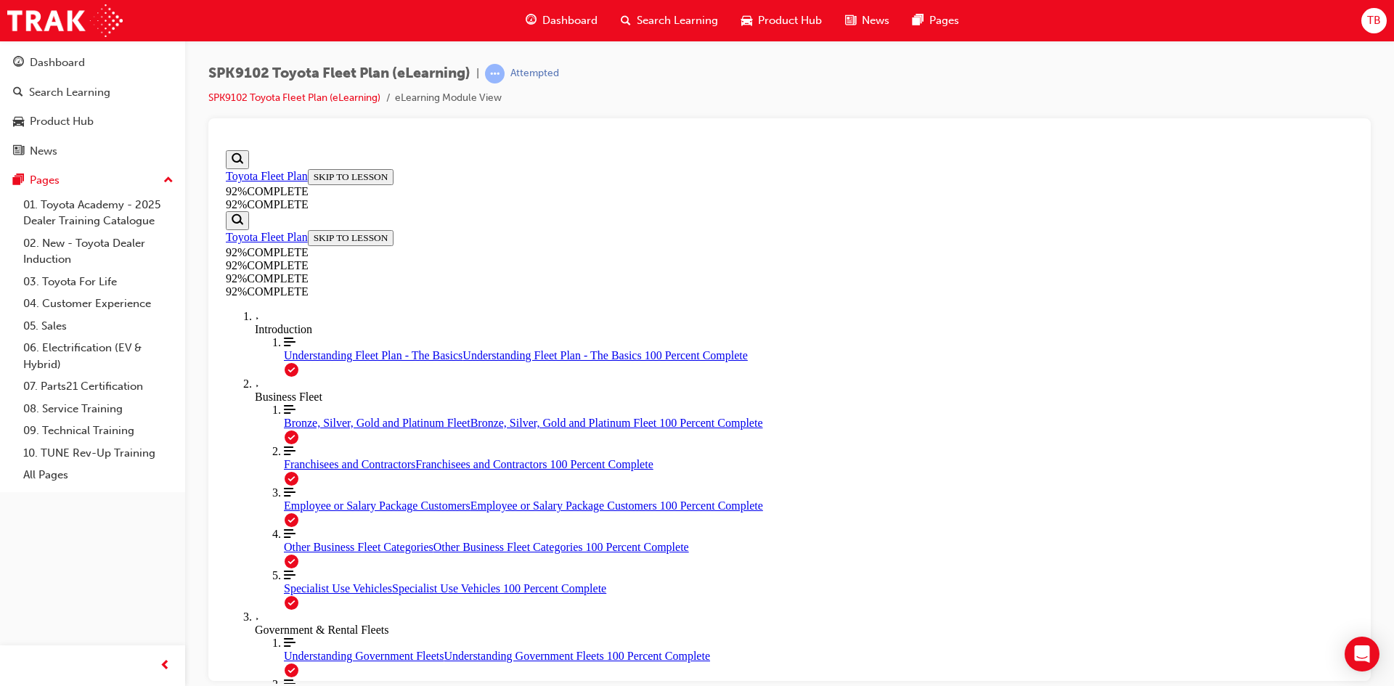
drag, startPoint x: 808, startPoint y: 468, endPoint x: 852, endPoint y: 468, distance: 43.6
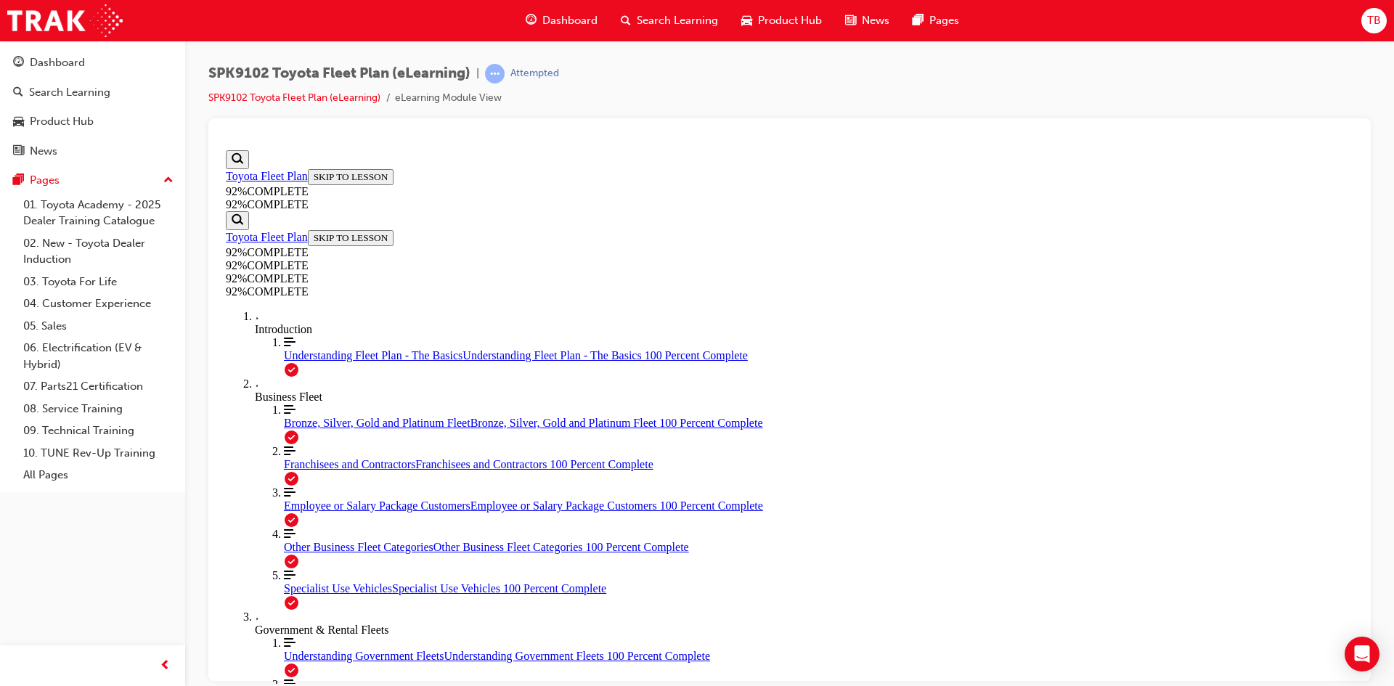
drag, startPoint x: 917, startPoint y: 622, endPoint x: 890, endPoint y: 625, distance: 26.3
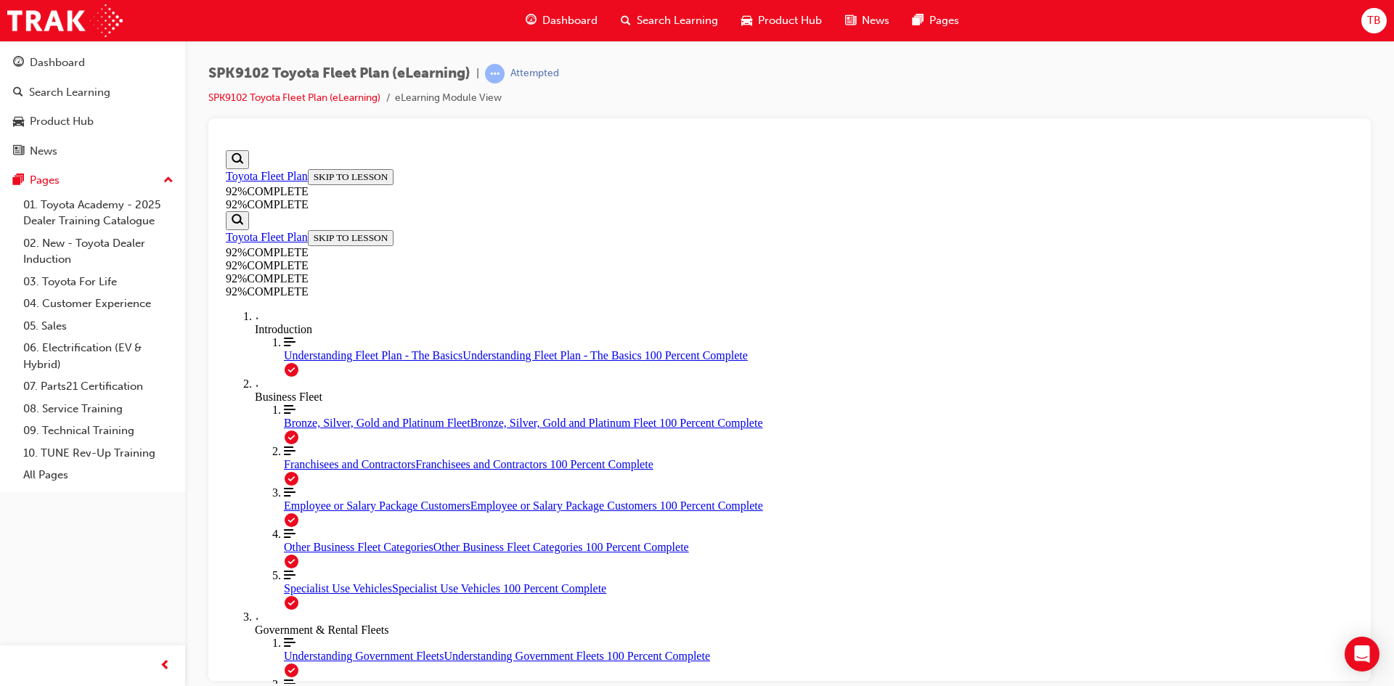
drag, startPoint x: 769, startPoint y: 512, endPoint x: 784, endPoint y: 516, distance: 15.9
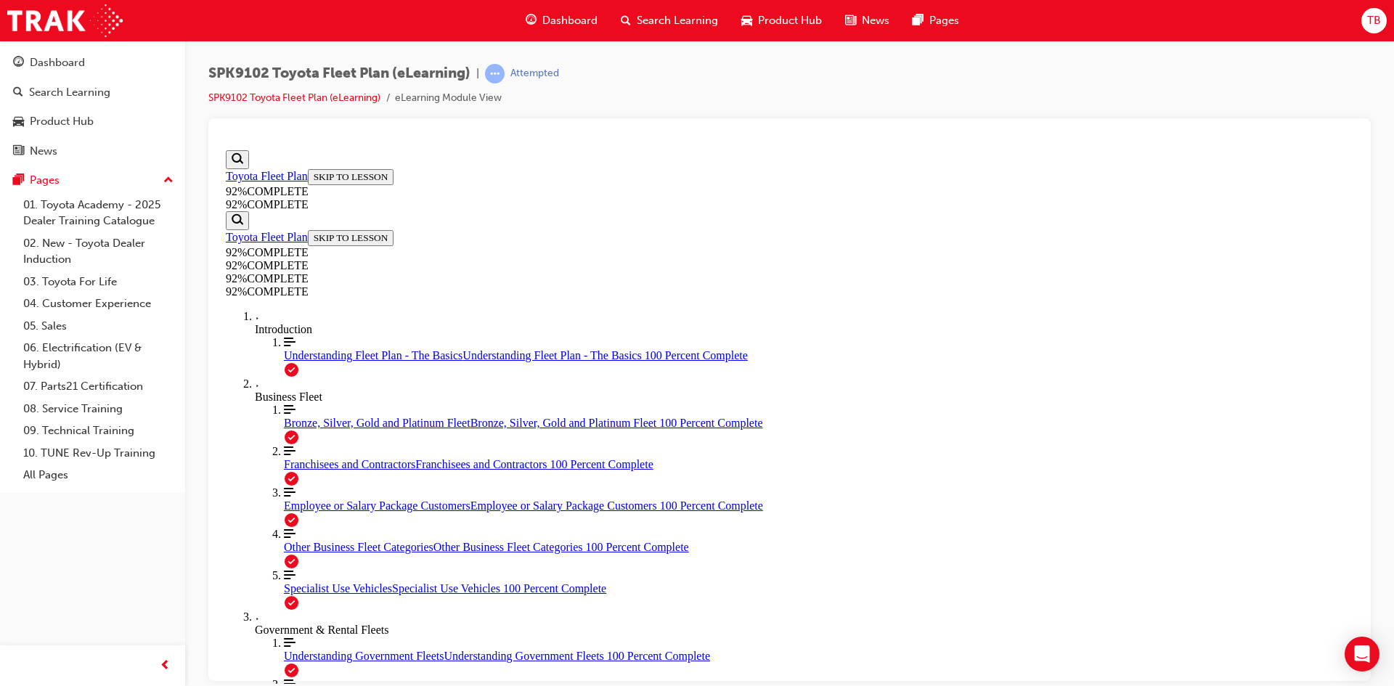
scroll to position [213, 0]
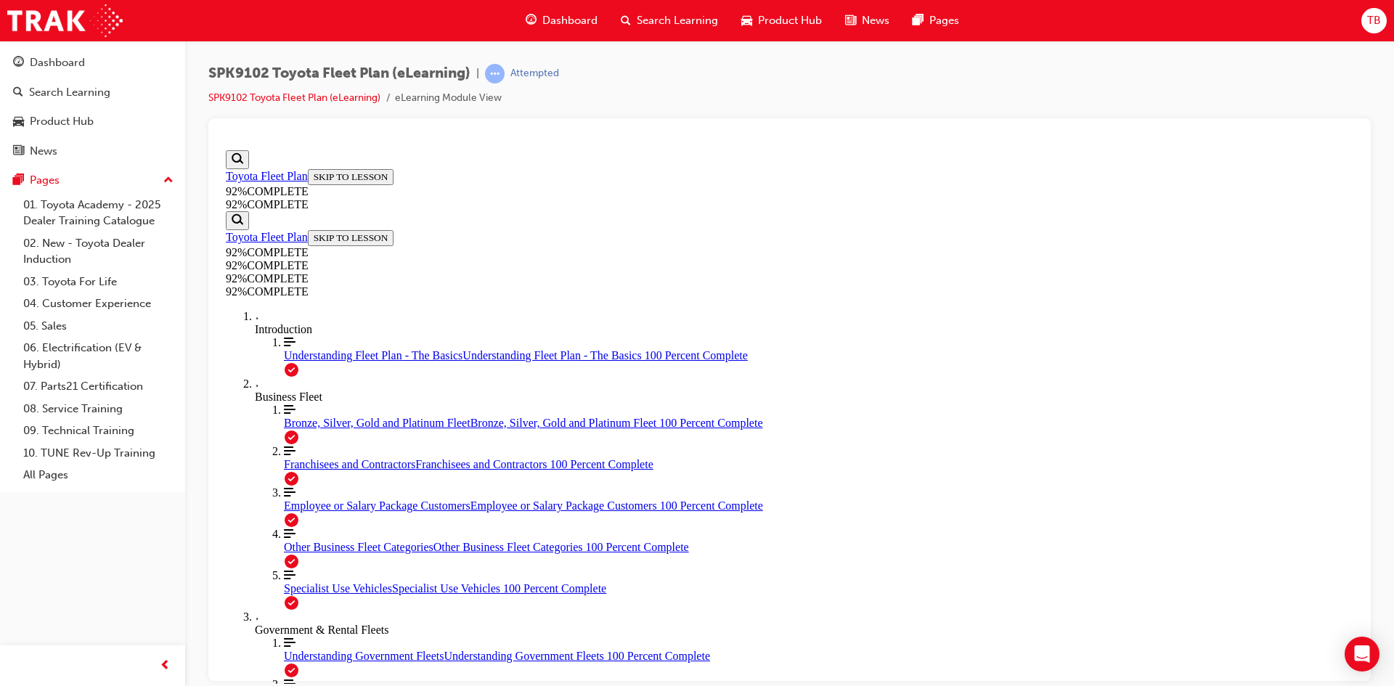
scroll to position [53, 0]
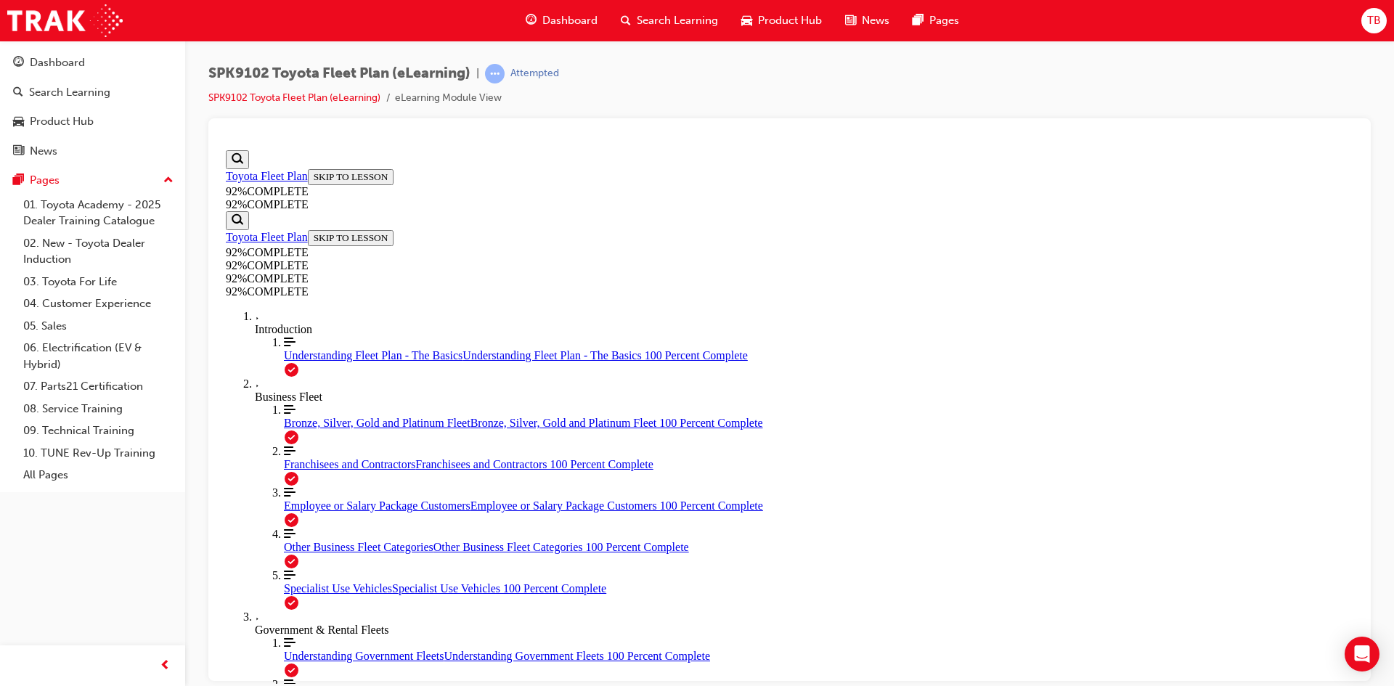
scroll to position [329, 0]
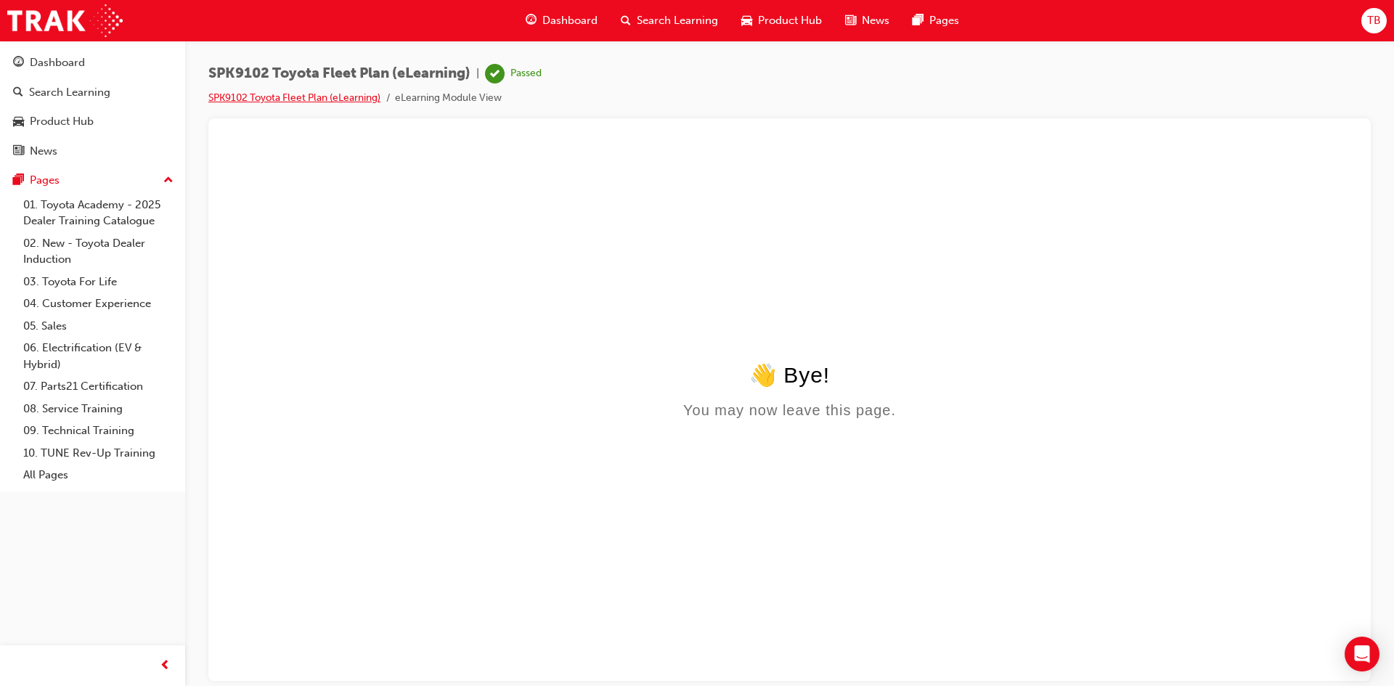
click at [362, 94] on link "SPK9102 Toyota Fleet Plan (eLearning)" at bounding box center [294, 98] width 172 height 12
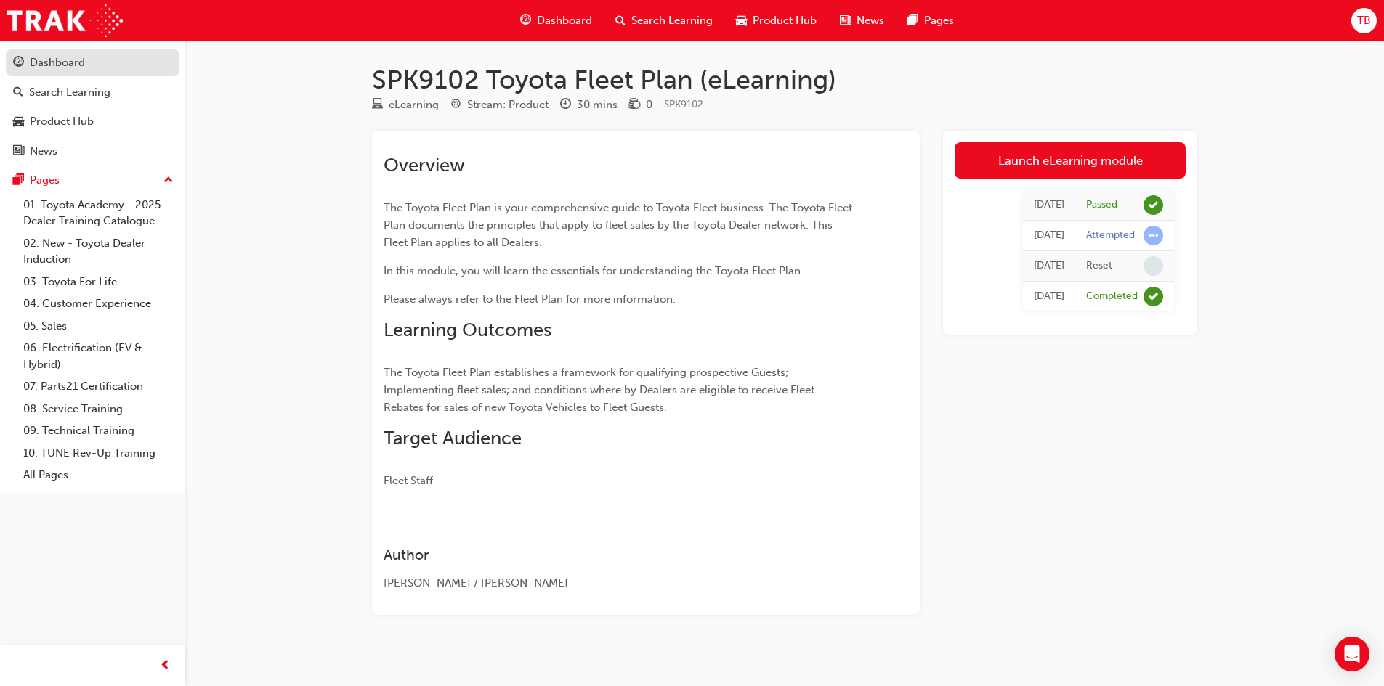
click at [108, 65] on div "Dashboard" at bounding box center [92, 63] width 159 height 18
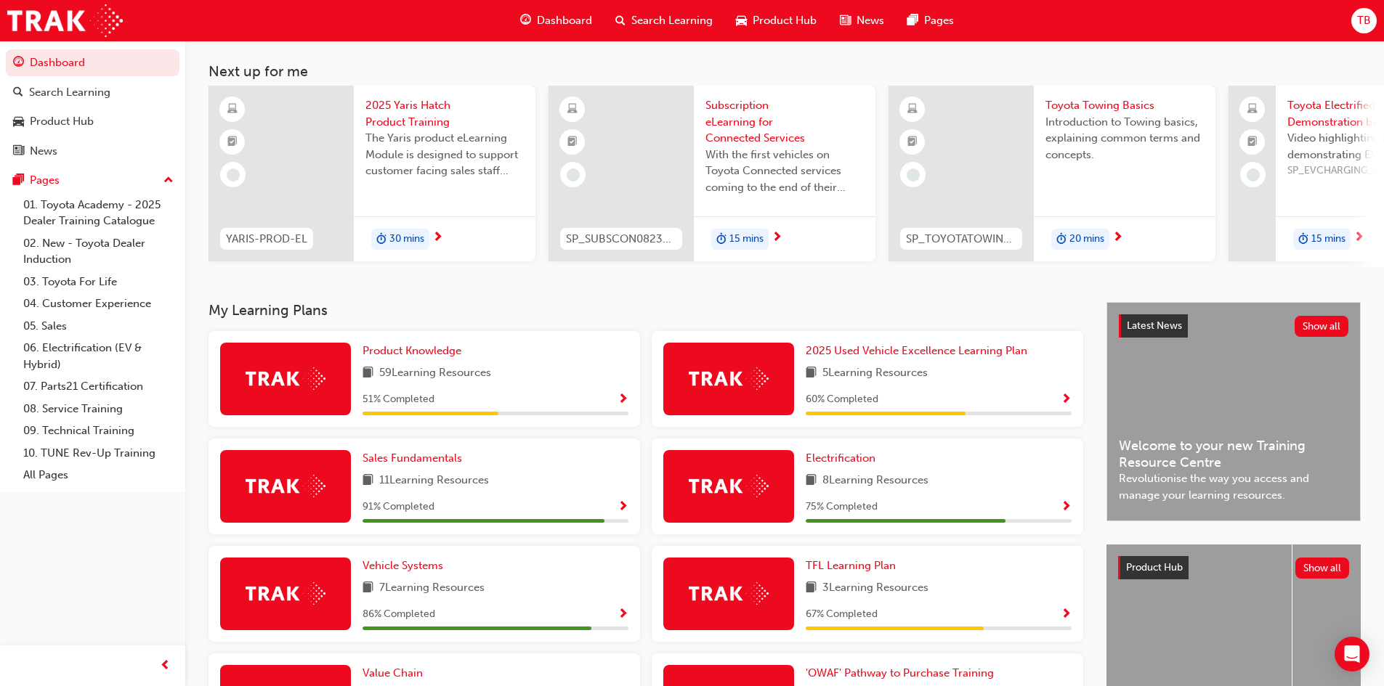
scroll to position [25, 0]
